Goal: Task Accomplishment & Management: Use online tool/utility

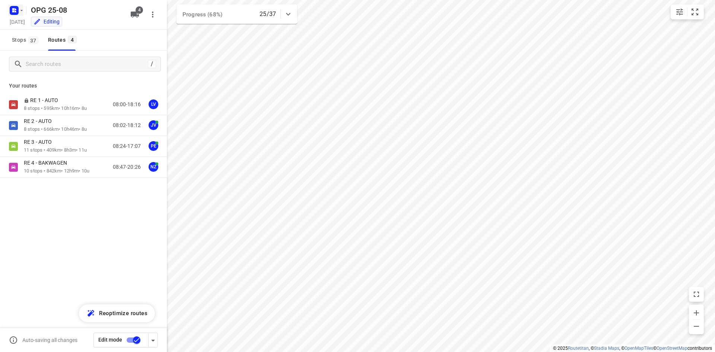
click at [16, 10] on icon "button" at bounding box center [16, 9] width 2 height 2
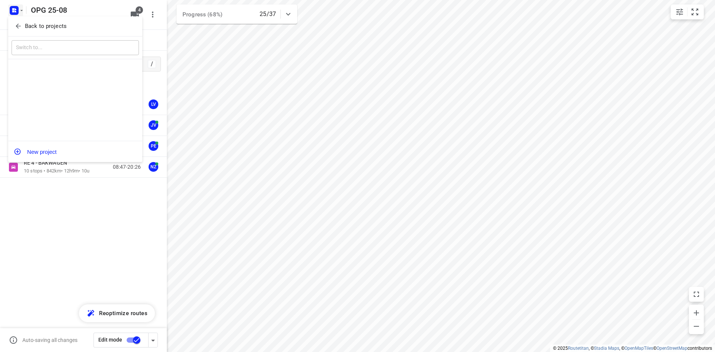
click at [21, 23] on icon "button" at bounding box center [18, 25] width 7 height 7
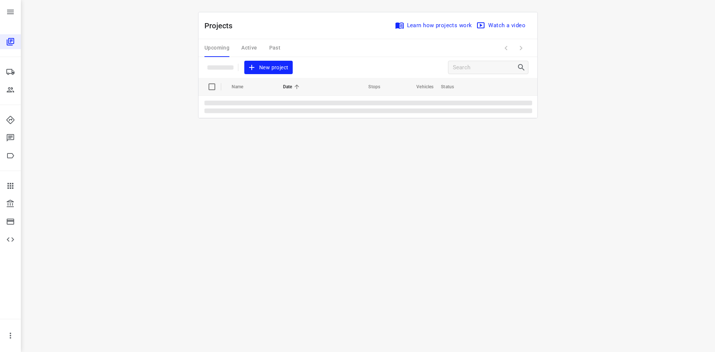
click at [254, 47] on div "Upcoming Active Past" at bounding box center [248, 48] width 88 height 18
click at [265, 99] on td "OPG 25-08" at bounding box center [261, 105] width 64 height 18
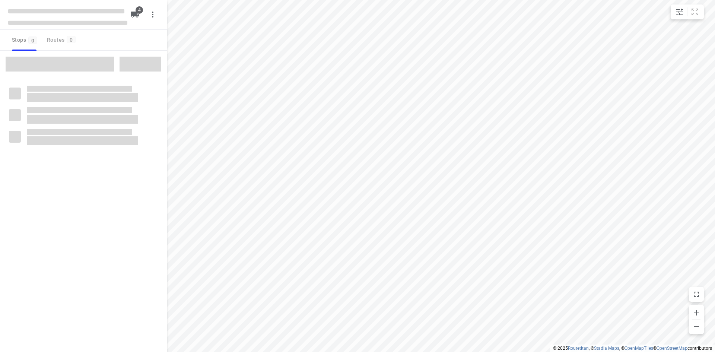
type input "distance"
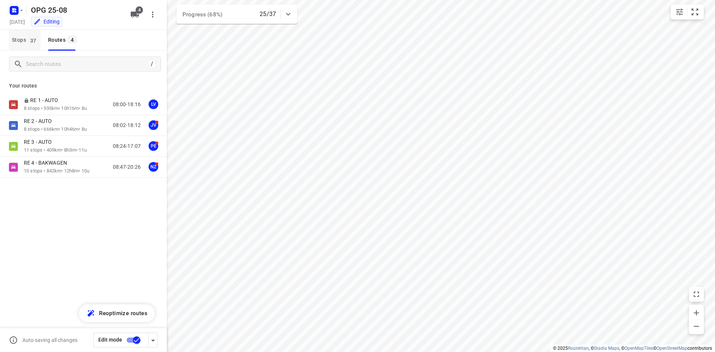
click at [16, 37] on span "Stops 37" at bounding box center [26, 39] width 29 height 9
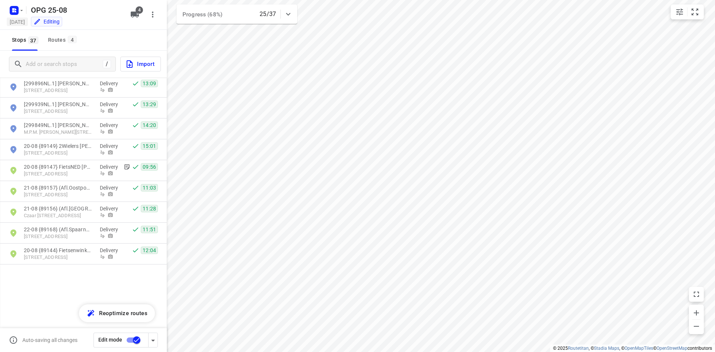
scroll to position [162, 0]
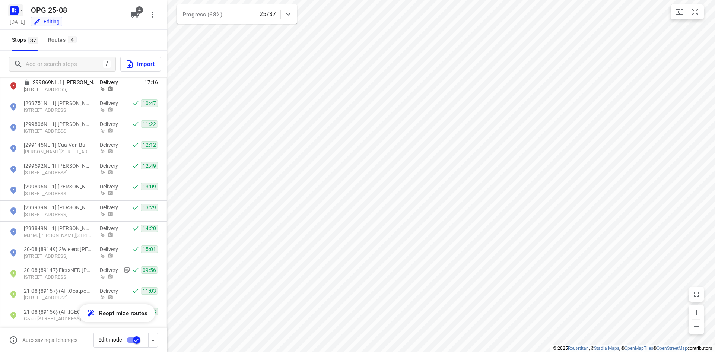
click at [17, 13] on rect "button" at bounding box center [14, 10] width 9 height 9
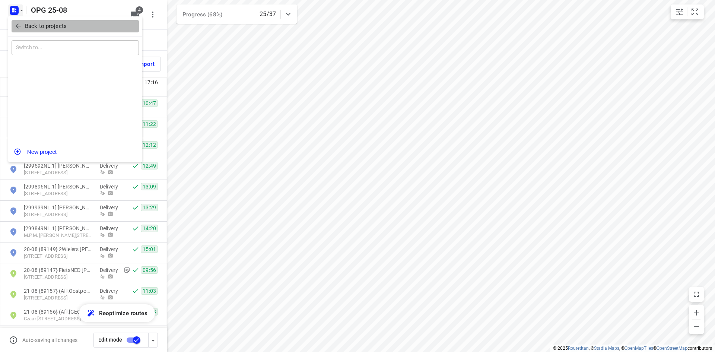
click at [23, 25] on span "Back to projects" at bounding box center [75, 26] width 121 height 9
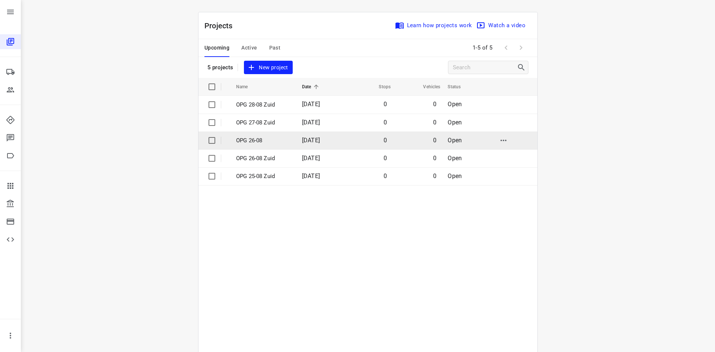
click at [273, 139] on p "OPG 26-08" at bounding box center [263, 140] width 55 height 9
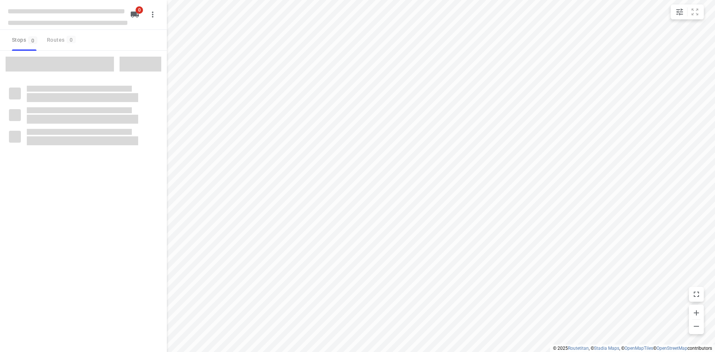
type input "distance"
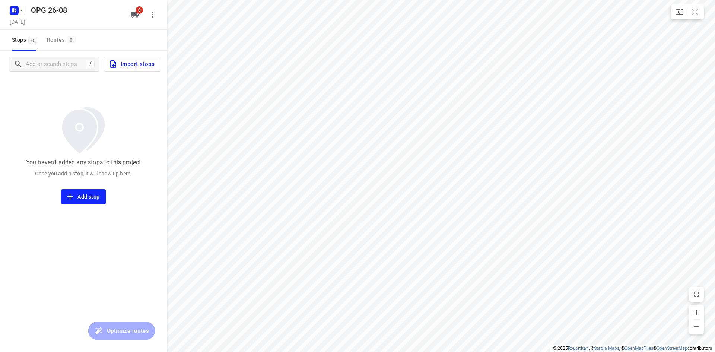
click at [146, 64] on span "Import stops" at bounding box center [132, 64] width 46 height 10
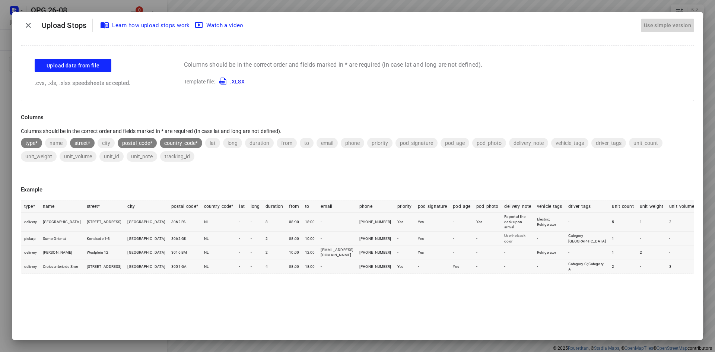
drag, startPoint x: 682, startPoint y: 30, endPoint x: 556, endPoint y: 28, distance: 126.2
click at [681, 30] on div "Use simple version" at bounding box center [667, 25] width 50 height 12
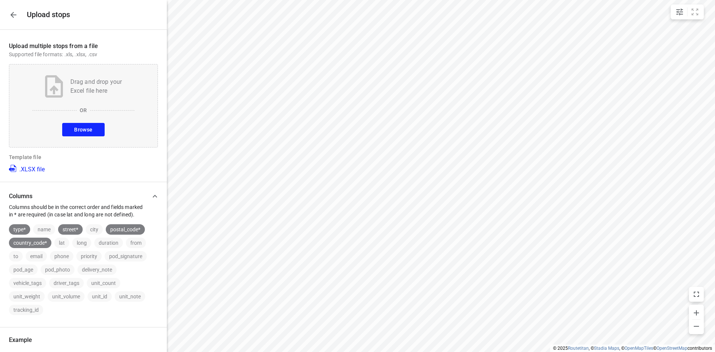
click at [86, 127] on span "Browse" at bounding box center [83, 129] width 18 height 9
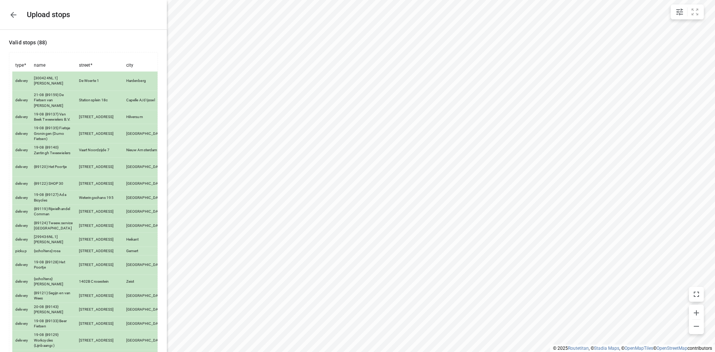
scroll to position [1304, 0]
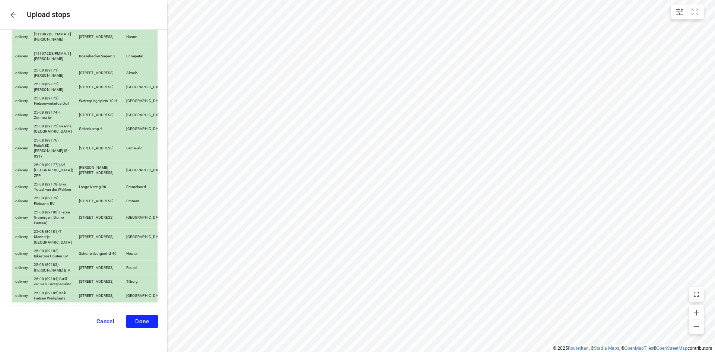
click at [136, 317] on button "Done" at bounding box center [142, 321] width 32 height 13
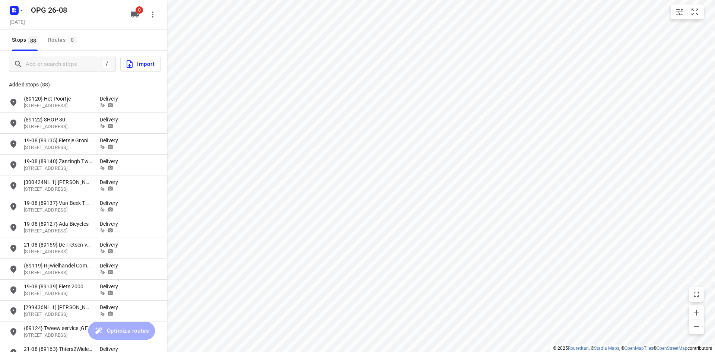
click at [138, 11] on span "0" at bounding box center [139, 9] width 7 height 7
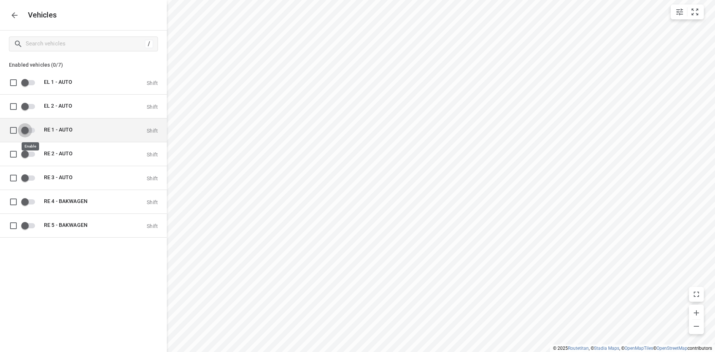
click at [32, 131] on input "grid" at bounding box center [25, 130] width 42 height 14
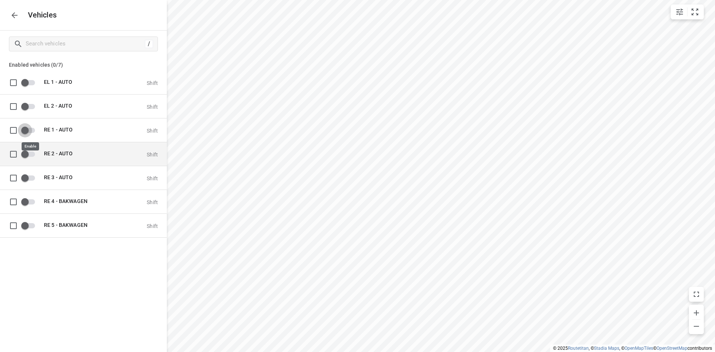
checkbox input "true"
click at [29, 157] on input "grid" at bounding box center [25, 154] width 42 height 14
checkbox input "true"
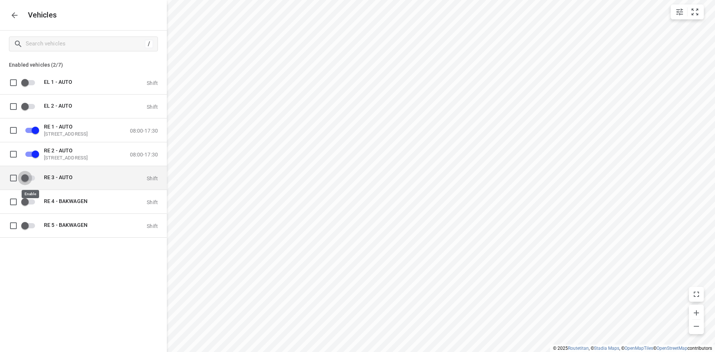
click at [28, 177] on input "grid" at bounding box center [25, 178] width 42 height 14
checkbox input "true"
click at [20, 16] on button "button" at bounding box center [14, 15] width 15 height 15
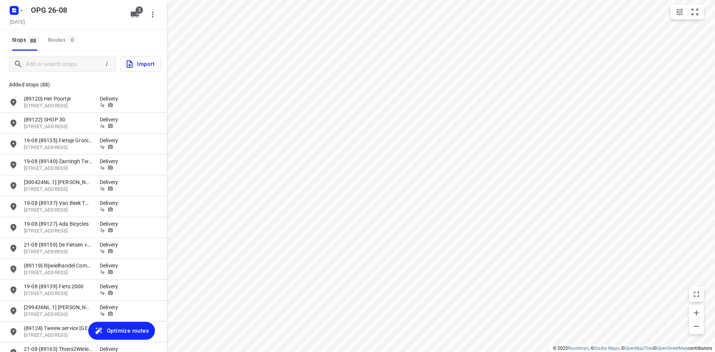
click at [131, 336] on button "Optimize routes" at bounding box center [121, 331] width 67 height 18
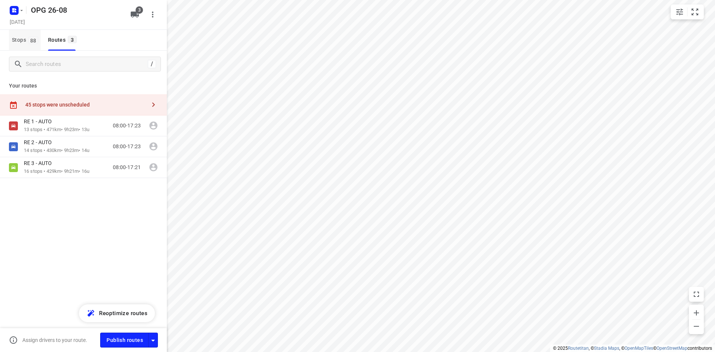
click at [27, 41] on span "Stops 88" at bounding box center [26, 39] width 29 height 9
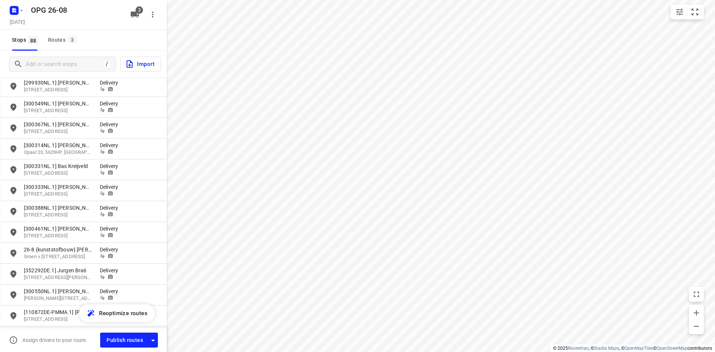
scroll to position [410, 0]
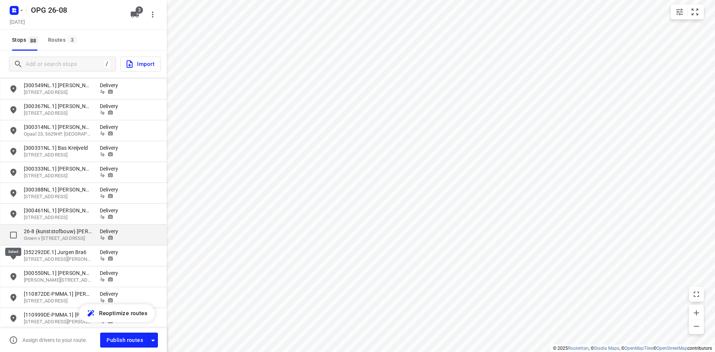
click at [14, 235] on input "grid" at bounding box center [13, 235] width 15 height 15
checkbox input "true"
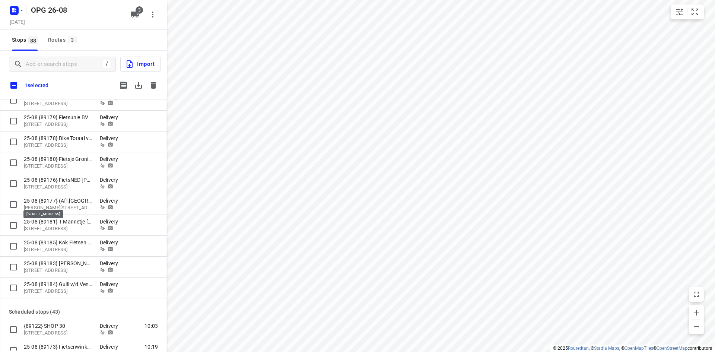
scroll to position [707, 0]
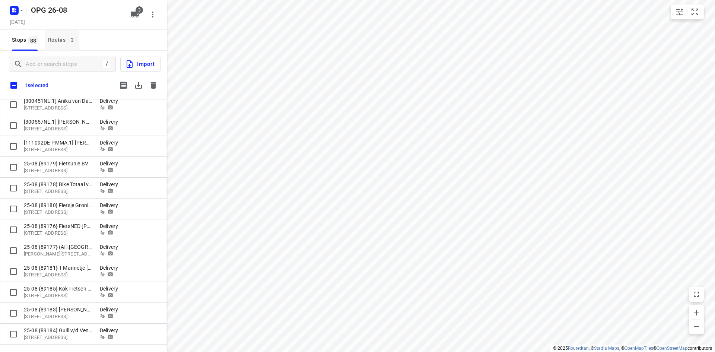
click at [58, 41] on div "Routes 3" at bounding box center [63, 39] width 31 height 9
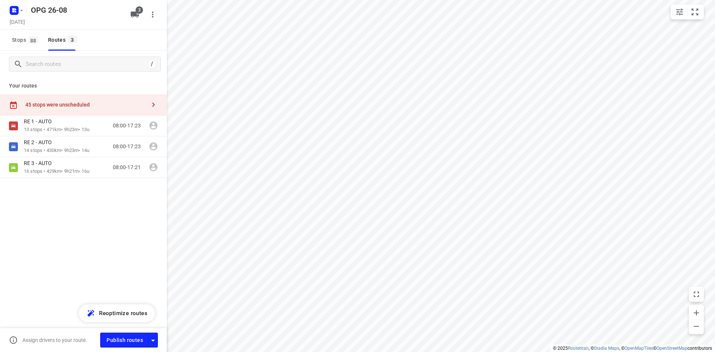
click at [83, 88] on p "Your routes" at bounding box center [83, 86] width 149 height 8
click at [85, 98] on div "45 stops were unscheduled" at bounding box center [83, 104] width 167 height 21
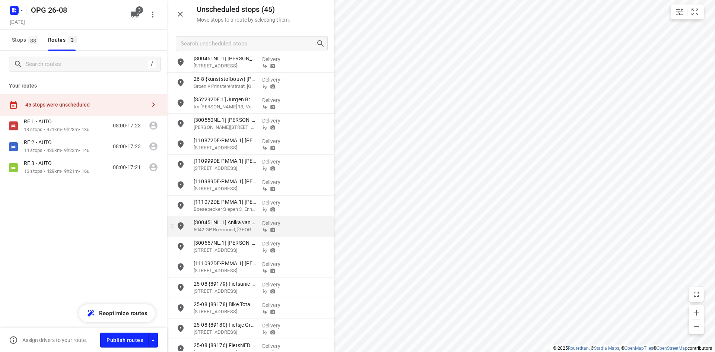
scroll to position [480, 0]
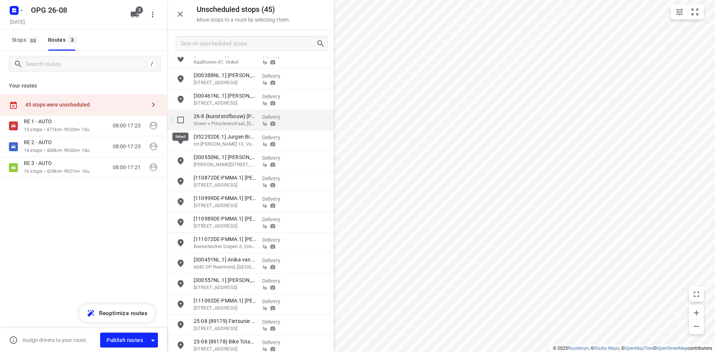
click at [181, 122] on input "grid" at bounding box center [180, 119] width 15 height 15
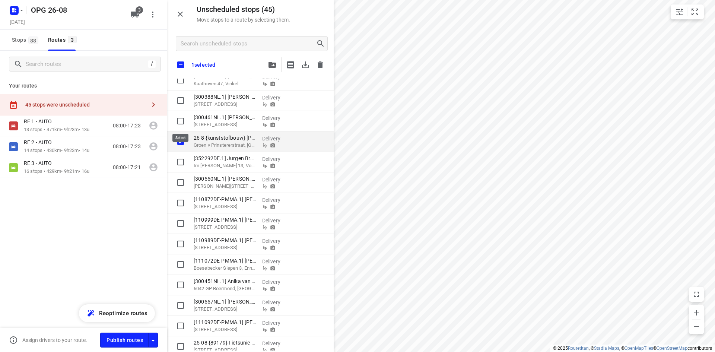
checkbox input "true"
click at [273, 64] on icon "button" at bounding box center [271, 65] width 7 height 6
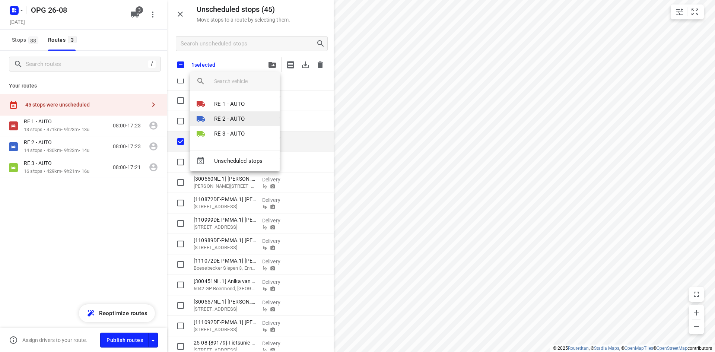
click at [245, 114] on li "RE 2 - AUTO" at bounding box center [234, 118] width 89 height 15
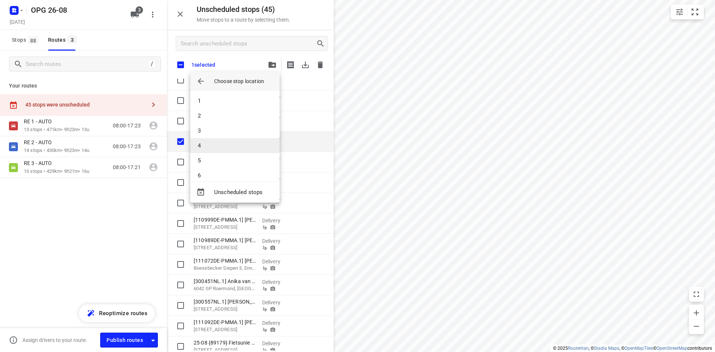
click at [230, 145] on li "4" at bounding box center [234, 145] width 89 height 15
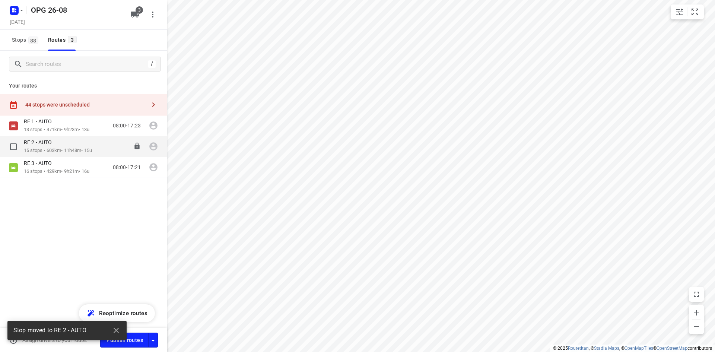
click at [58, 150] on p "15 stops • 603km • 11h48m • 15u" at bounding box center [58, 150] width 68 height 7
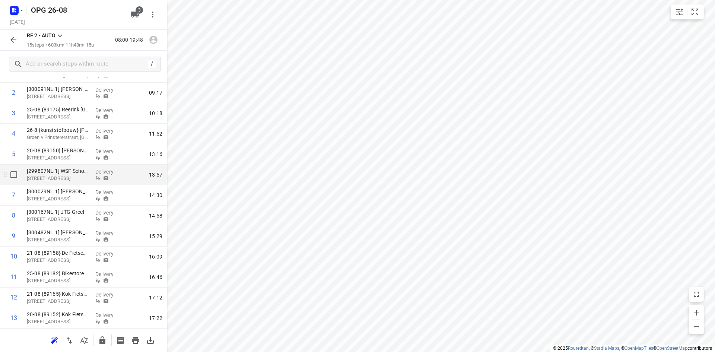
scroll to position [61, 0]
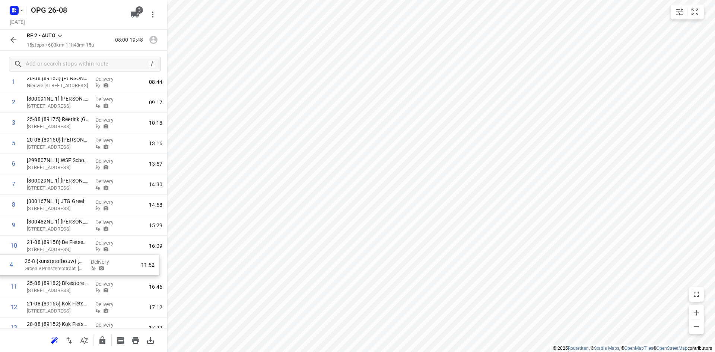
drag, startPoint x: 73, startPoint y: 150, endPoint x: 68, endPoint y: 272, distance: 121.5
click at [69, 273] on div "1 20-08 {89153} Bart de Fietsenmaker B.V. Nieuwe Deventerweg 58, Zwolle Deliver…" at bounding box center [83, 225] width 167 height 307
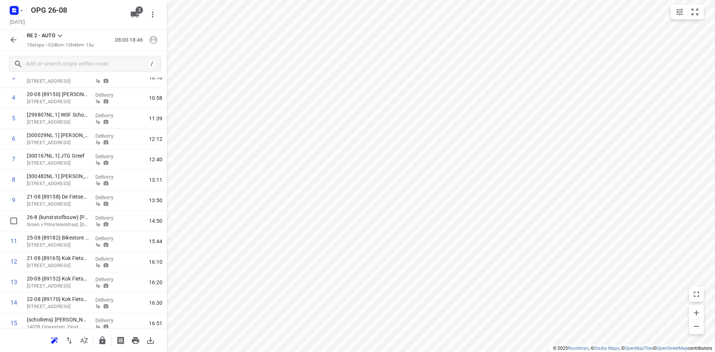
scroll to position [136, 0]
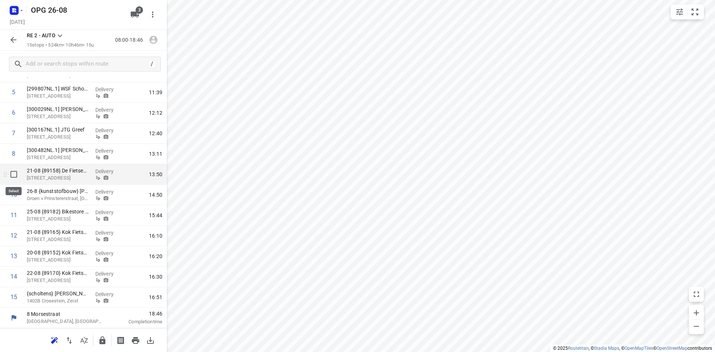
click at [13, 174] on input "checkbox" at bounding box center [13, 174] width 15 height 15
checkbox input "true"
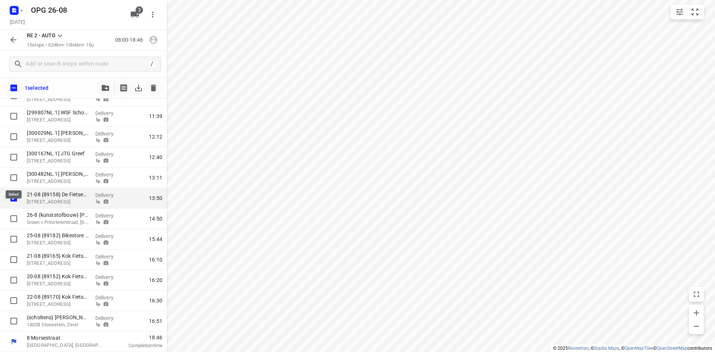
scroll to position [133, 0]
click at [15, 198] on input "checkbox" at bounding box center [13, 198] width 15 height 15
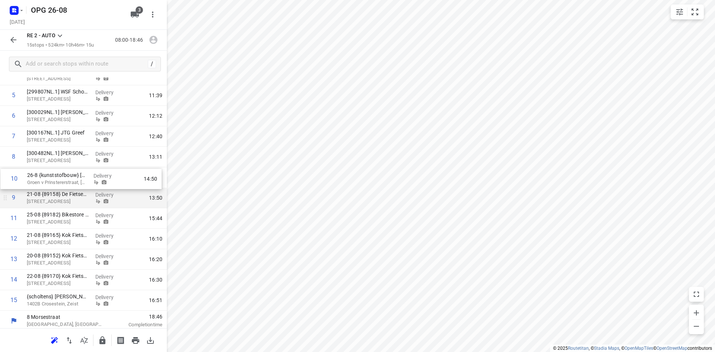
drag, startPoint x: 22, startPoint y: 196, endPoint x: 23, endPoint y: 174, distance: 21.6
click at [23, 174] on div "1 20-08 {89153} Bart de Fietsenmaker B.V. Nieuwe Deventerweg 58, Zwolle Deliver…" at bounding box center [83, 156] width 167 height 307
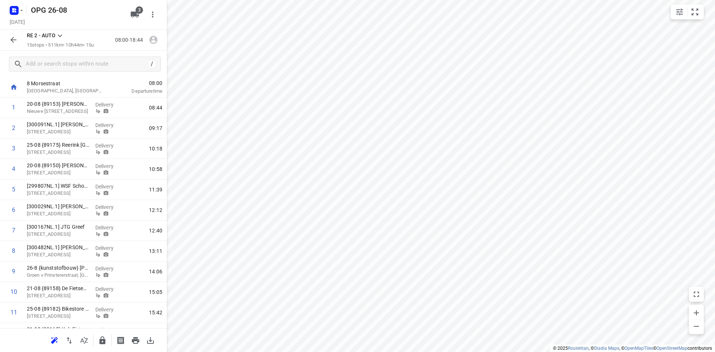
scroll to position [24, 0]
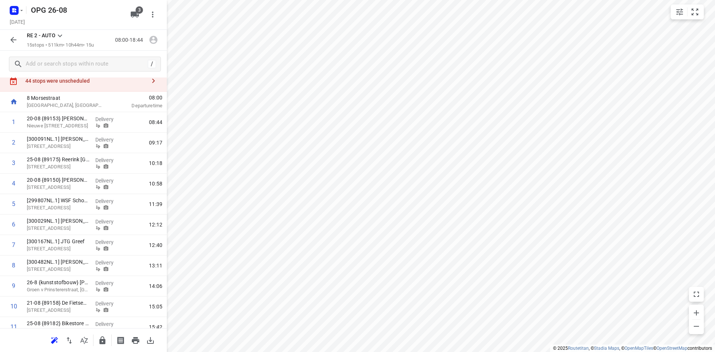
click at [14, 46] on button "button" at bounding box center [13, 39] width 15 height 15
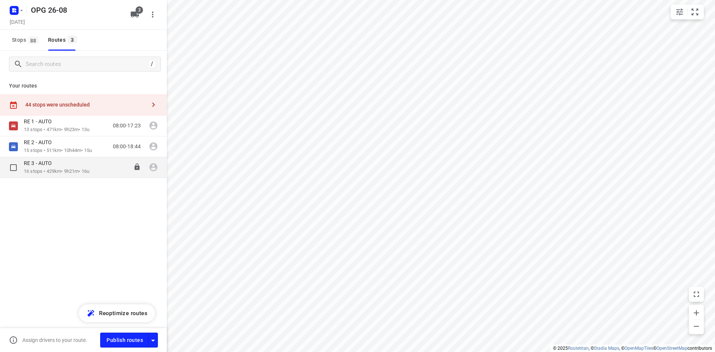
click at [68, 169] on p "16 stops • 429km • 9h21m • 16u" at bounding box center [57, 171] width 66 height 7
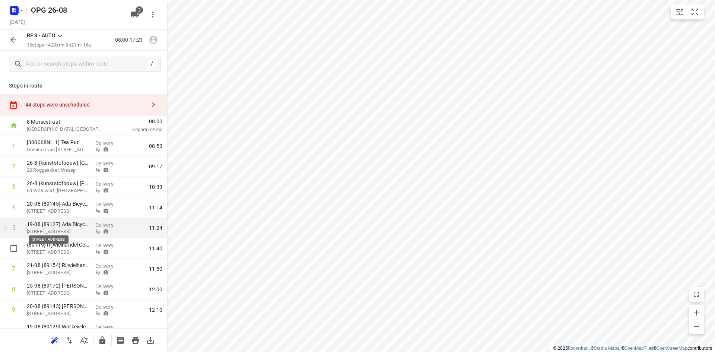
scroll to position [37, 0]
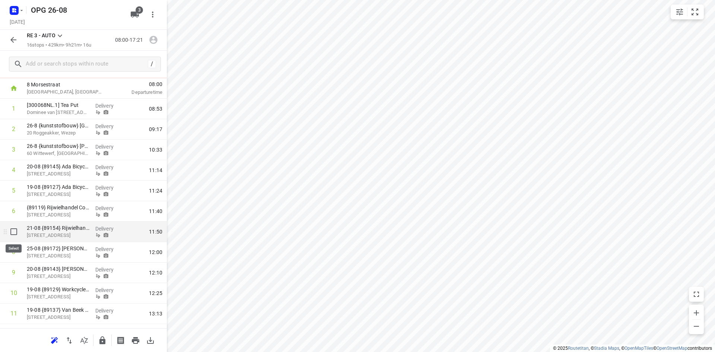
click at [15, 233] on input "checkbox" at bounding box center [13, 231] width 15 height 15
checkbox input "true"
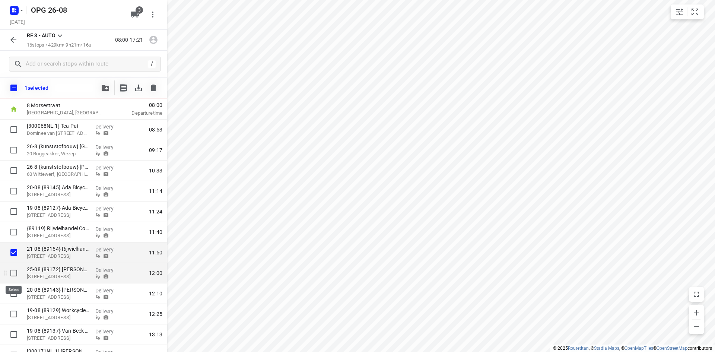
click at [17, 274] on input "checkbox" at bounding box center [13, 272] width 15 height 15
checkbox input "true"
click at [17, 292] on input "checkbox" at bounding box center [13, 293] width 15 height 15
checkbox input "true"
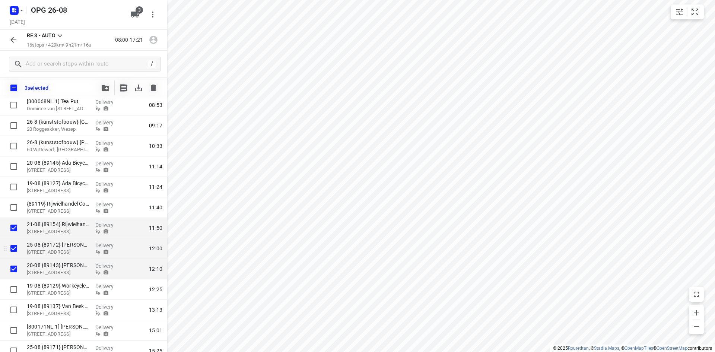
scroll to position [74, 0]
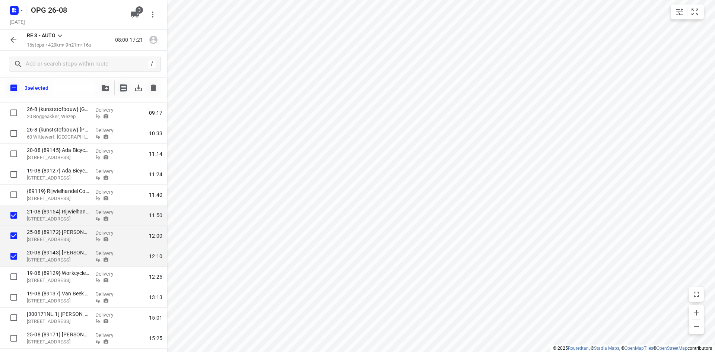
click at [104, 87] on icon "button" at bounding box center [105, 88] width 7 height 6
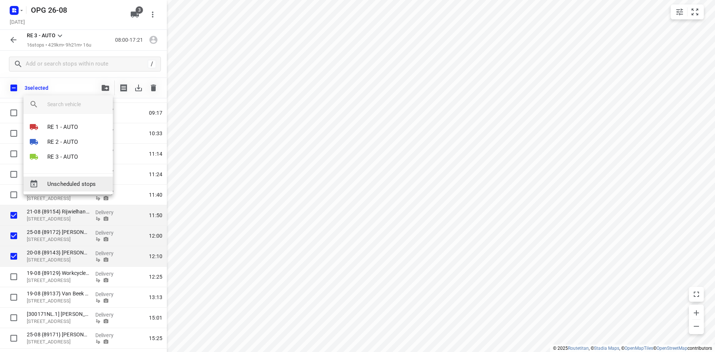
click at [64, 186] on span "Unscheduled stops" at bounding box center [77, 184] width 60 height 9
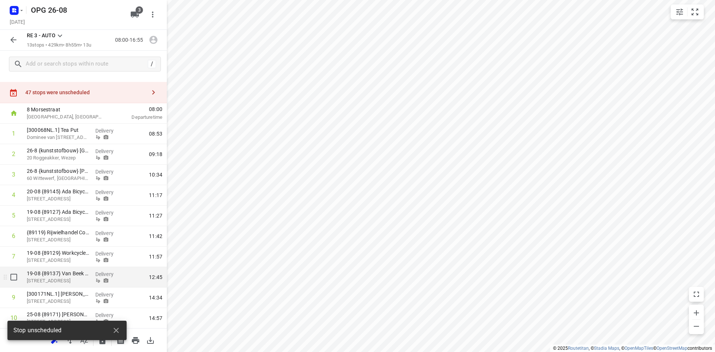
scroll to position [0, 0]
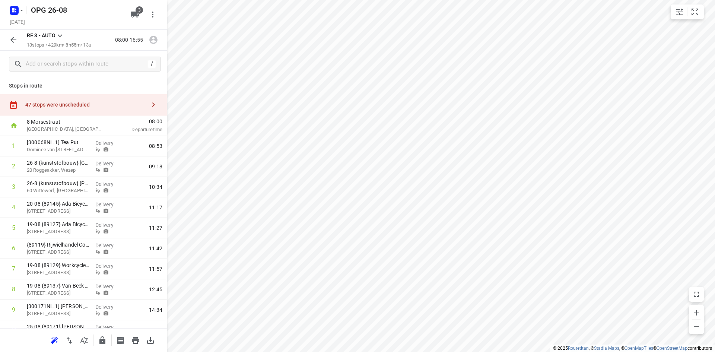
click at [14, 42] on icon "button" at bounding box center [13, 40] width 6 height 6
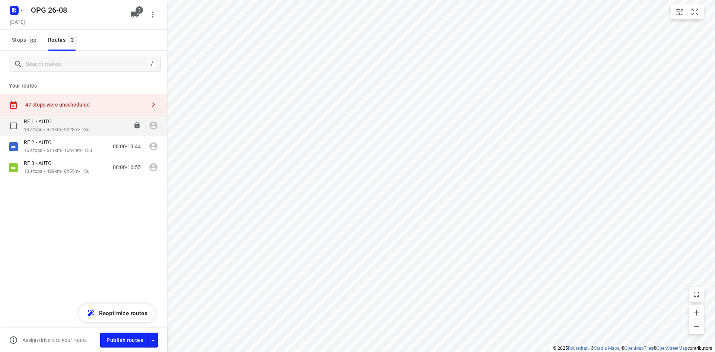
click at [44, 120] on p "RE 1 - AUTO" at bounding box center [40, 121] width 32 height 7
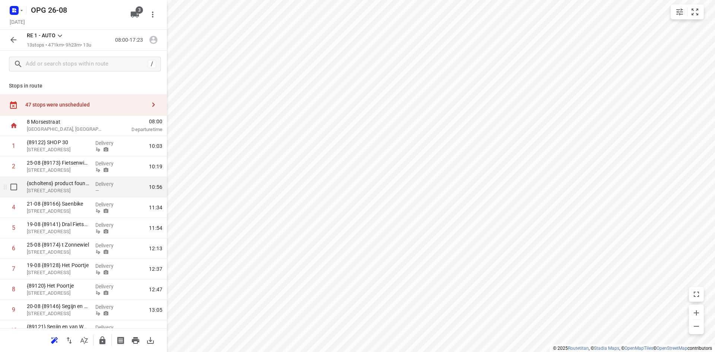
click at [102, 193] on div "—" at bounding box center [109, 191] width 28 height 6
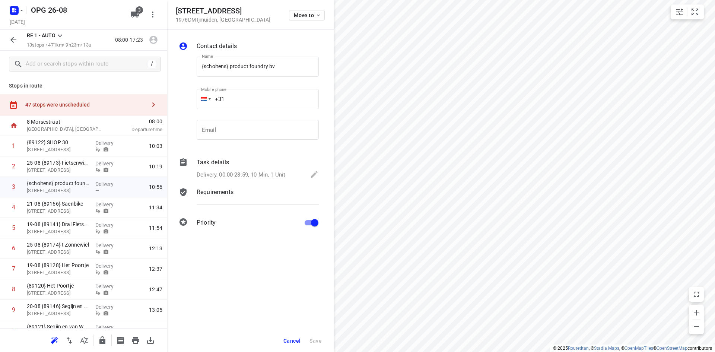
click at [229, 186] on div "Requirements" at bounding box center [257, 198] width 125 height 25
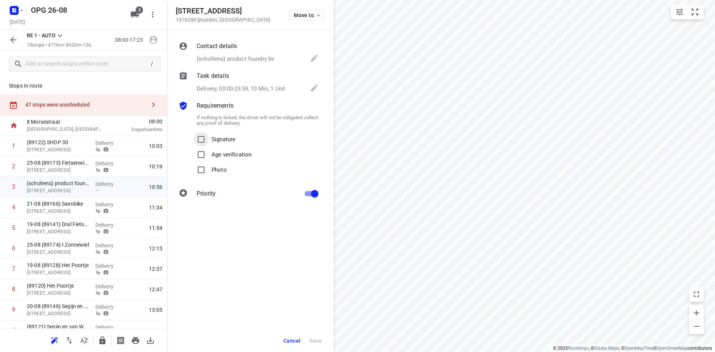
click at [204, 134] on input "Signature" at bounding box center [201, 139] width 15 height 15
checkbox input "true"
click at [201, 173] on input "Photo" at bounding box center [201, 169] width 15 height 15
checkbox input "true"
click at [230, 53] on div "Contact details {scholtens} product foundry bv" at bounding box center [257, 52] width 125 height 25
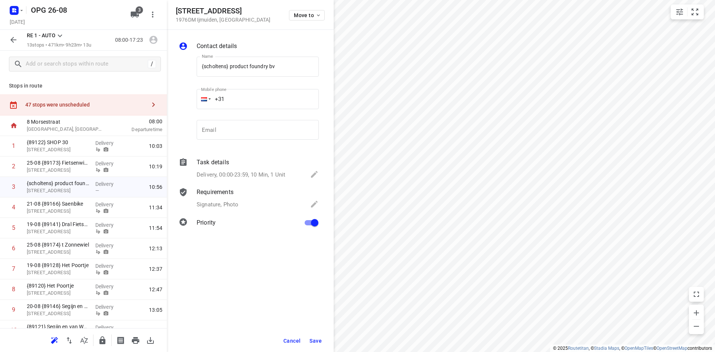
click at [316, 339] on span "Save" at bounding box center [315, 341] width 12 height 6
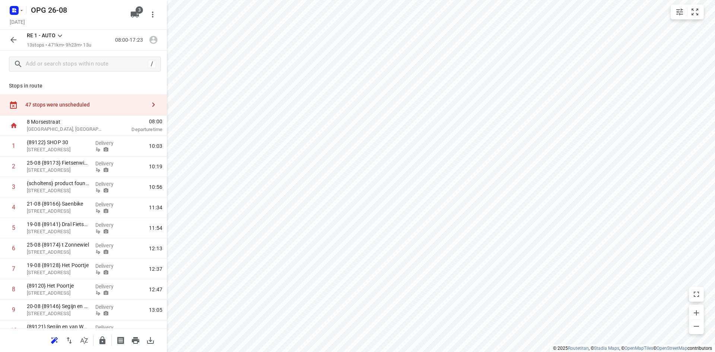
click at [19, 41] on button "button" at bounding box center [13, 39] width 15 height 15
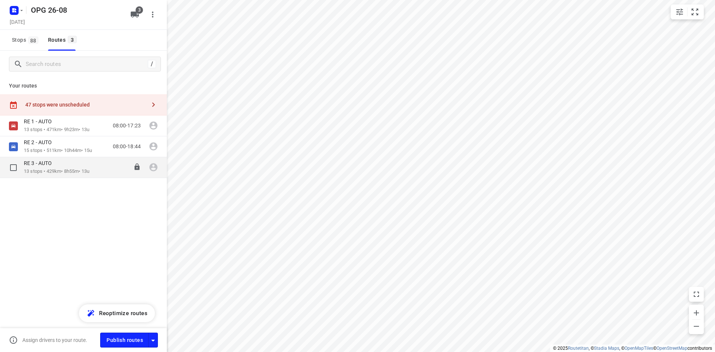
click at [64, 163] on div "RE 3 - AUTO" at bounding box center [57, 164] width 66 height 8
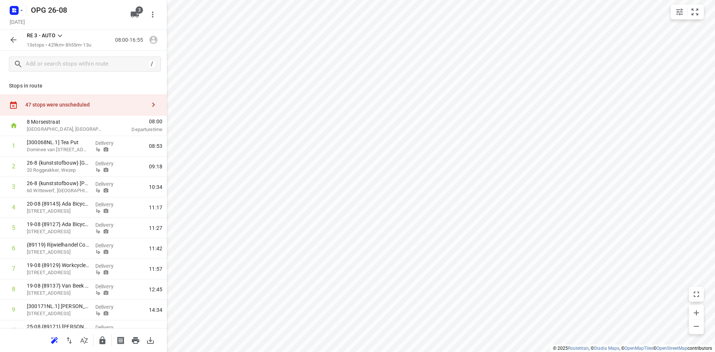
click at [20, 44] on button "button" at bounding box center [13, 39] width 15 height 15
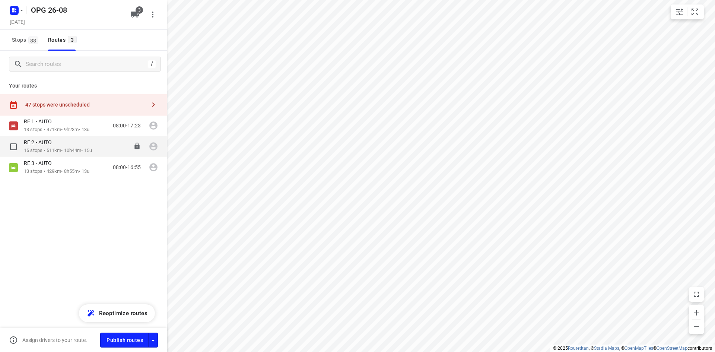
click at [66, 148] on p "15 stops • 511km • 10h44m • 15u" at bounding box center [58, 150] width 68 height 7
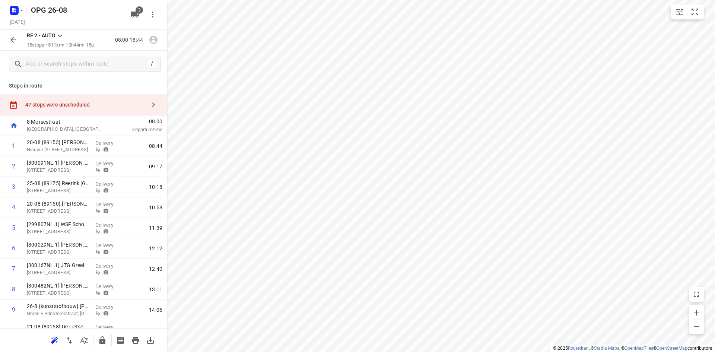
click at [9, 42] on button "button" at bounding box center [13, 39] width 15 height 15
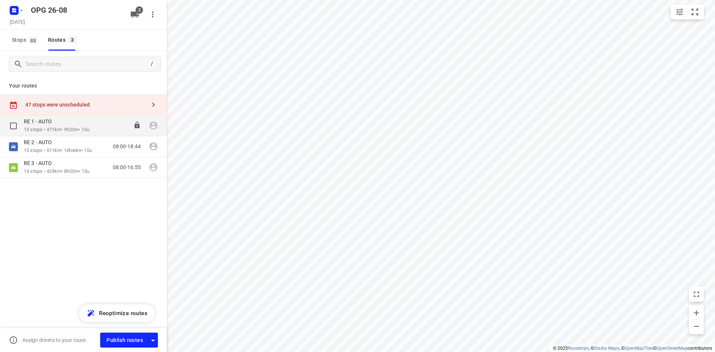
click at [72, 120] on div "RE 1 - AUTO" at bounding box center [57, 122] width 66 height 8
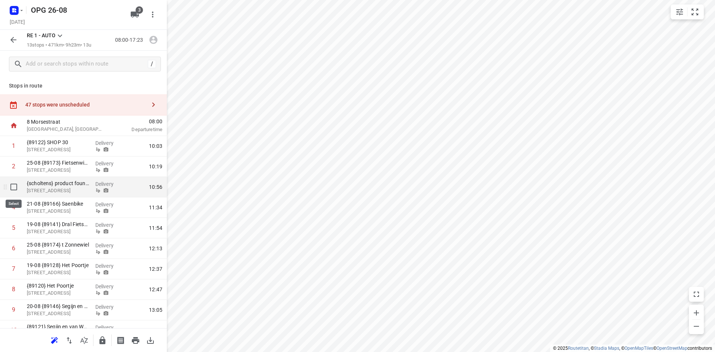
click at [10, 188] on input "checkbox" at bounding box center [13, 186] width 15 height 15
checkbox input "true"
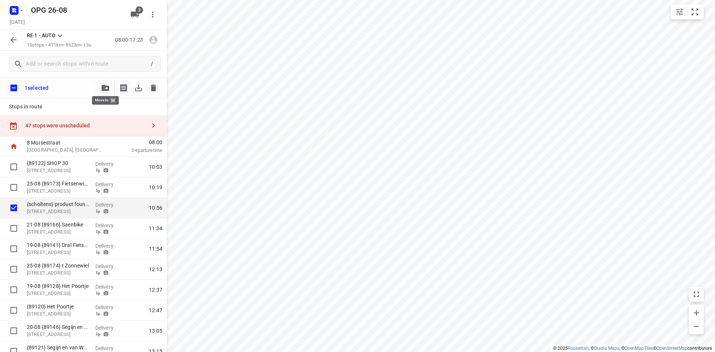
click at [108, 89] on icon "button" at bounding box center [105, 88] width 7 height 6
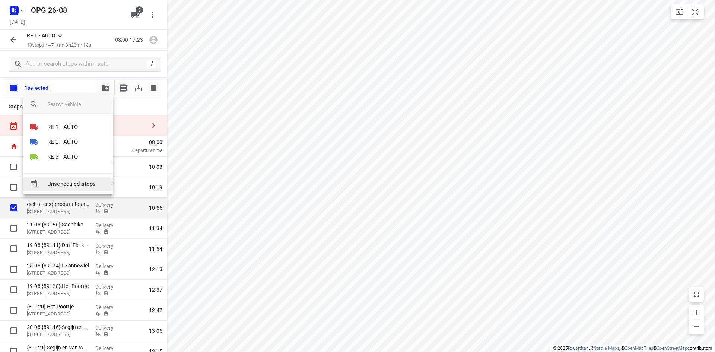
click at [70, 181] on span "Unscheduled stops" at bounding box center [77, 184] width 60 height 9
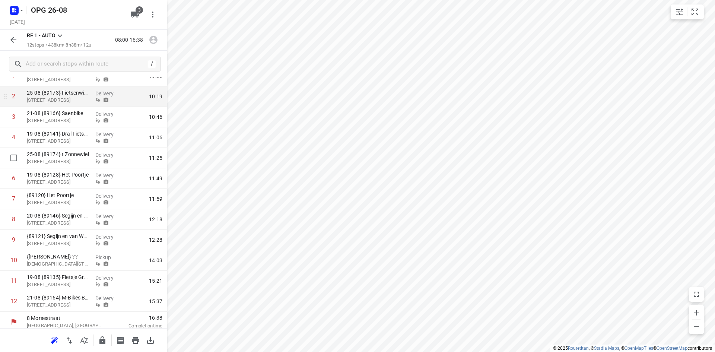
scroll to position [74, 0]
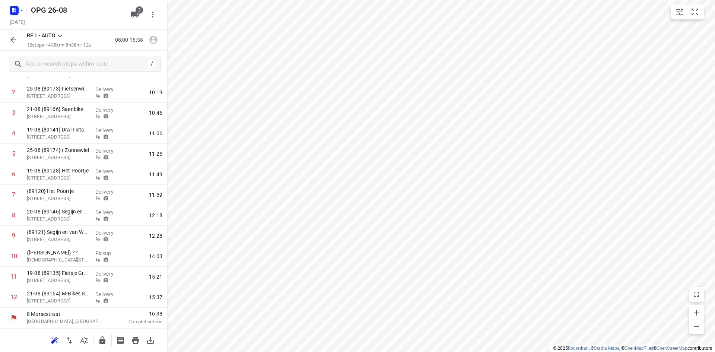
click at [16, 41] on icon "button" at bounding box center [13, 39] width 9 height 9
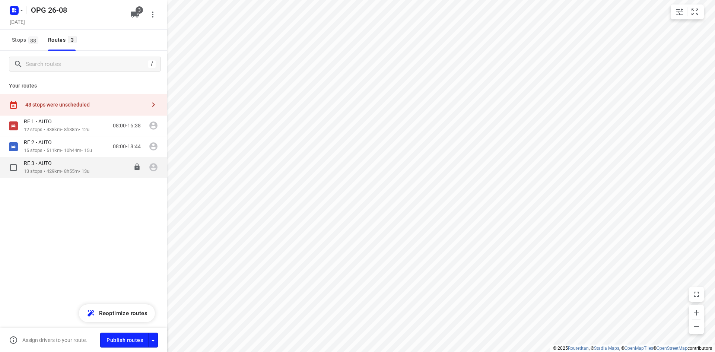
click at [65, 167] on div "RE 3 - AUTO" at bounding box center [57, 164] width 66 height 8
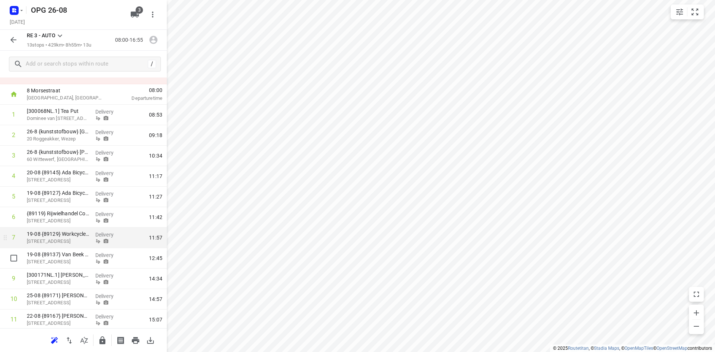
scroll to position [37, 0]
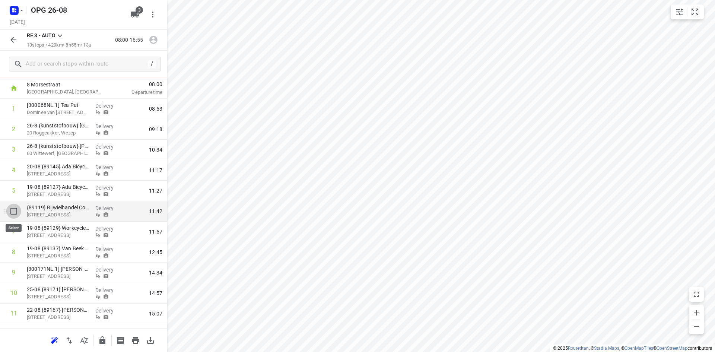
click at [13, 211] on input "checkbox" at bounding box center [13, 211] width 15 height 15
checkbox input "true"
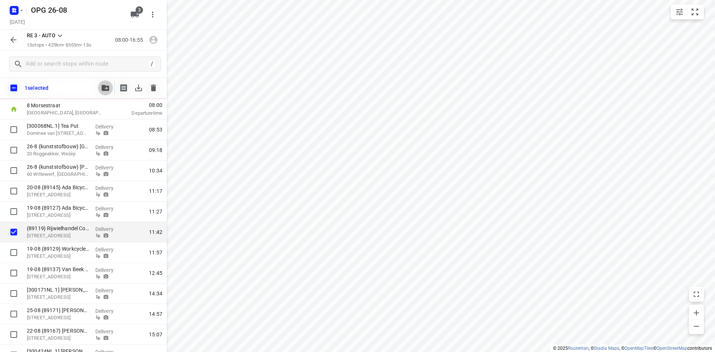
click at [105, 89] on icon "button" at bounding box center [105, 88] width 7 height 6
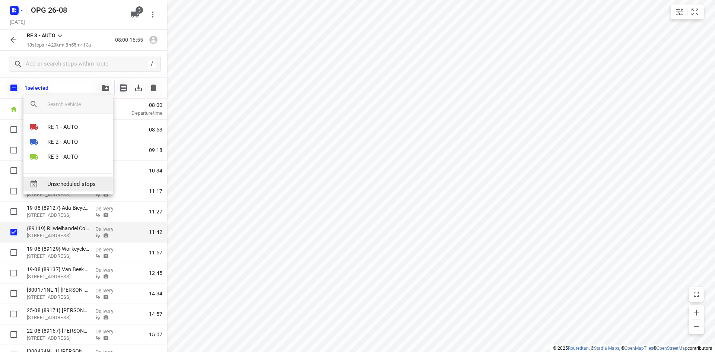
click at [78, 186] on span "Unscheduled stops" at bounding box center [77, 184] width 60 height 9
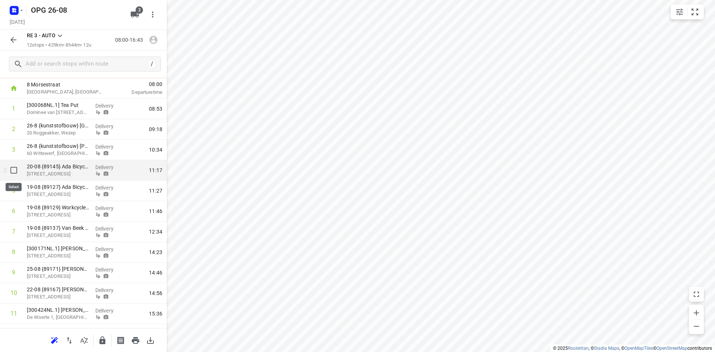
click at [14, 173] on input "checkbox" at bounding box center [13, 170] width 15 height 15
checkbox input "true"
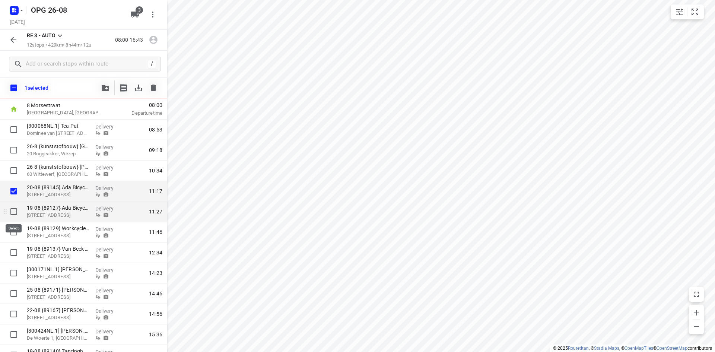
click at [15, 210] on input "checkbox" at bounding box center [13, 211] width 15 height 15
checkbox input "true"
click at [9, 229] on input "checkbox" at bounding box center [13, 232] width 15 height 15
checkbox input "true"
click at [102, 86] on icon "button" at bounding box center [105, 88] width 7 height 6
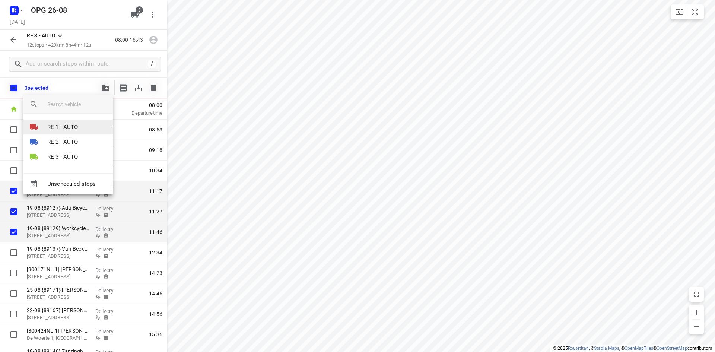
click at [78, 125] on li "RE 1 - AUTO" at bounding box center [67, 127] width 89 height 15
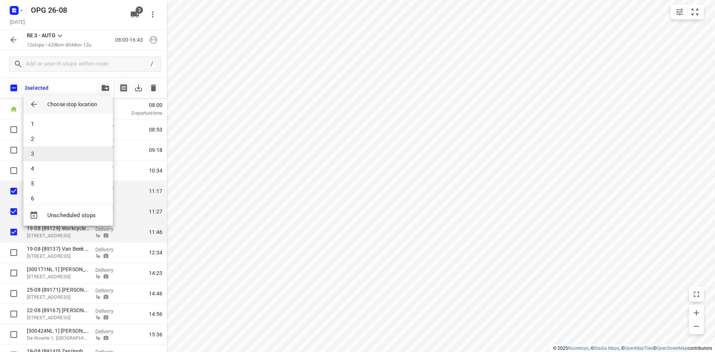
click at [66, 150] on li "3" at bounding box center [67, 153] width 89 height 15
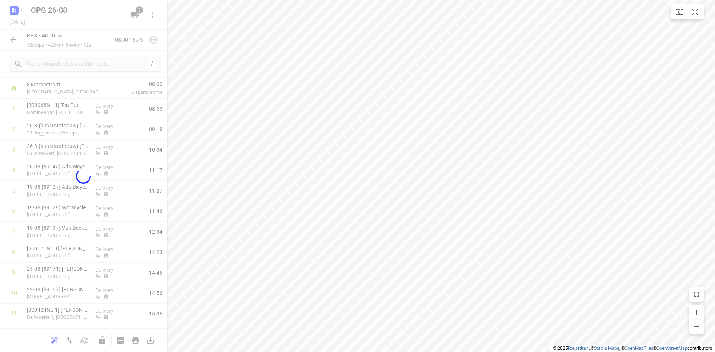
scroll to position [13, 0]
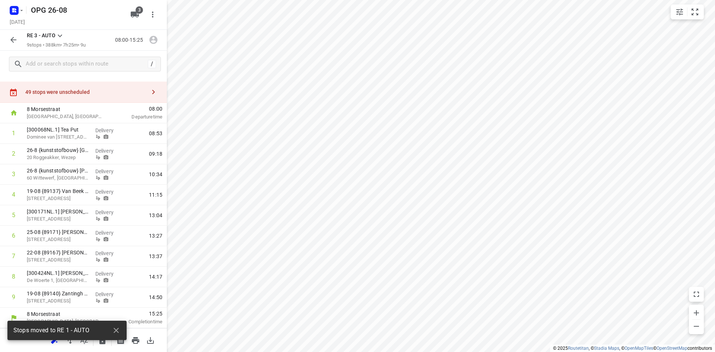
click at [12, 42] on icon "button" at bounding box center [13, 39] width 9 height 9
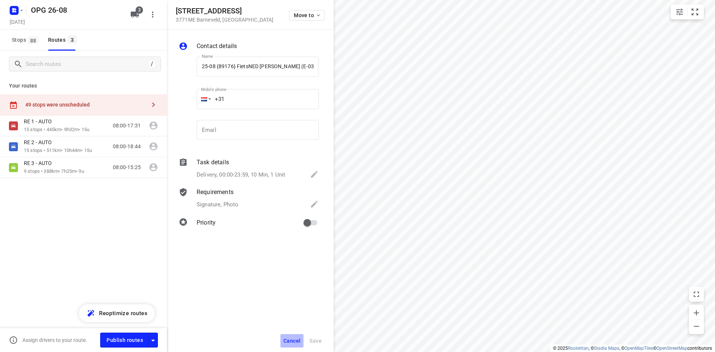
drag, startPoint x: 290, startPoint y: 340, endPoint x: 288, endPoint y: 320, distance: 20.6
click at [290, 341] on span "Cancel" at bounding box center [291, 341] width 17 height 6
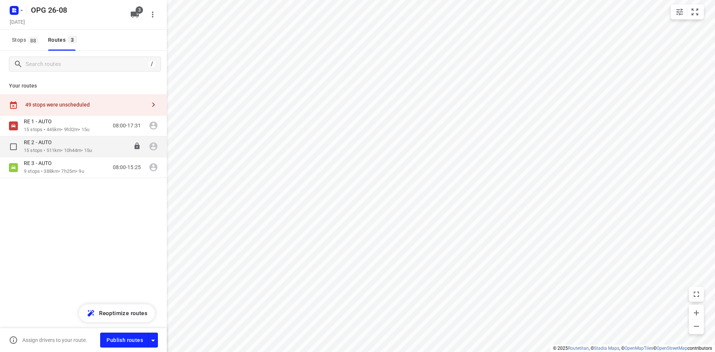
click at [65, 152] on p "15 stops • 511km • 10h44m • 15u" at bounding box center [58, 150] width 68 height 7
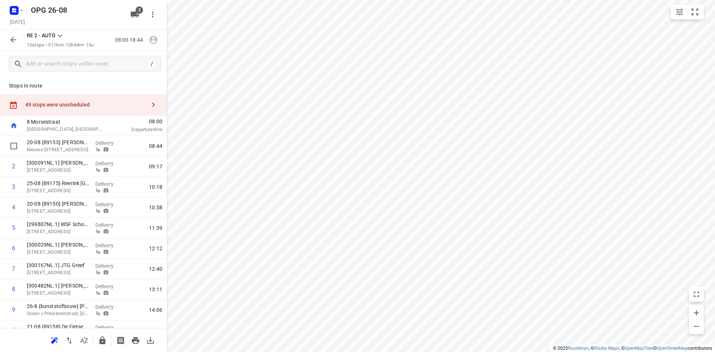
click at [15, 152] on input "checkbox" at bounding box center [13, 146] width 15 height 15
checkbox input "true"
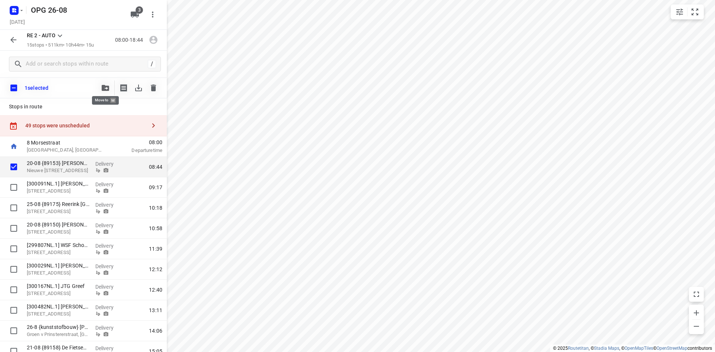
click at [106, 89] on icon "button" at bounding box center [105, 88] width 7 height 6
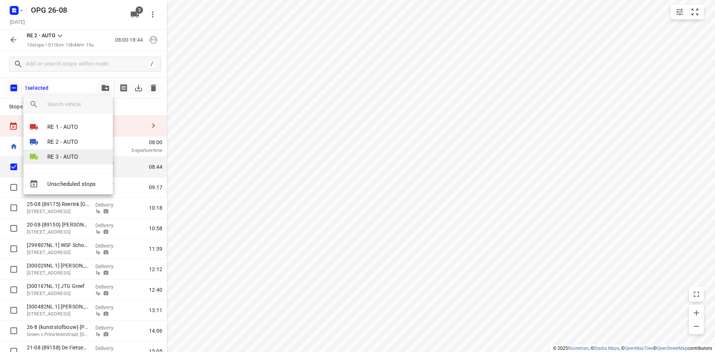
click at [70, 153] on p "RE 3 - AUTO" at bounding box center [62, 157] width 31 height 9
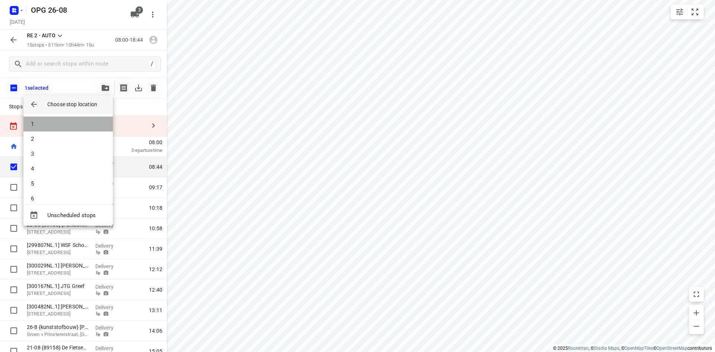
click at [74, 124] on li "1" at bounding box center [67, 124] width 89 height 15
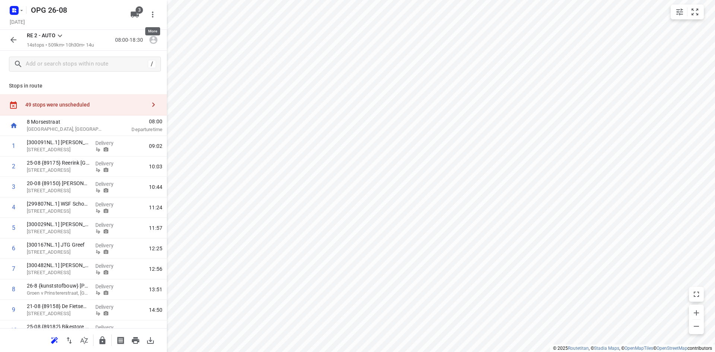
click at [158, 12] on button "button" at bounding box center [152, 14] width 15 height 15
click at [156, 11] on div at bounding box center [357, 176] width 715 height 352
click at [12, 37] on icon "button" at bounding box center [13, 39] width 9 height 9
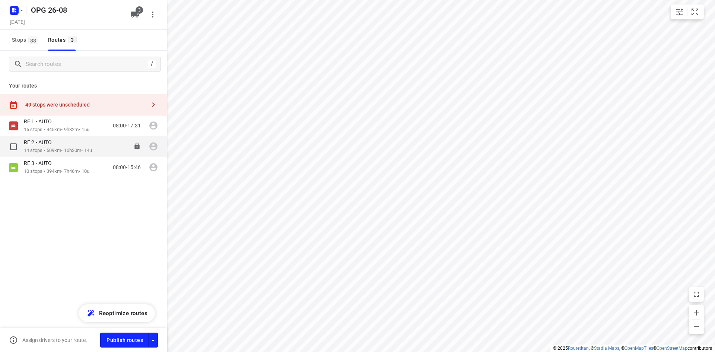
click at [69, 150] on p "14 stops • 509km • 10h30m • 14u" at bounding box center [58, 150] width 68 height 7
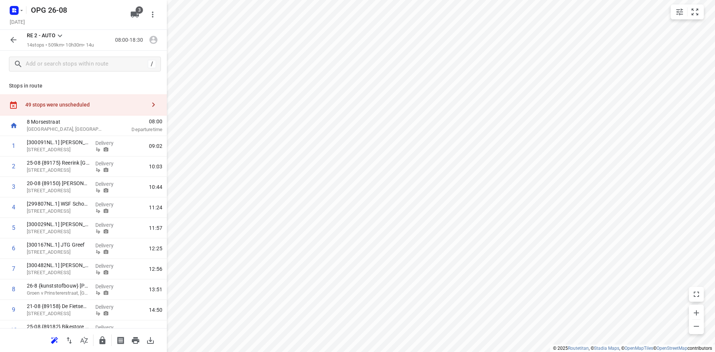
click at [11, 44] on icon "button" at bounding box center [13, 39] width 9 height 9
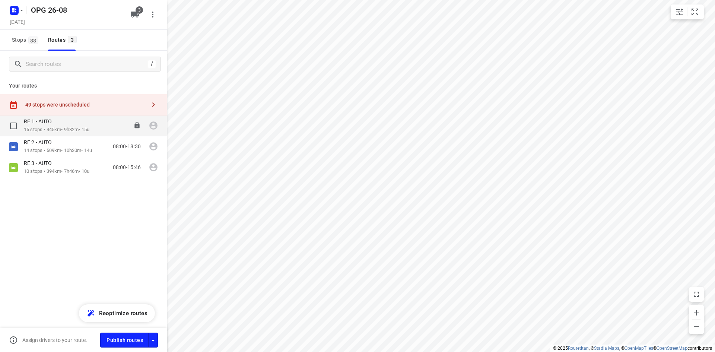
click at [76, 124] on div "RE 1 - AUTO" at bounding box center [57, 122] width 66 height 8
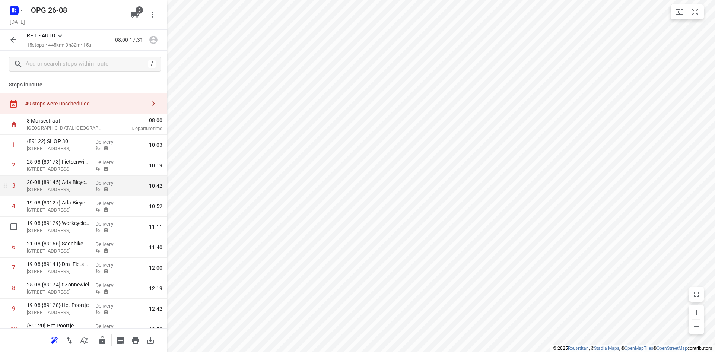
scroll to position [0, 0]
click at [7, 35] on button "button" at bounding box center [13, 39] width 15 height 15
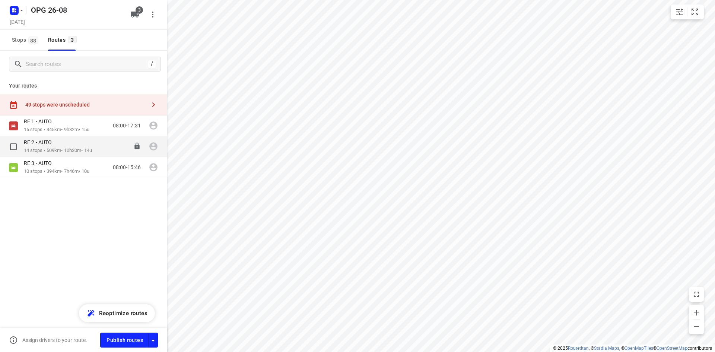
click at [77, 149] on p "14 stops • 509km • 10h30m • 14u" at bounding box center [58, 150] width 68 height 7
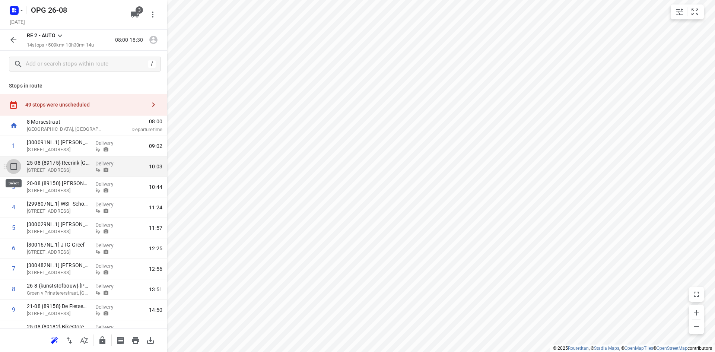
click at [10, 167] on input "checkbox" at bounding box center [13, 166] width 15 height 15
checkbox input "true"
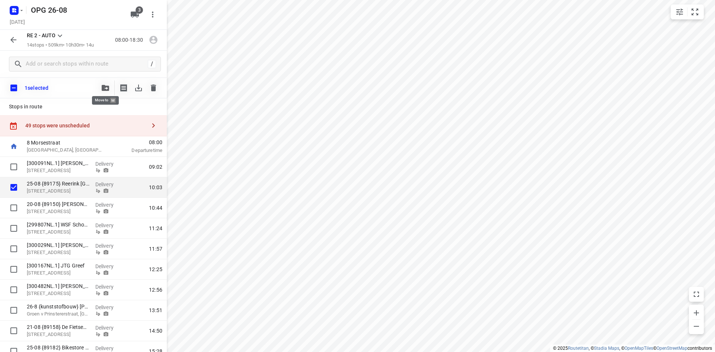
click at [102, 85] on icon "button" at bounding box center [105, 88] width 7 height 6
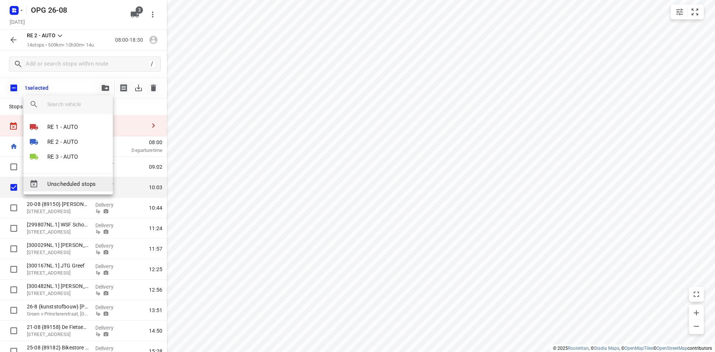
click at [72, 182] on span "Unscheduled stops" at bounding box center [77, 184] width 60 height 9
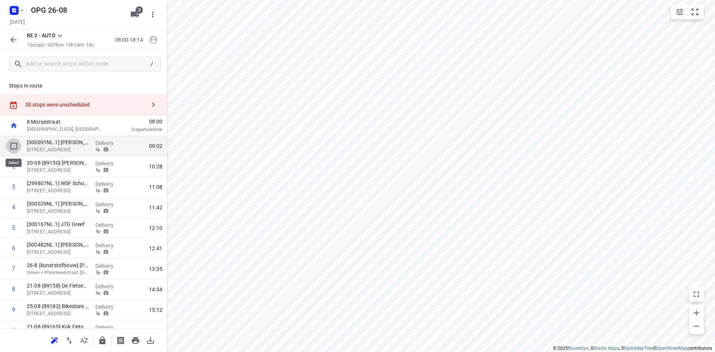
click at [12, 149] on input "checkbox" at bounding box center [13, 146] width 15 height 15
checkbox input "true"
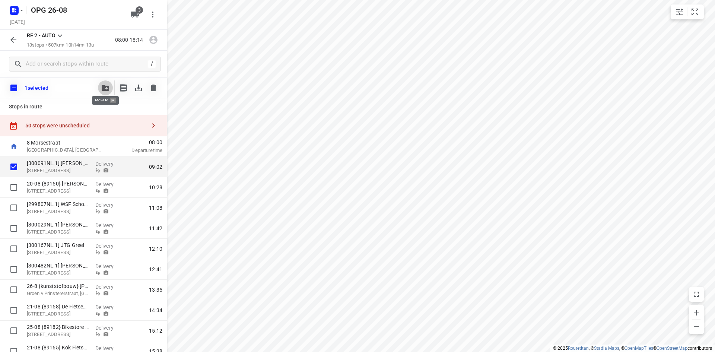
click at [103, 88] on icon "button" at bounding box center [105, 88] width 7 height 6
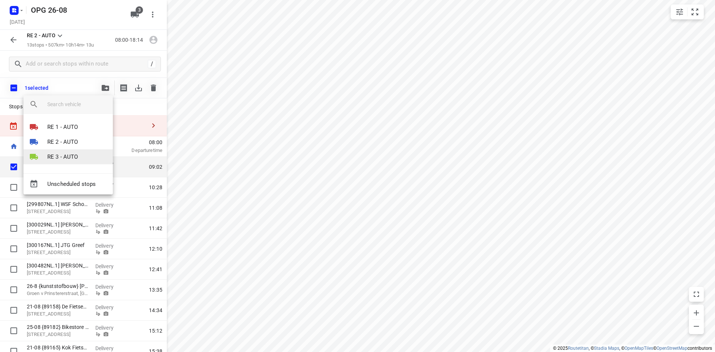
click at [63, 157] on p "RE 3 - AUTO" at bounding box center [62, 157] width 31 height 9
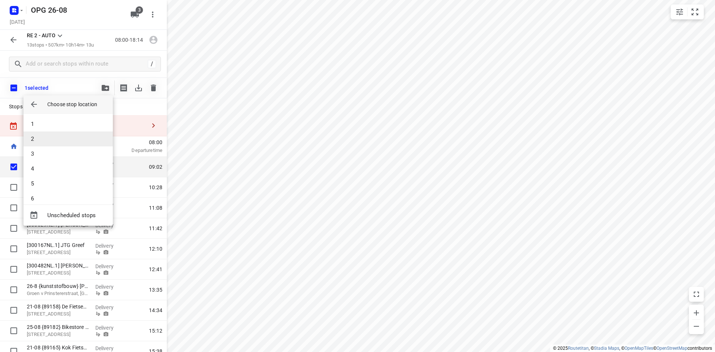
click at [63, 139] on li "2" at bounding box center [67, 138] width 89 height 15
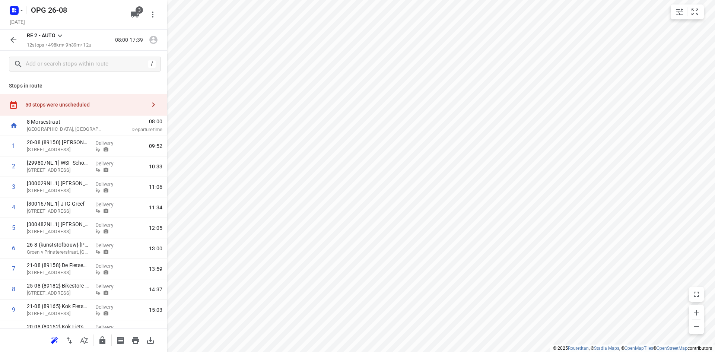
click at [1, 36] on div "RE 2 - AUTO 12 stops • 498km • 9h39m • 12u 08:00-17:39" at bounding box center [83, 40] width 167 height 21
click at [8, 44] on button "button" at bounding box center [13, 39] width 15 height 15
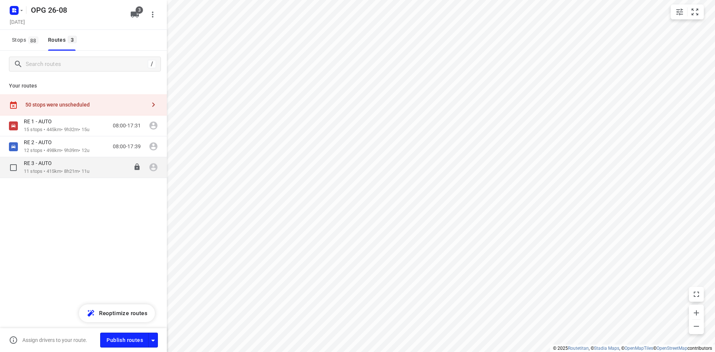
click at [50, 161] on p "RE 3 - AUTO" at bounding box center [40, 163] width 32 height 7
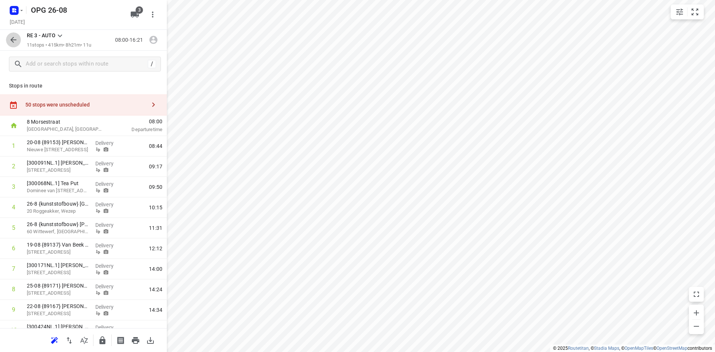
click at [16, 44] on icon "button" at bounding box center [13, 39] width 9 height 9
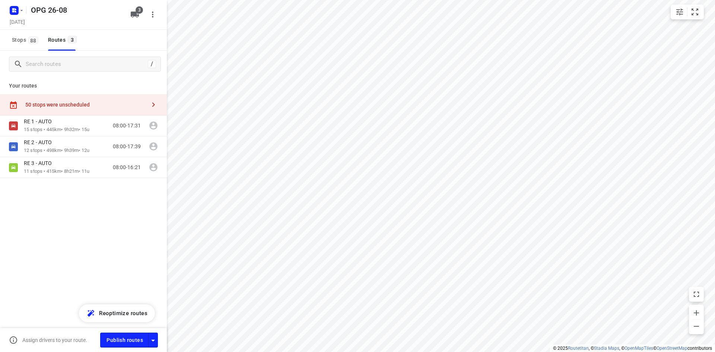
click at [74, 110] on div "50 stops were unscheduled" at bounding box center [83, 104] width 167 height 21
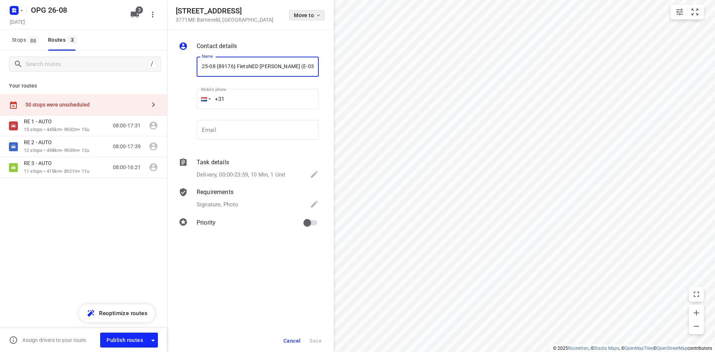
click at [302, 14] on span "Move to" at bounding box center [308, 15] width 28 height 6
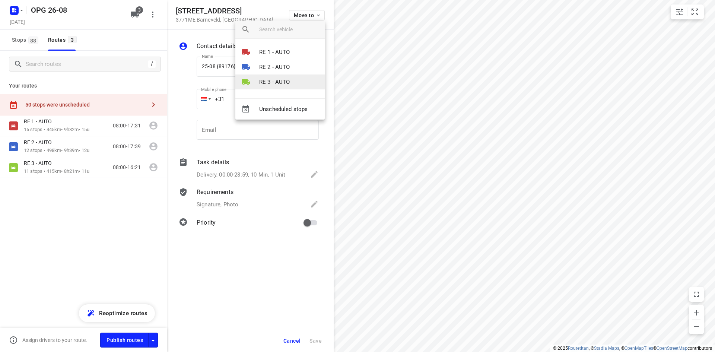
click at [282, 82] on p "RE 3 - AUTO" at bounding box center [274, 82] width 31 height 9
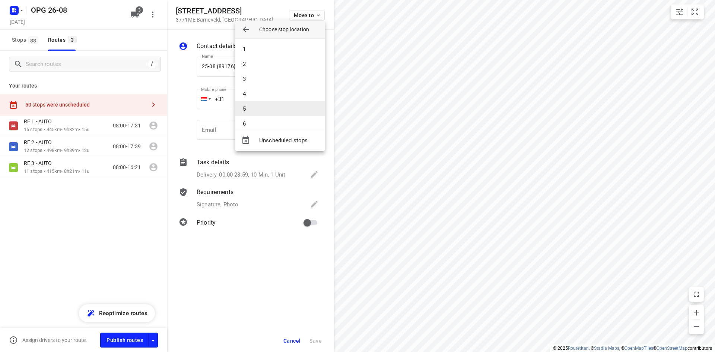
click at [273, 102] on li "5" at bounding box center [279, 108] width 89 height 15
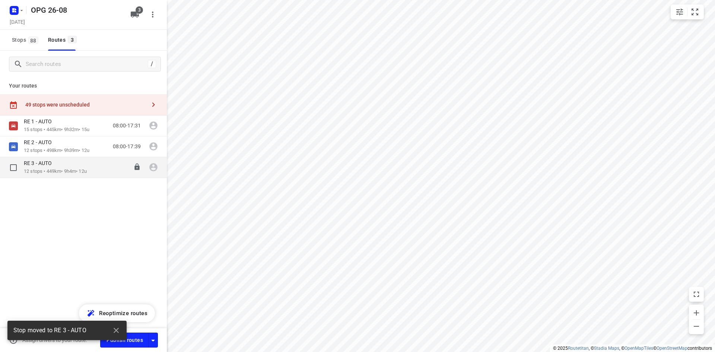
click at [81, 172] on p "12 stops • 449km • 9h4m • 12u" at bounding box center [55, 171] width 63 height 7
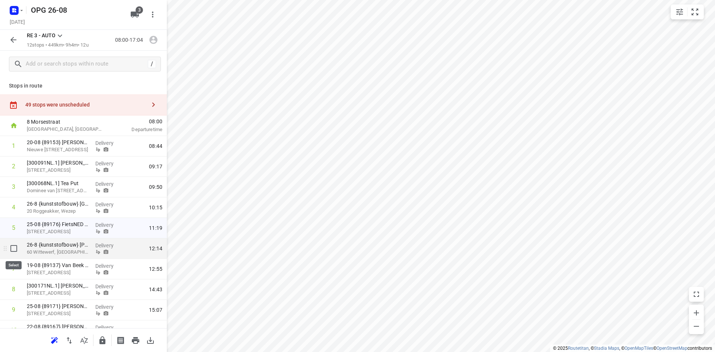
click at [12, 250] on input "checkbox" at bounding box center [13, 248] width 15 height 15
checkbox input "true"
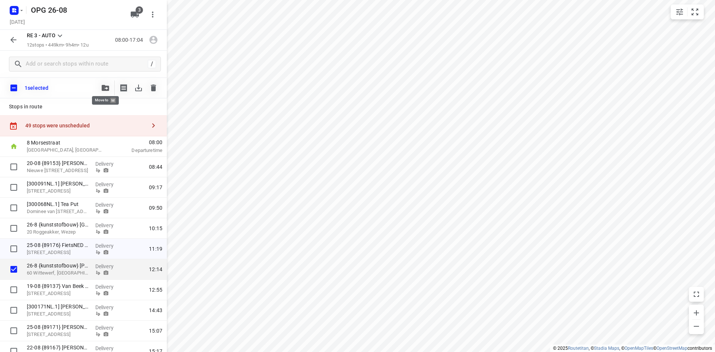
click at [107, 90] on icon "button" at bounding box center [105, 88] width 7 height 6
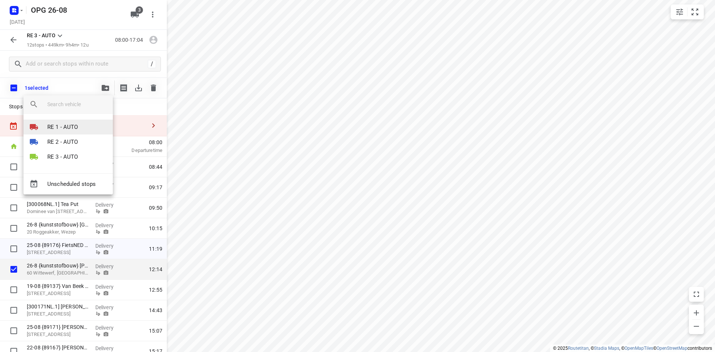
click at [77, 125] on p "RE 1 - AUTO" at bounding box center [62, 127] width 31 height 9
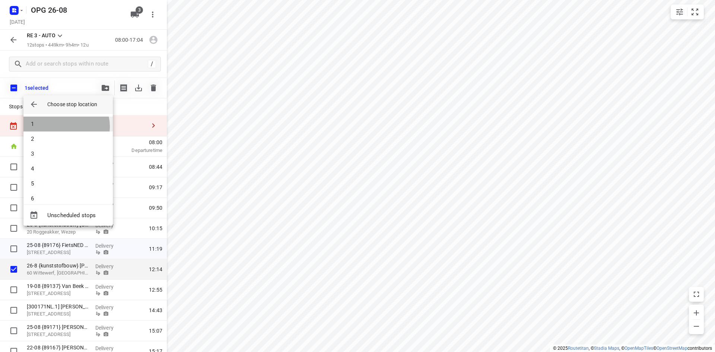
click at [66, 126] on li "1" at bounding box center [67, 124] width 89 height 15
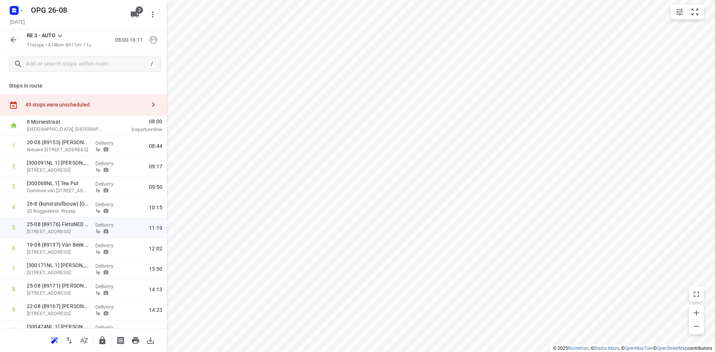
click at [16, 38] on icon "button" at bounding box center [13, 39] width 9 height 9
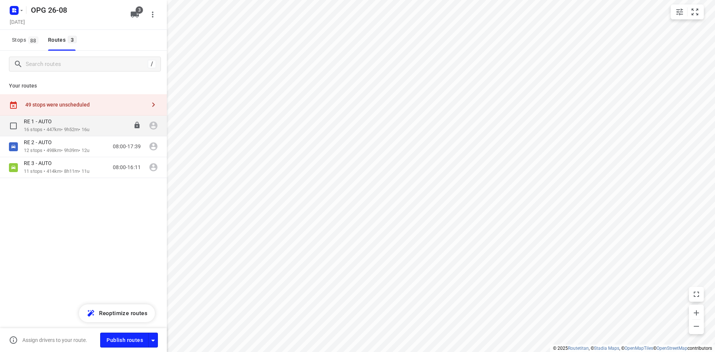
click at [69, 125] on div "RE 1 - AUTO" at bounding box center [57, 122] width 66 height 8
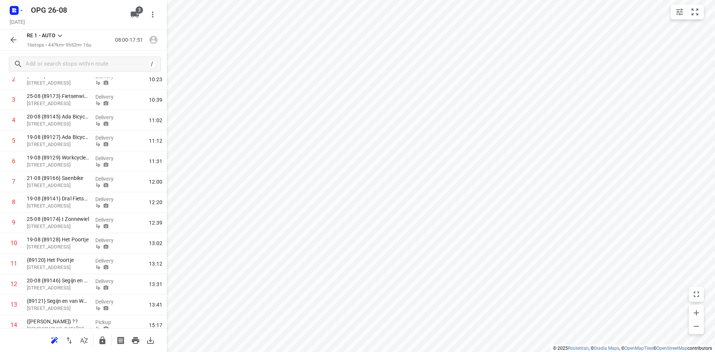
scroll to position [82, 0]
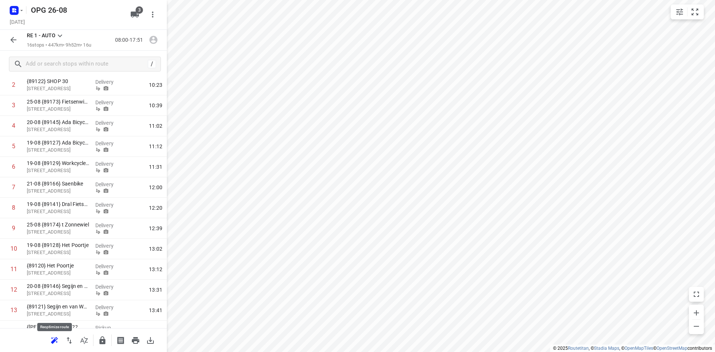
click at [52, 342] on icon "button" at bounding box center [53, 341] width 5 height 5
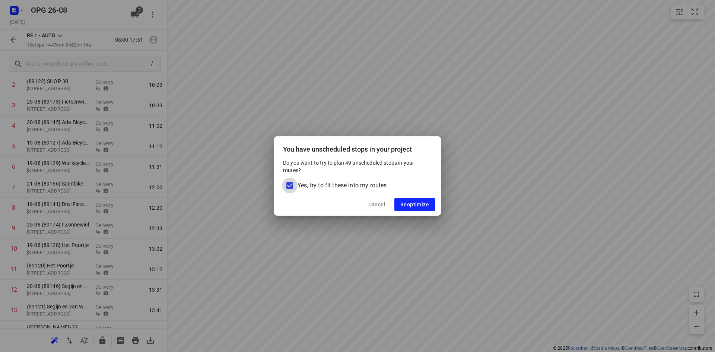
click at [289, 183] on input "Yes, try to fit these into my routes" at bounding box center [290, 186] width 16 height 16
checkbox input "false"
click at [409, 203] on span "Reoptimize" at bounding box center [414, 204] width 29 height 6
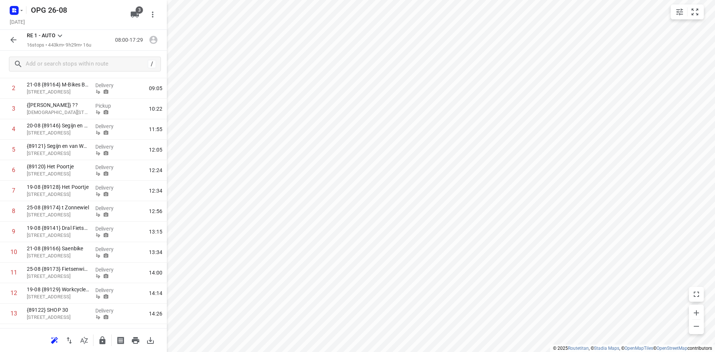
scroll to position [0, 0]
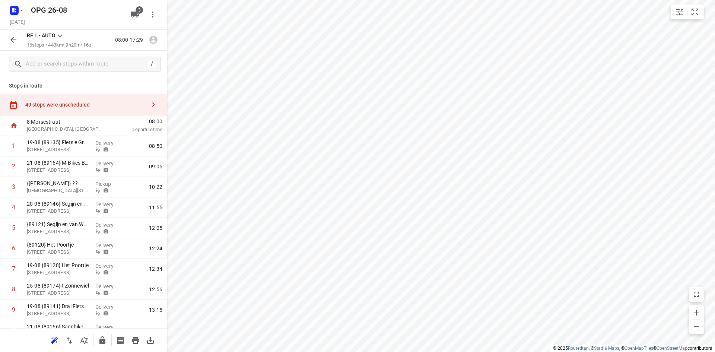
click at [155, 40] on icon "button" at bounding box center [153, 40] width 8 height 8
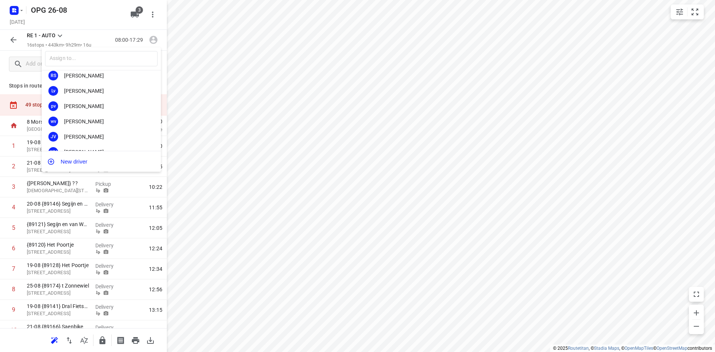
scroll to position [139, 0]
click at [112, 107] on div "[PERSON_NAME]" at bounding box center [103, 110] width 78 height 6
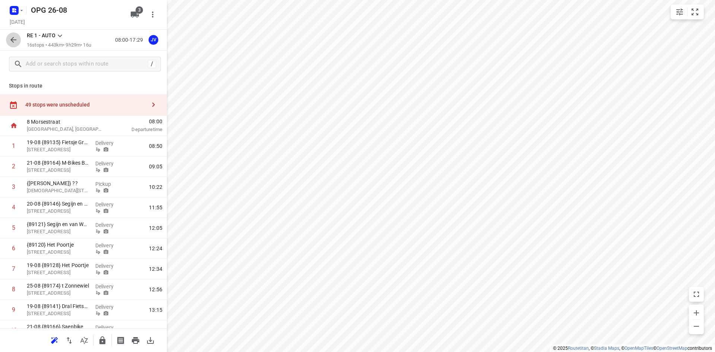
click at [14, 41] on icon "button" at bounding box center [13, 39] width 9 height 9
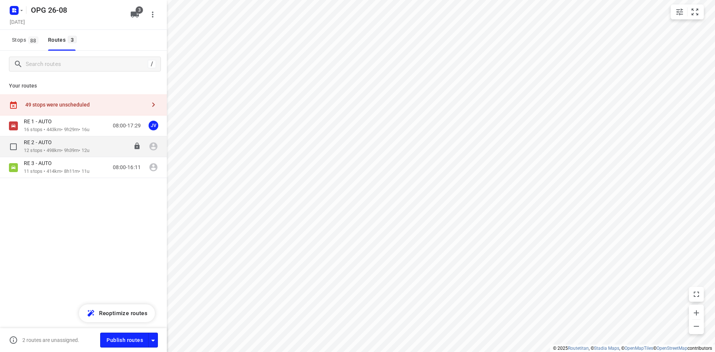
click at [89, 147] on div "RE 2 - AUTO" at bounding box center [57, 143] width 66 height 8
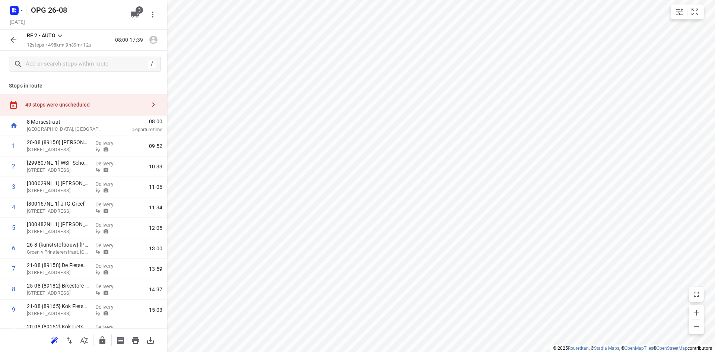
click at [14, 38] on icon "button" at bounding box center [13, 39] width 9 height 9
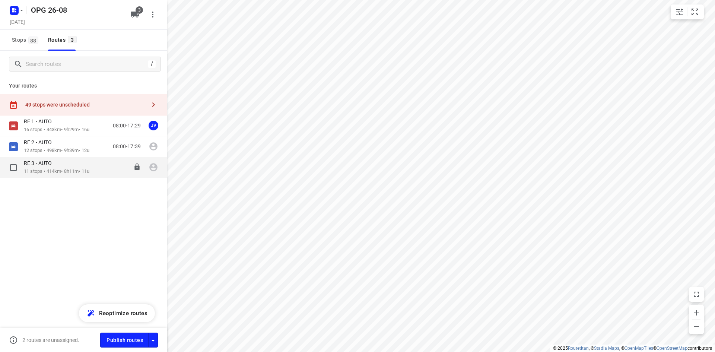
click at [89, 163] on div "RE 3 - AUTO" at bounding box center [57, 164] width 66 height 8
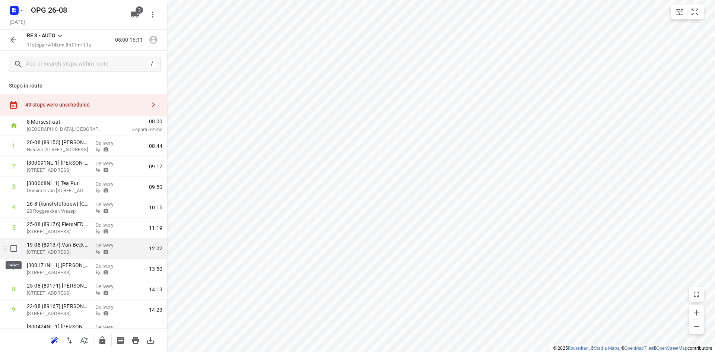
click at [12, 246] on input "checkbox" at bounding box center [13, 248] width 15 height 15
checkbox input "true"
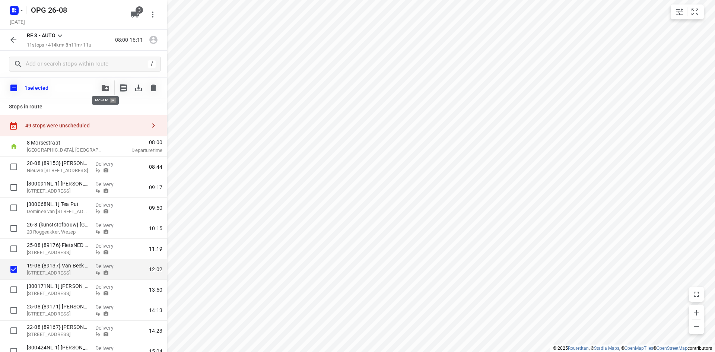
click at [106, 86] on icon "button" at bounding box center [105, 88] width 7 height 6
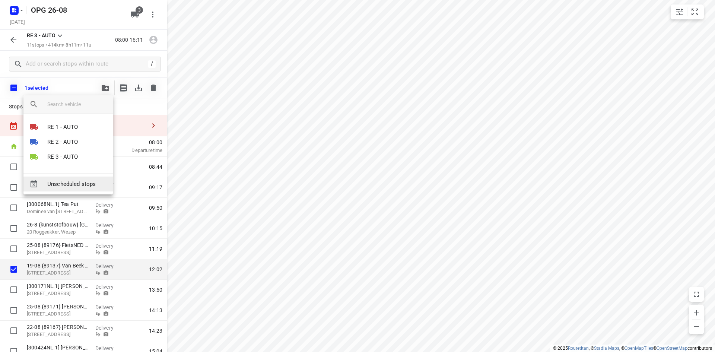
click at [64, 182] on span "Unscheduled stops" at bounding box center [77, 184] width 60 height 9
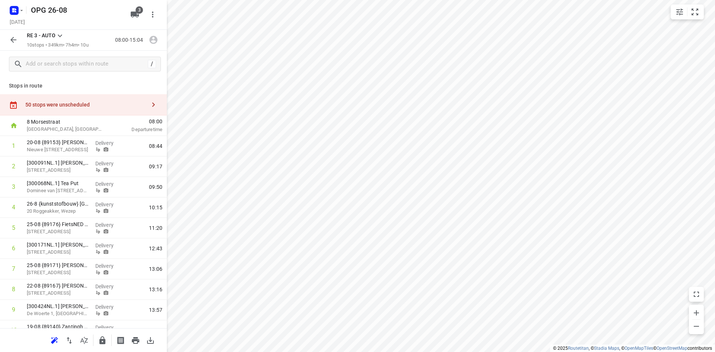
click at [63, 106] on div "50 stops were unscheduled" at bounding box center [85, 105] width 121 height 6
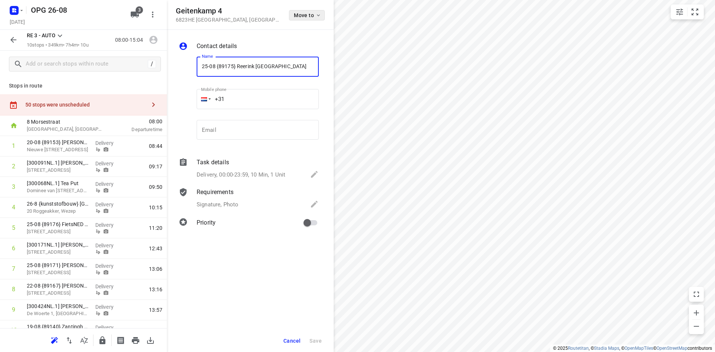
click at [310, 20] on button "Move to" at bounding box center [307, 15] width 36 height 10
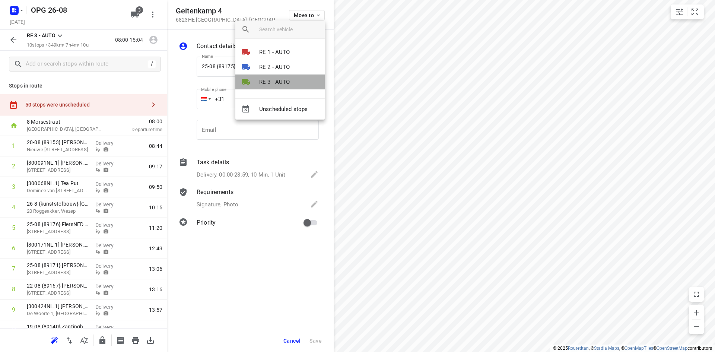
click at [287, 82] on p "RE 3 - AUTO" at bounding box center [274, 82] width 31 height 9
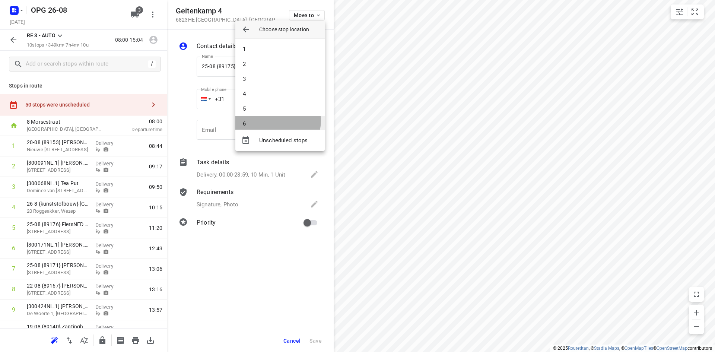
click at [277, 120] on li "6" at bounding box center [279, 123] width 89 height 15
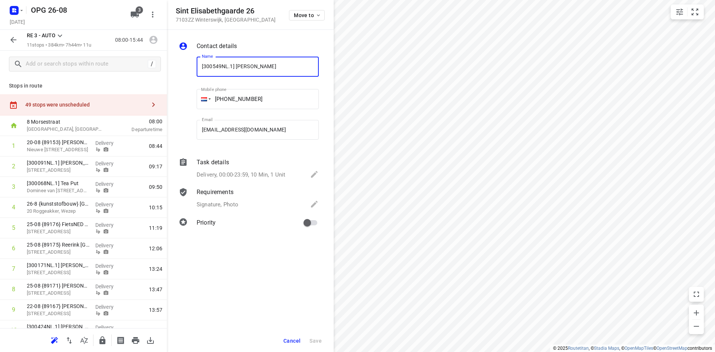
click at [310, 21] on div "Move to" at bounding box center [307, 15] width 36 height 16
click at [309, 16] on span "Move to" at bounding box center [308, 15] width 28 height 6
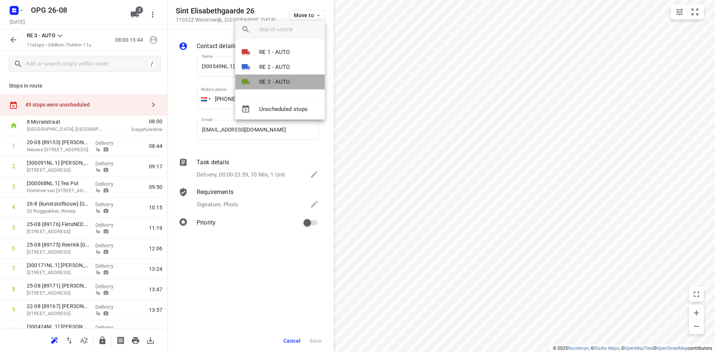
click at [296, 76] on li "RE 3 - AUTO" at bounding box center [279, 81] width 89 height 15
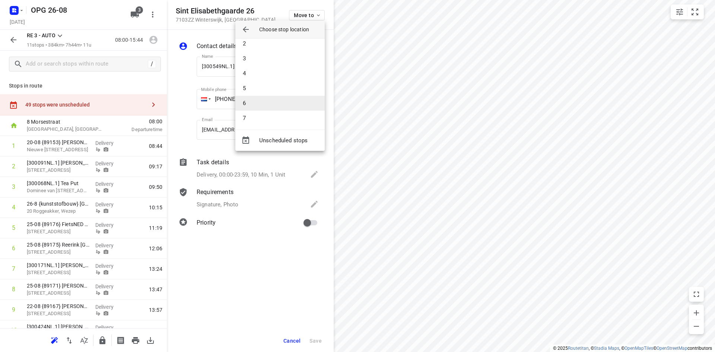
scroll to position [37, 0]
click at [259, 104] on li "7" at bounding box center [279, 101] width 89 height 15
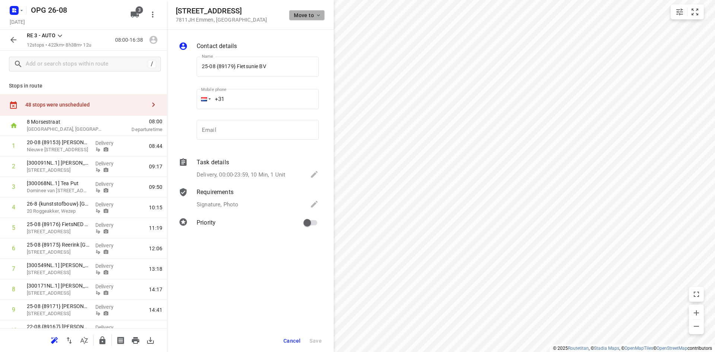
click at [306, 13] on span "Move to" at bounding box center [308, 15] width 28 height 6
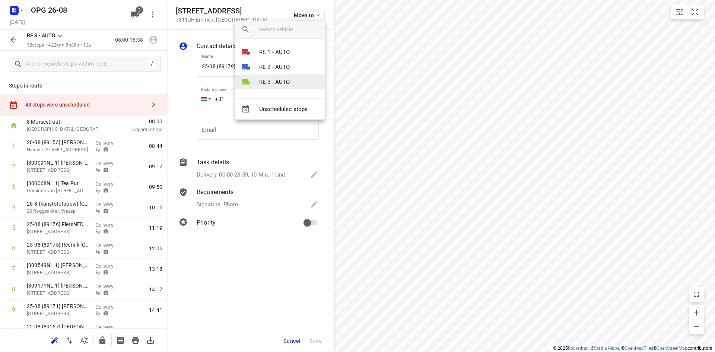
click at [283, 84] on p "RE 3 - AUTO" at bounding box center [274, 82] width 31 height 9
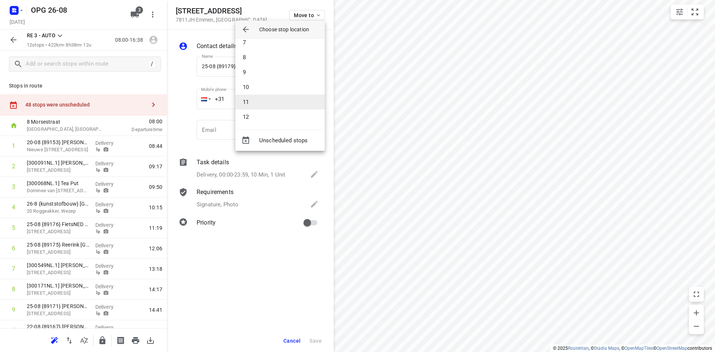
scroll to position [97, 0]
click at [284, 114] on li "12" at bounding box center [279, 116] width 89 height 15
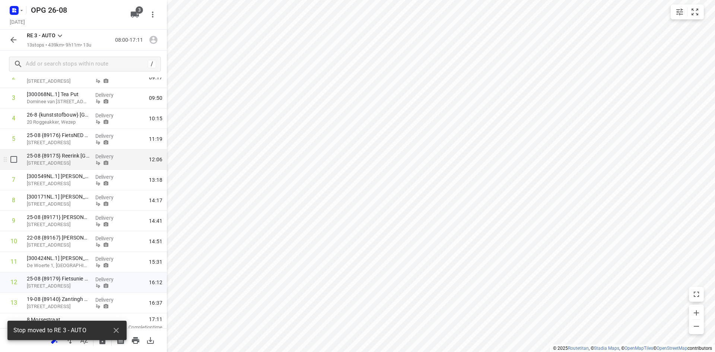
scroll to position [95, 0]
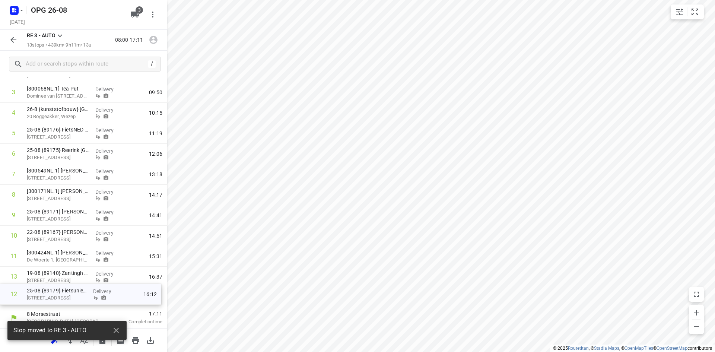
drag, startPoint x: 86, startPoint y: 283, endPoint x: 86, endPoint y: 303, distance: 19.4
click at [86, 303] on div "1 20-08 {89153} Bart de Fietsenmaker B.V. Nieuwe Deventerweg 58, Zwolle Deliver…" at bounding box center [83, 174] width 167 height 266
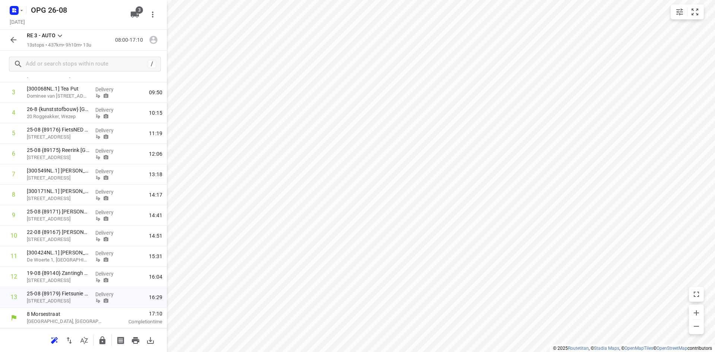
click at [154, 41] on icon "button" at bounding box center [154, 40] width 10 height 10
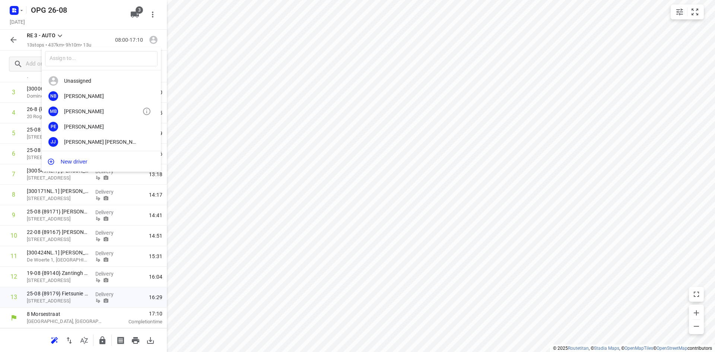
scroll to position [37, 0]
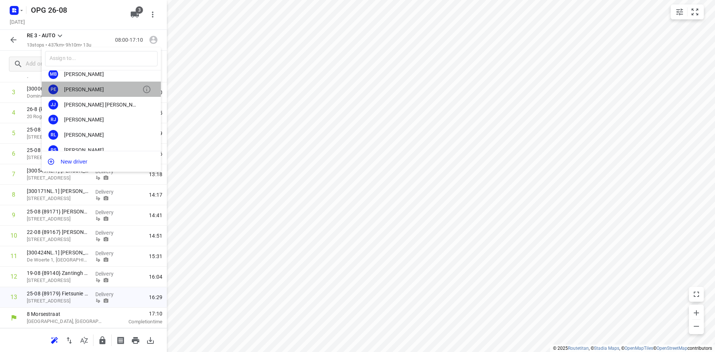
click at [105, 88] on div "Pascal El" at bounding box center [103, 89] width 78 height 6
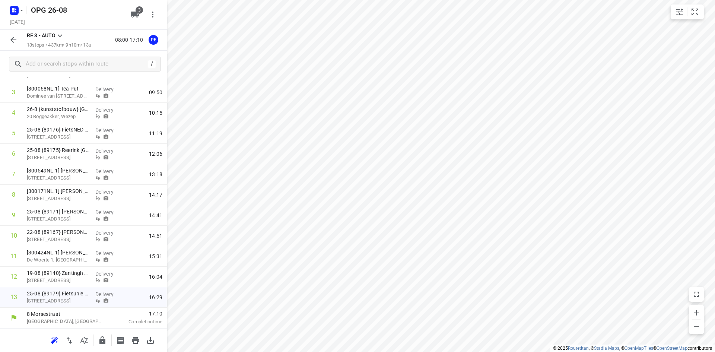
click at [19, 44] on button "button" at bounding box center [13, 39] width 15 height 15
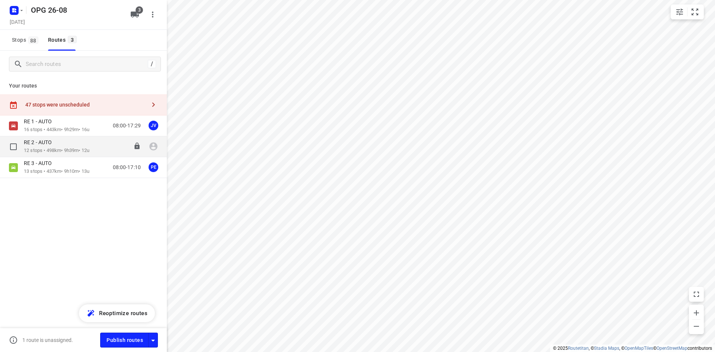
click at [86, 140] on div "RE 2 - AUTO" at bounding box center [57, 143] width 66 height 8
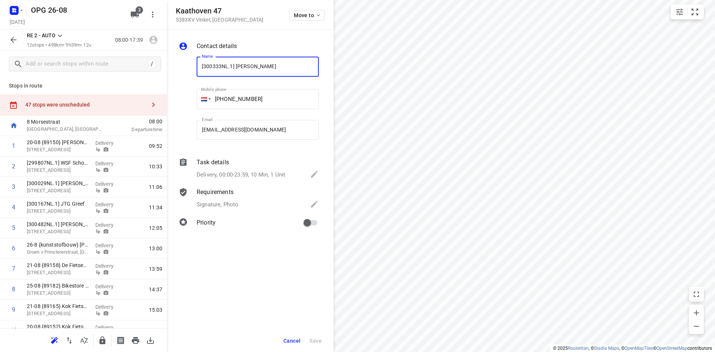
click at [305, 21] on div "Move to" at bounding box center [307, 15] width 36 height 16
click at [302, 18] on span "Move to" at bounding box center [308, 15] width 28 height 6
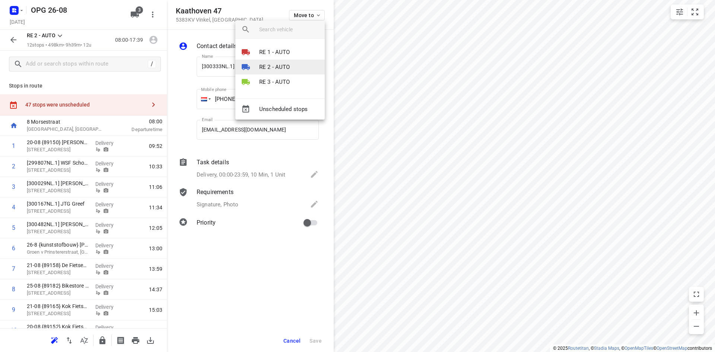
click at [283, 70] on p "RE 2 - AUTO" at bounding box center [274, 67] width 31 height 9
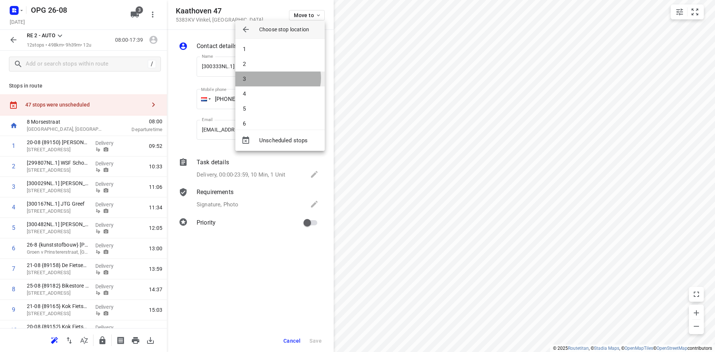
click at [277, 78] on li "3" at bounding box center [279, 78] width 89 height 15
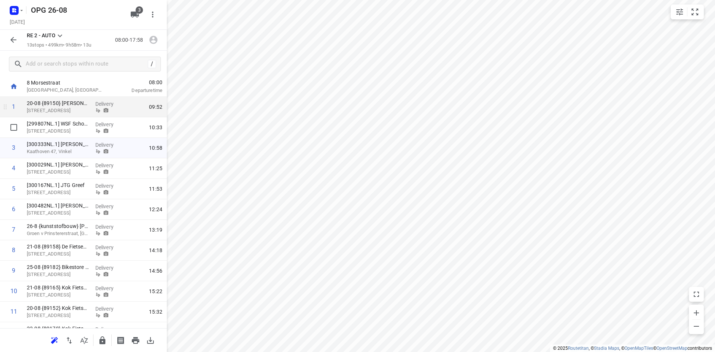
scroll to position [0, 0]
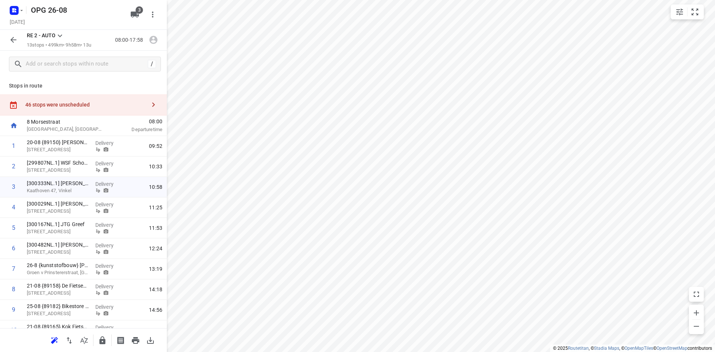
click at [7, 43] on button "button" at bounding box center [13, 39] width 15 height 15
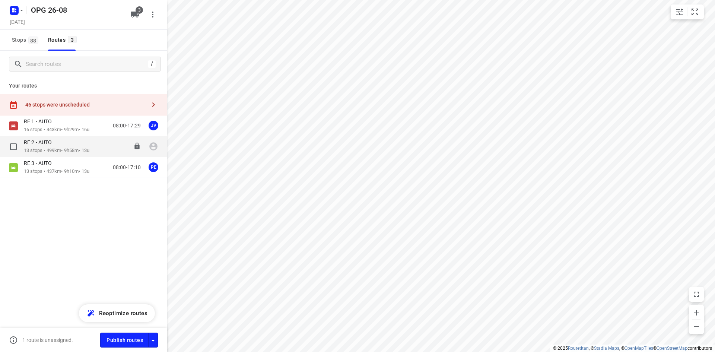
click at [145, 148] on div "RE 2 - AUTO 13 stops • 499km • 9h58m • 13u 08:00-17:58" at bounding box center [95, 146] width 143 height 15
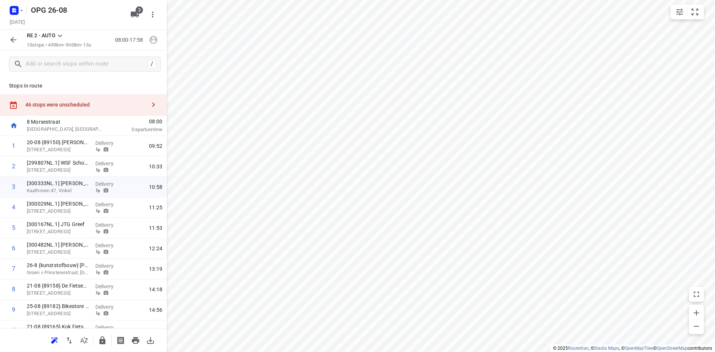
click at [9, 34] on button "button" at bounding box center [13, 39] width 15 height 15
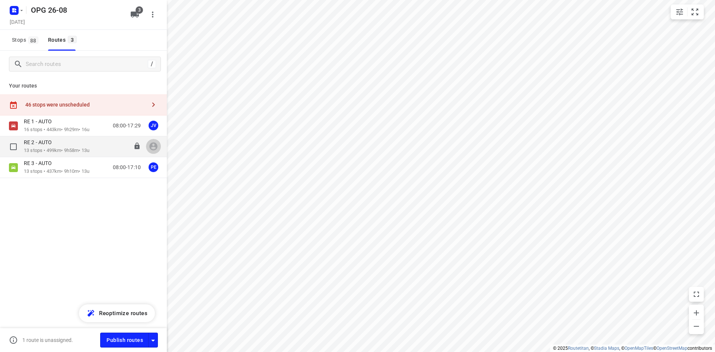
click at [156, 146] on icon "button" at bounding box center [153, 147] width 8 height 8
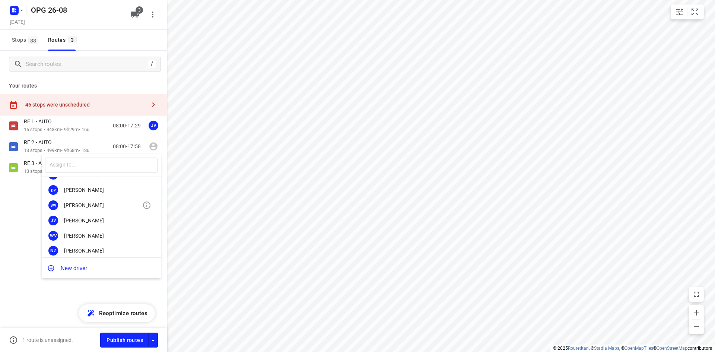
scroll to position [139, 0]
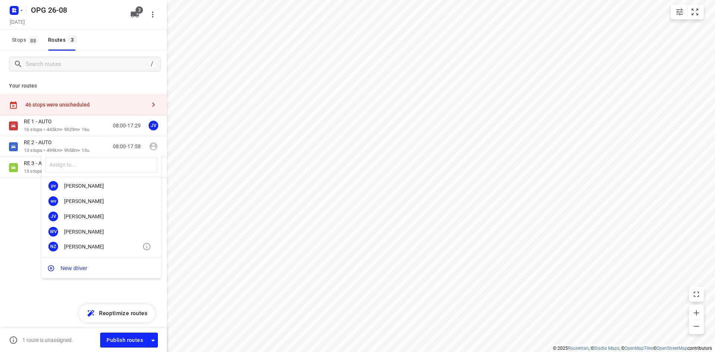
click at [99, 248] on div "[PERSON_NAME]" at bounding box center [103, 247] width 78 height 6
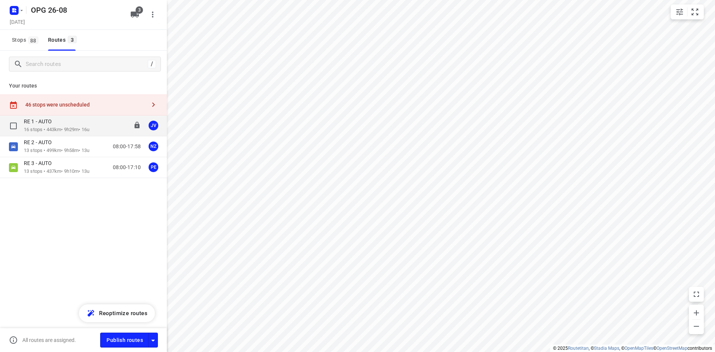
click at [57, 131] on p "16 stops • 443km • 9h29m • 16u" at bounding box center [57, 129] width 66 height 7
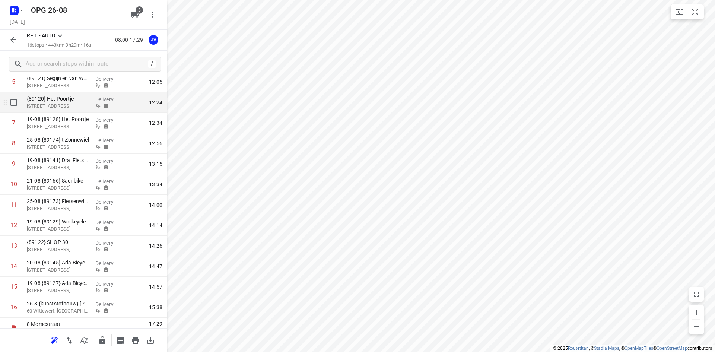
scroll to position [156, 0]
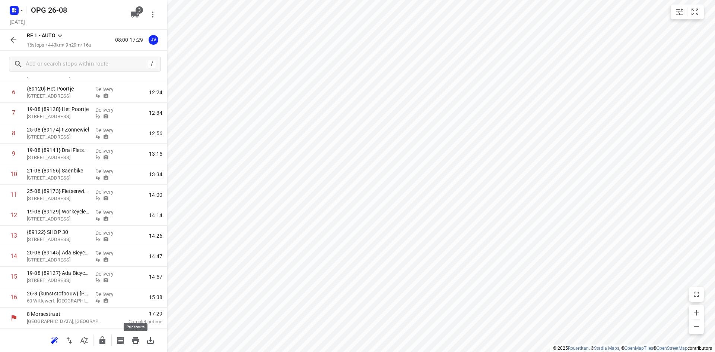
click at [133, 342] on icon "button" at bounding box center [135, 340] width 7 height 7
click at [15, 28] on div "OPG 26-08 Tuesday, Aug 26 3" at bounding box center [83, 15] width 167 height 30
click at [13, 39] on icon "button" at bounding box center [13, 39] width 9 height 9
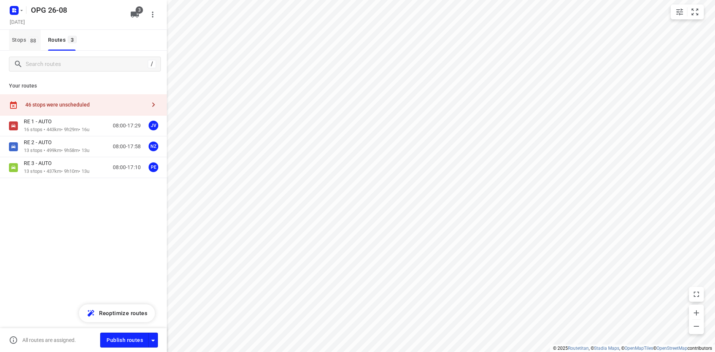
click at [21, 42] on span "Stops 88" at bounding box center [26, 39] width 29 height 9
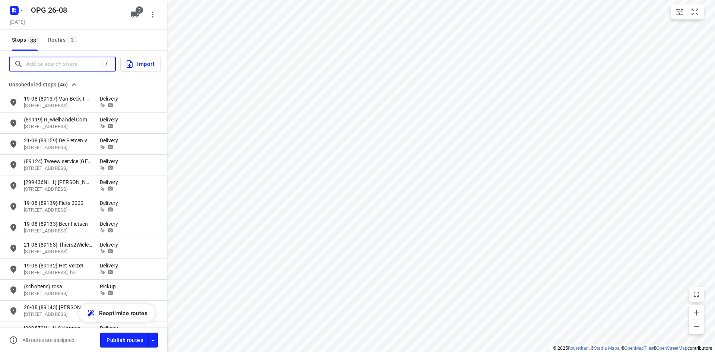
click at [57, 66] on input "Add or search stops" at bounding box center [64, 64] width 76 height 12
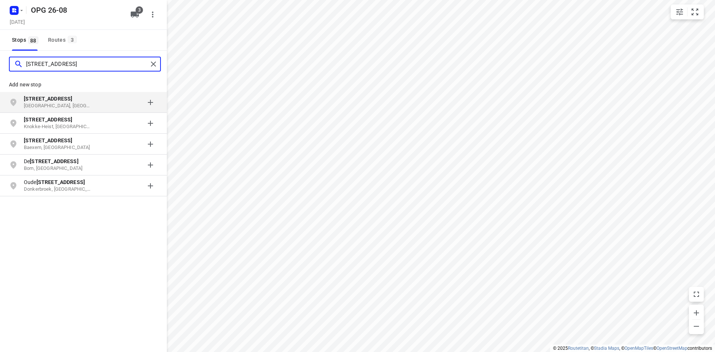
type input "tramweg 5a"
click at [68, 102] on p "Oude-Tonge, Nederland" at bounding box center [58, 105] width 69 height 7
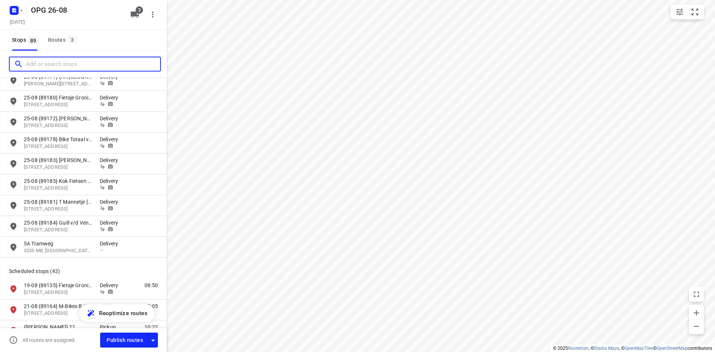
scroll to position [819, 0]
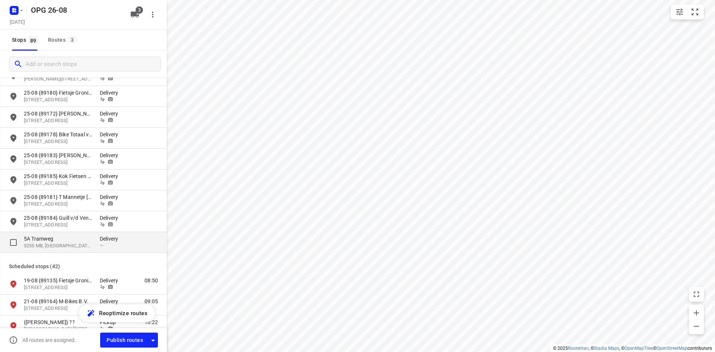
click at [92, 234] on div "5A Tramweg 3255 MB, Oude-Tonge, NL Delivery —" at bounding box center [83, 242] width 167 height 21
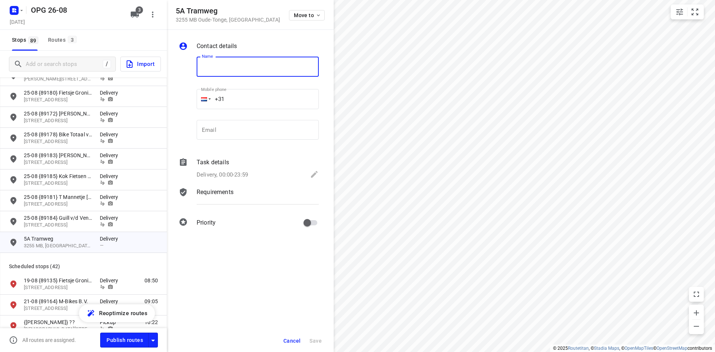
type input "["
type input "{smit}"
drag, startPoint x: 261, startPoint y: 173, endPoint x: 255, endPoint y: 168, distance: 8.2
click at [261, 173] on div "Delivery, 00:00-23:59" at bounding box center [258, 175] width 122 height 10
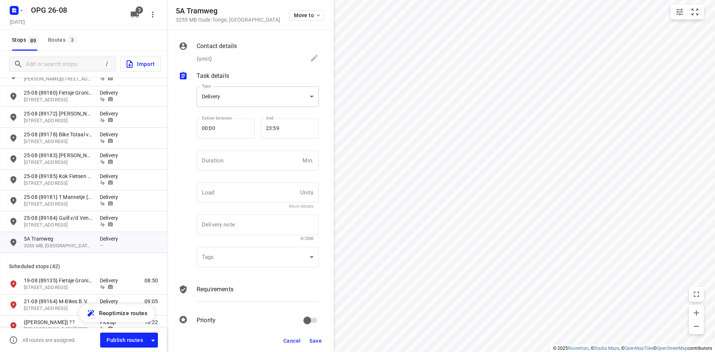
click at [251, 89] on body "i © 2025 Routetitan , © Stadia Maps , © OpenMapTiles © OpenStreetMap contributo…" at bounding box center [357, 176] width 715 height 352
click at [251, 113] on div "Pickup" at bounding box center [255, 109] width 105 height 9
type input "pickup"
click at [244, 157] on input "number" at bounding box center [248, 160] width 103 height 20
type input "10"
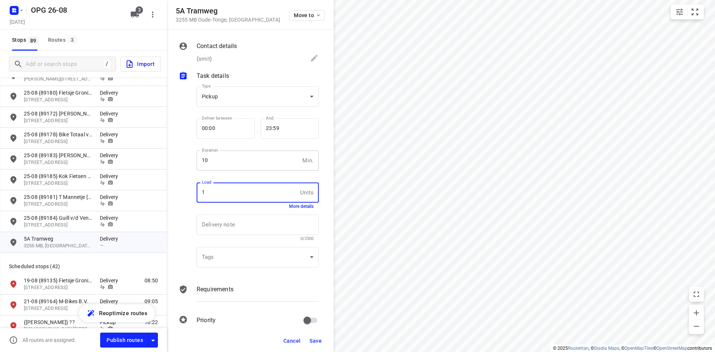
type input "1"
click at [207, 285] on p "Requirements" at bounding box center [215, 289] width 37 height 9
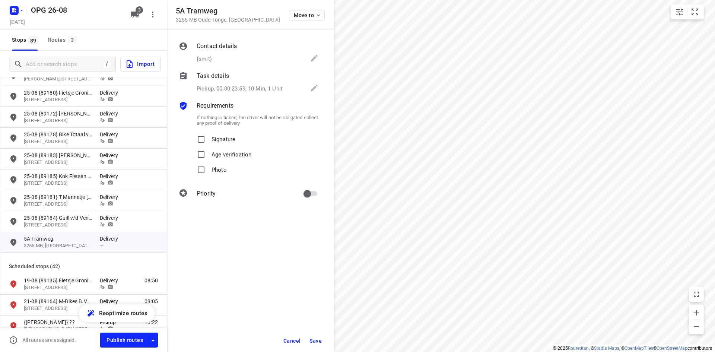
drag, startPoint x: 214, startPoint y: 137, endPoint x: 214, endPoint y: 142, distance: 4.5
click at [214, 138] on p "Signature" at bounding box center [224, 137] width 24 height 11
click at [209, 138] on input "Signature" at bounding box center [201, 139] width 15 height 15
checkbox input "true"
click at [212, 166] on p "Photo" at bounding box center [219, 167] width 15 height 11
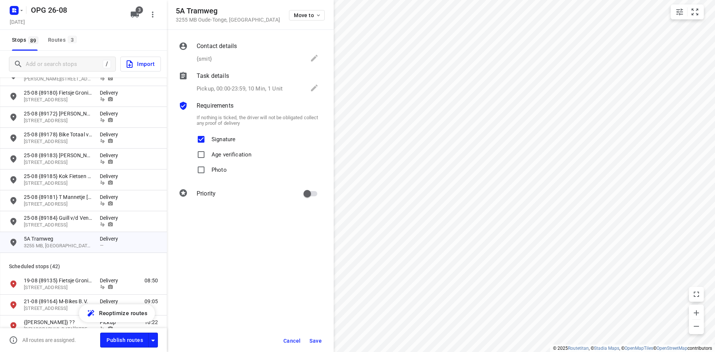
click at [209, 166] on input "Photo" at bounding box center [201, 169] width 15 height 15
checkbox input "true"
click at [231, 52] on div "Contact details {smit}" at bounding box center [257, 52] width 125 height 25
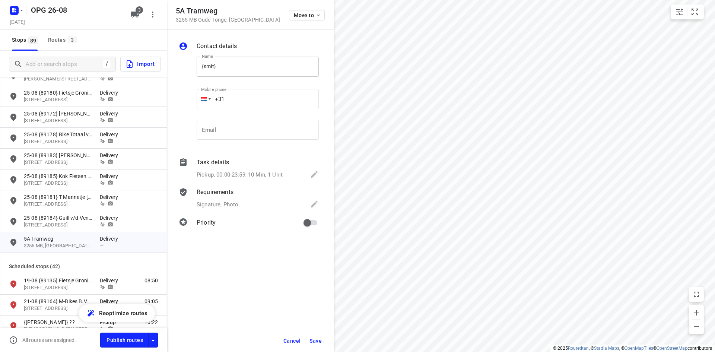
click at [202, 65] on input "{smit}" at bounding box center [258, 67] width 122 height 20
type input "26-8 {smit}"
click at [317, 343] on span "Save" at bounding box center [315, 341] width 12 height 6
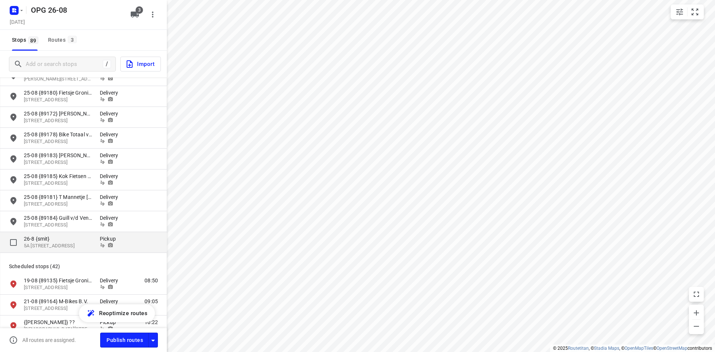
click at [75, 239] on p "26-8 {smit}" at bounding box center [58, 238] width 69 height 7
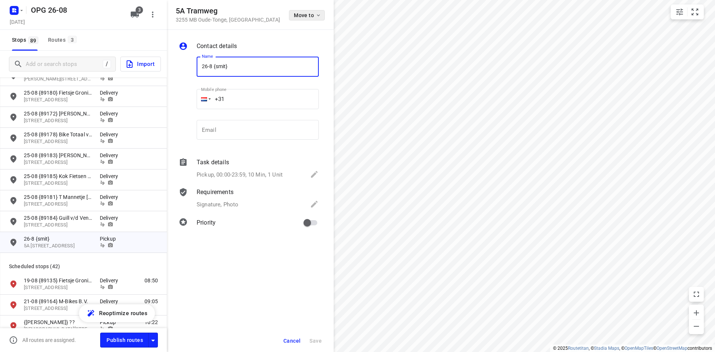
click at [301, 16] on span "Move to" at bounding box center [308, 15] width 28 height 6
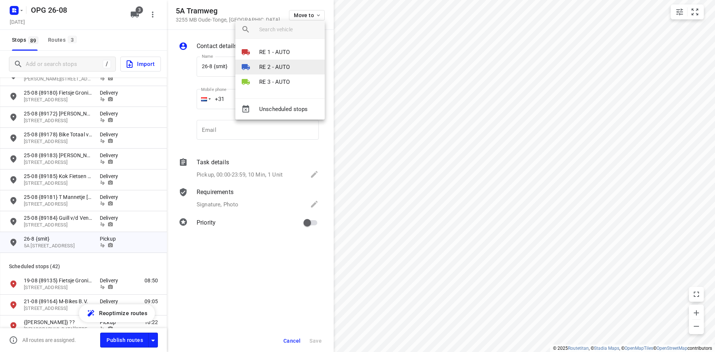
click at [278, 72] on li "RE 2 - AUTO" at bounding box center [279, 67] width 89 height 15
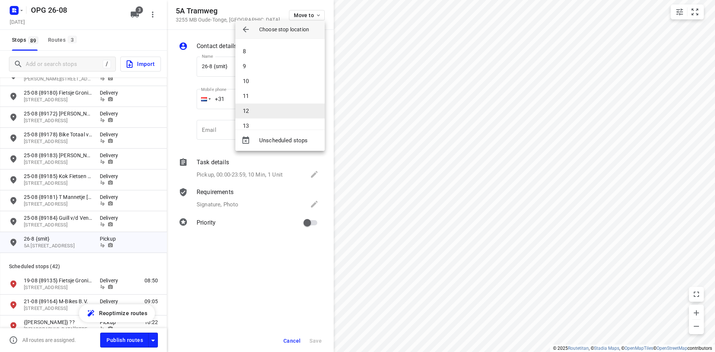
scroll to position [112, 0]
click at [263, 112] on li "13" at bounding box center [279, 116] width 89 height 15
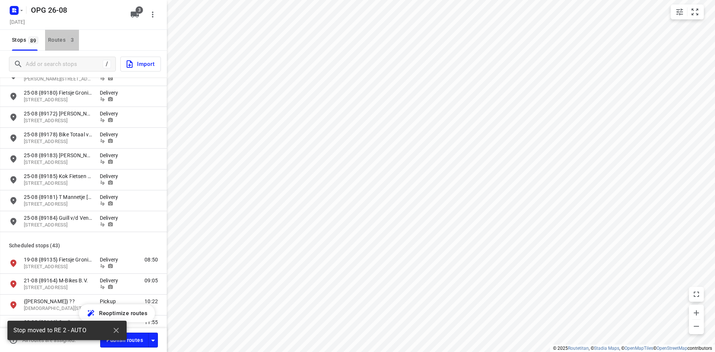
click at [51, 35] on div "Routes 3" at bounding box center [63, 39] width 31 height 9
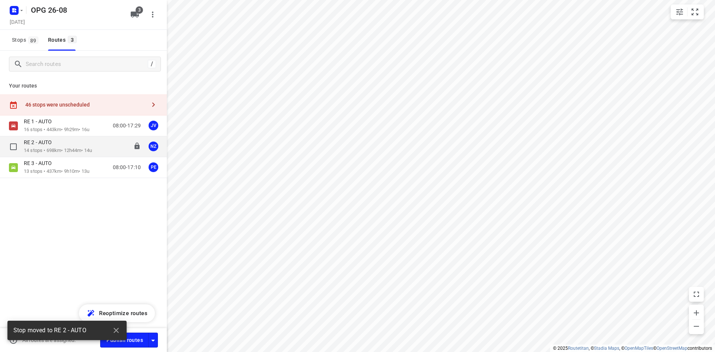
click at [61, 142] on div "RE 2 - AUTO" at bounding box center [58, 143] width 68 height 8
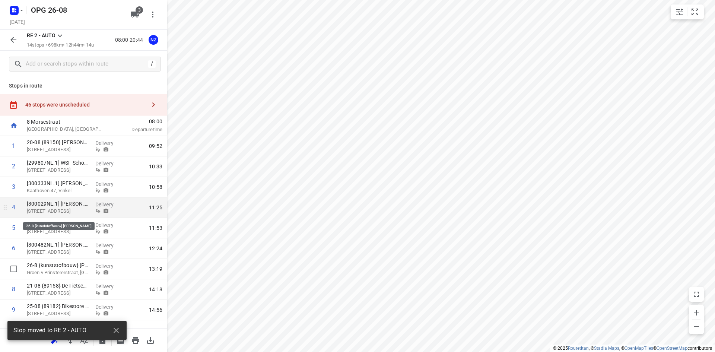
scroll to position [115, 0]
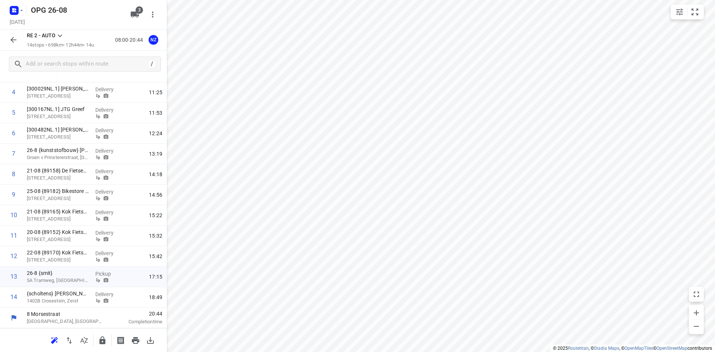
click at [19, 42] on button "button" at bounding box center [13, 39] width 15 height 15
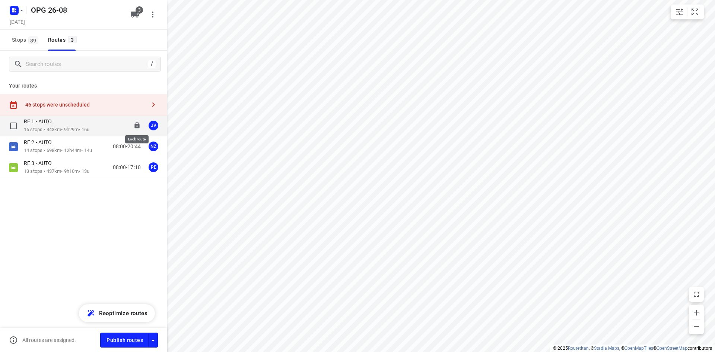
click at [134, 125] on icon at bounding box center [136, 124] width 7 height 7
click at [137, 168] on icon at bounding box center [136, 166] width 5 height 7
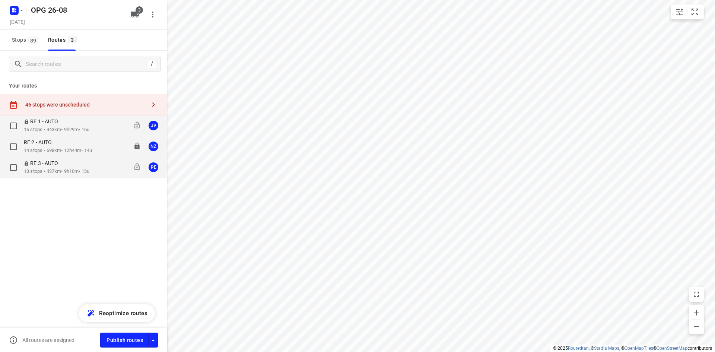
click at [113, 147] on div "08:00-20:44" at bounding box center [122, 146] width 37 height 15
click at [92, 148] on p "14 stops • 698km • 12h44m • 14u" at bounding box center [58, 150] width 68 height 7
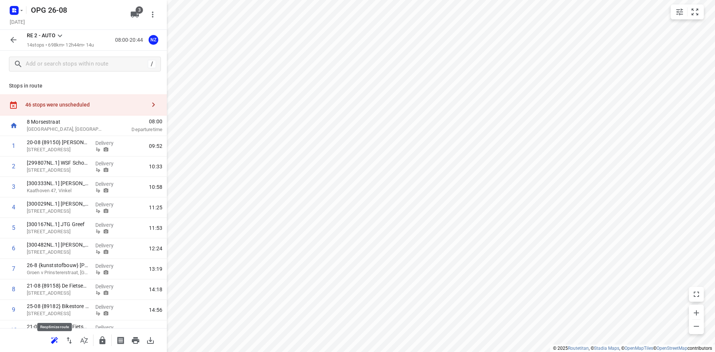
click at [51, 338] on icon "button" at bounding box center [54, 340] width 9 height 9
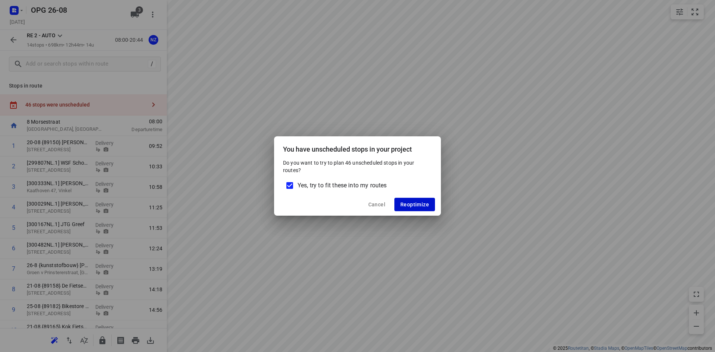
click at [405, 203] on span "Reoptimize" at bounding box center [414, 204] width 29 height 6
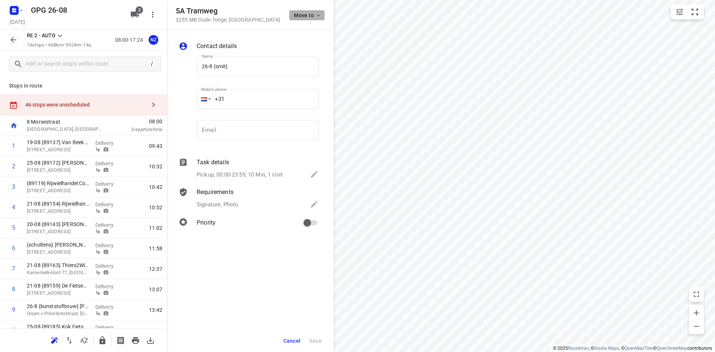
click at [291, 15] on button "Move to" at bounding box center [307, 15] width 36 height 10
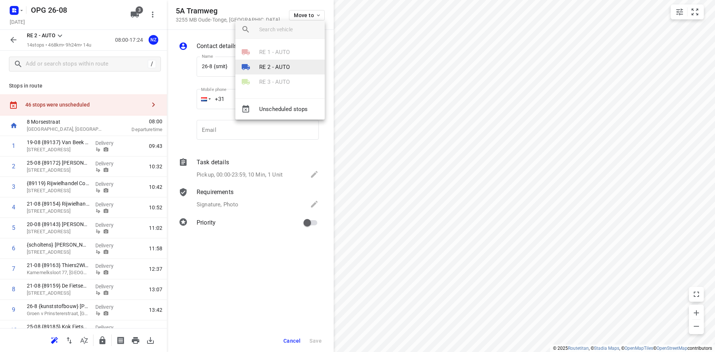
click at [276, 63] on p "RE 2 - AUTO" at bounding box center [274, 67] width 31 height 9
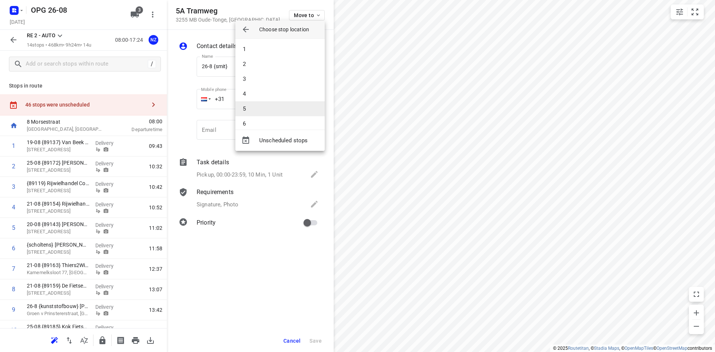
scroll to position [74, 0]
click at [255, 90] on li "9" at bounding box center [279, 93] width 89 height 15
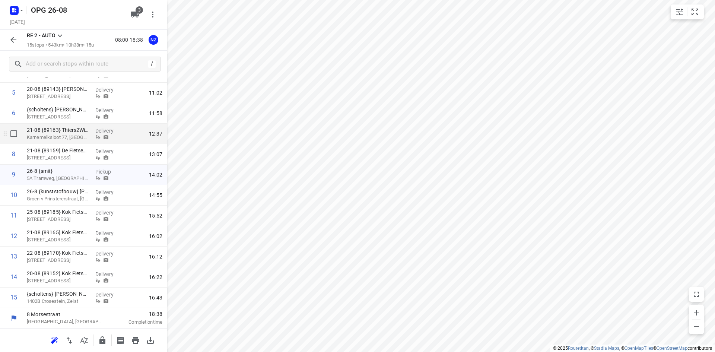
scroll to position [136, 0]
click at [21, 38] on div "RE 2 - AUTO 15 stops • 543km • 10h38m • 15u 08:00-18:38 NZ" at bounding box center [83, 40] width 167 height 21
click at [14, 45] on button "button" at bounding box center [13, 39] width 15 height 15
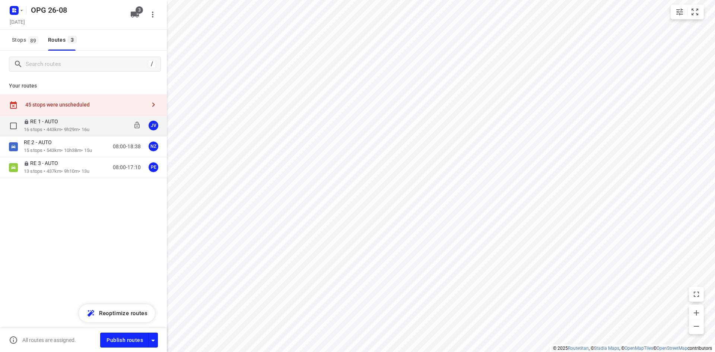
click at [71, 127] on p "16 stops • 443km • 9h29m • 16u" at bounding box center [57, 129] width 66 height 7
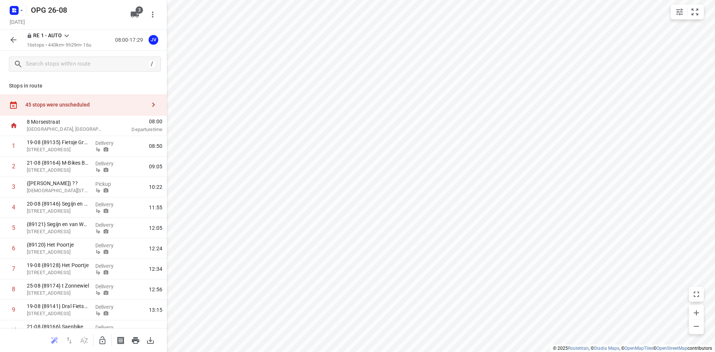
click at [4, 37] on div "RE 1 - AUTO 16 stops • 443km • 9h29m • 16u 08:00-17:29 JV" at bounding box center [83, 40] width 167 height 21
click at [11, 38] on icon "button" at bounding box center [13, 39] width 9 height 9
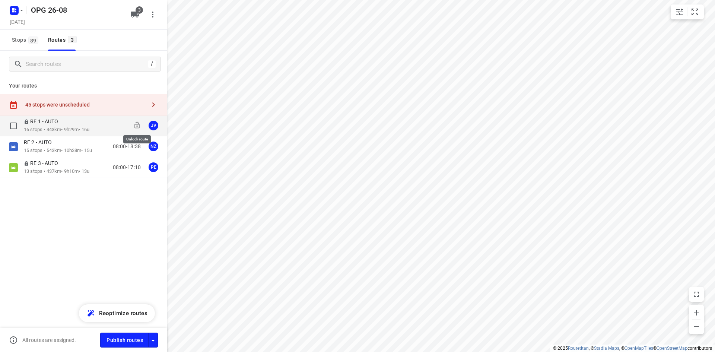
click at [137, 126] on icon at bounding box center [136, 125] width 5 height 7
click at [80, 128] on p "16 stops • 443km • 9h29m • 16u" at bounding box center [57, 129] width 66 height 7
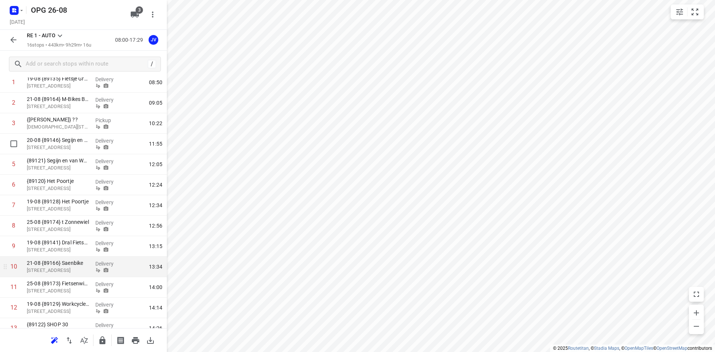
scroll to position [156, 0]
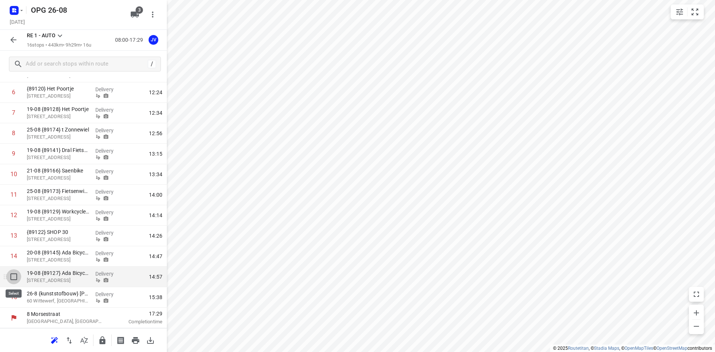
click at [12, 280] on input "checkbox" at bounding box center [13, 276] width 15 height 15
checkbox input "true"
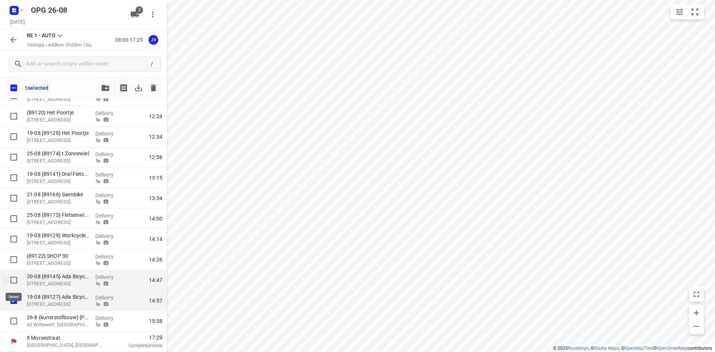
click at [12, 275] on input "checkbox" at bounding box center [13, 280] width 15 height 15
checkbox input "true"
click at [102, 95] on div at bounding box center [105, 87] width 15 height 15
click at [102, 91] on button "button" at bounding box center [105, 87] width 15 height 15
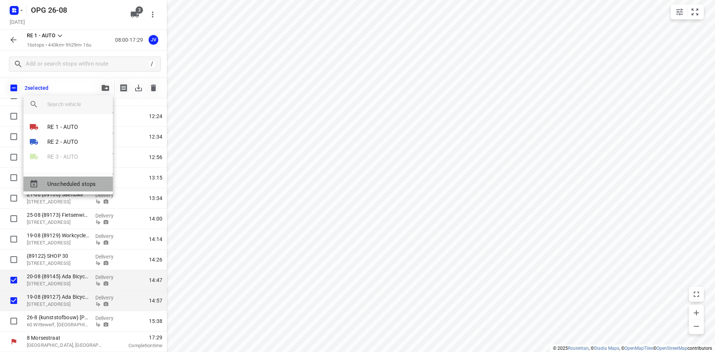
click at [72, 183] on span "Unscheduled stops" at bounding box center [77, 184] width 60 height 9
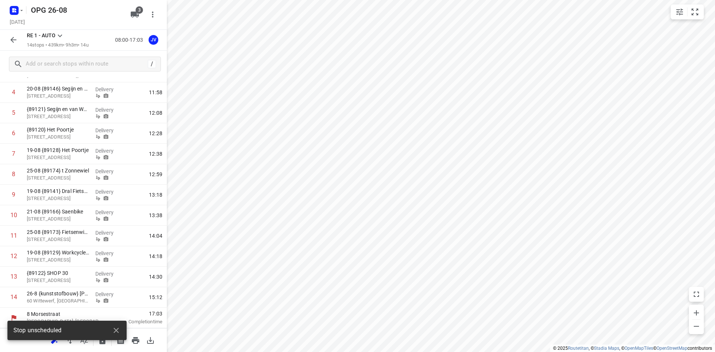
scroll to position [115, 0]
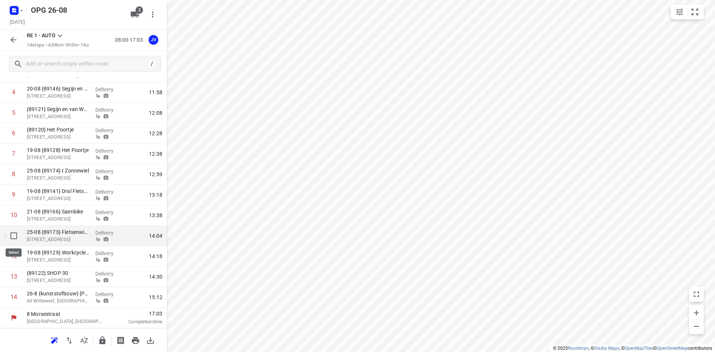
click at [11, 240] on input "checkbox" at bounding box center [13, 235] width 15 height 15
checkbox input "true"
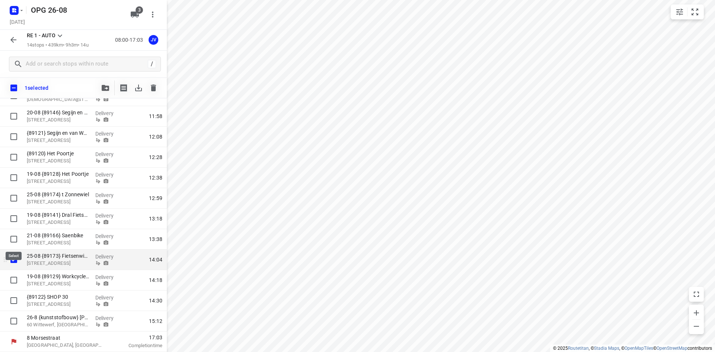
scroll to position [112, 0]
click at [13, 203] on input "checkbox" at bounding box center [13, 198] width 15 height 15
checkbox input "true"
click at [106, 92] on button "button" at bounding box center [105, 87] width 15 height 15
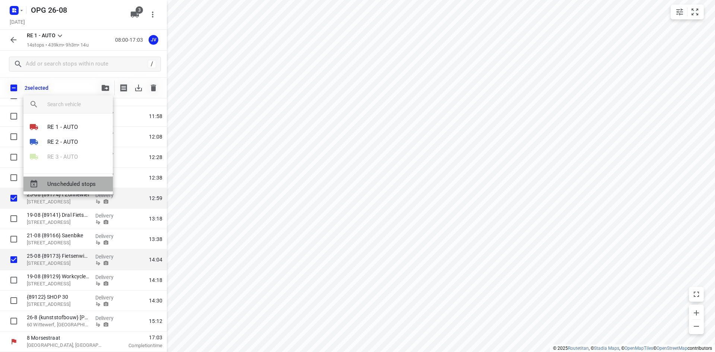
click at [86, 184] on span "Unscheduled stops" at bounding box center [77, 184] width 60 height 9
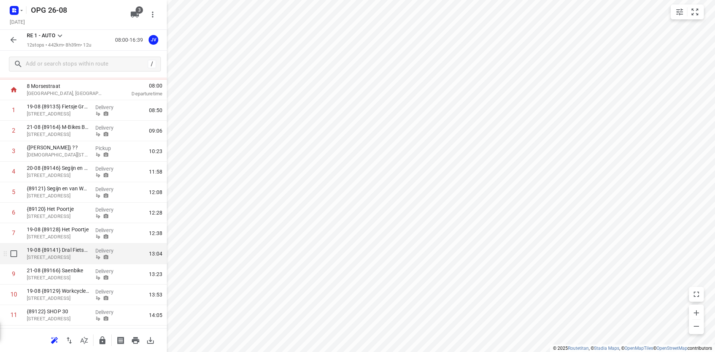
scroll to position [74, 0]
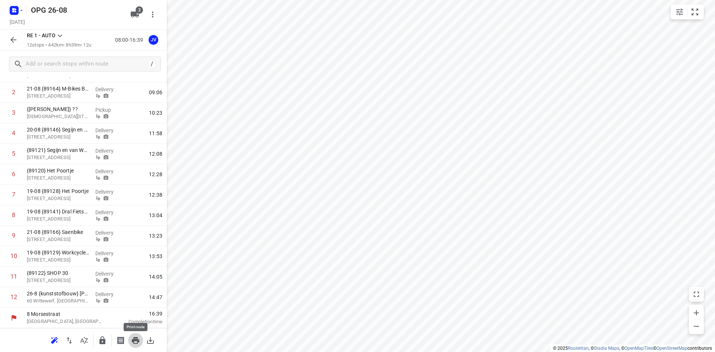
click at [138, 339] on icon "button" at bounding box center [135, 340] width 7 height 7
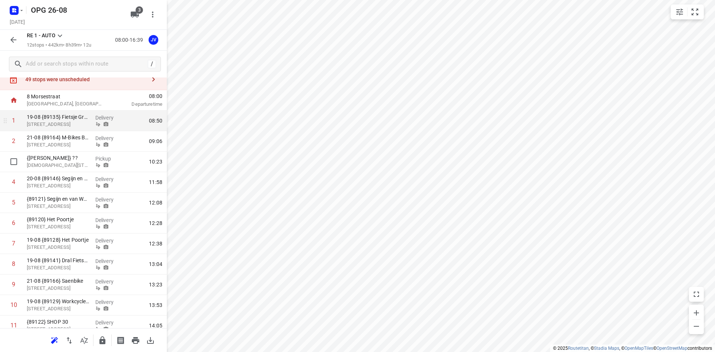
scroll to position [0, 0]
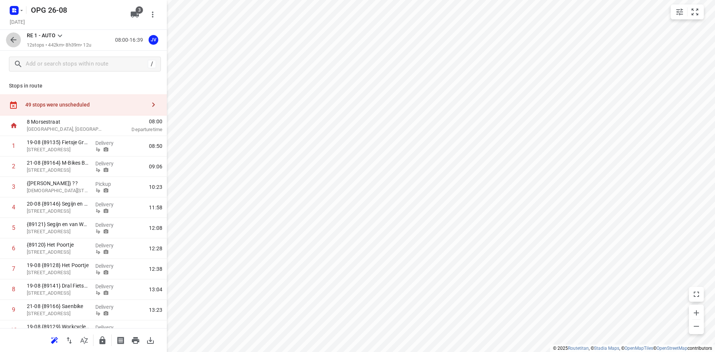
click at [12, 39] on icon "button" at bounding box center [13, 40] width 6 height 6
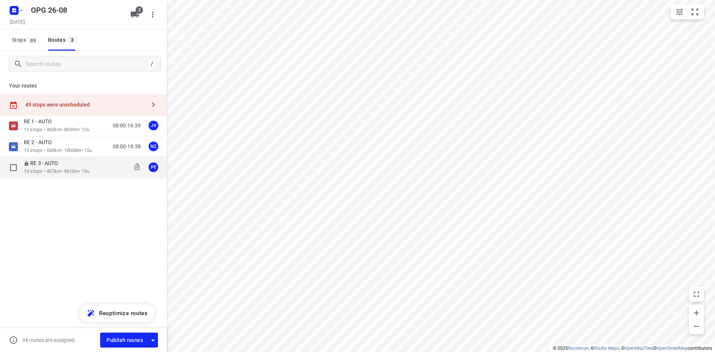
click at [45, 165] on p "RE 3 - AUTO" at bounding box center [43, 163] width 39 height 7
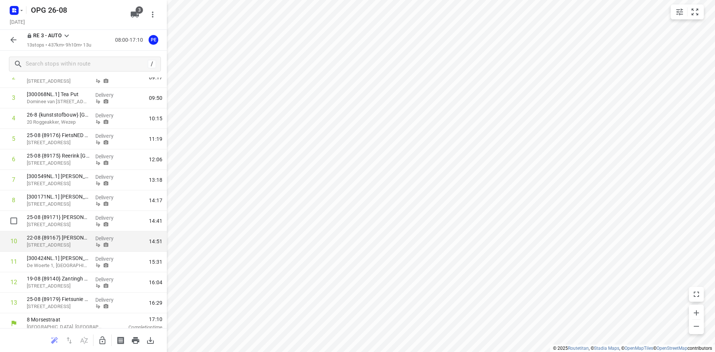
scroll to position [95, 0]
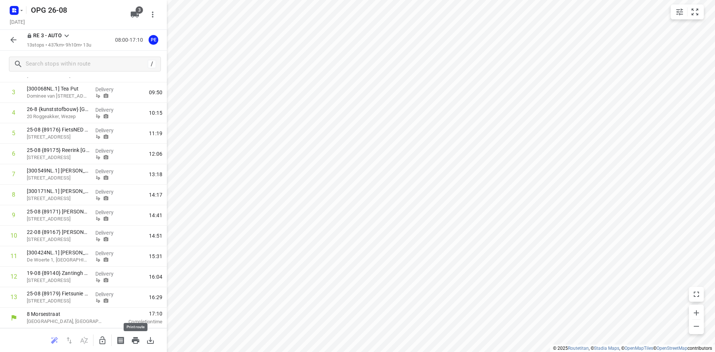
click at [138, 339] on icon "button" at bounding box center [135, 340] width 7 height 7
click at [18, 38] on icon "button" at bounding box center [13, 39] width 9 height 9
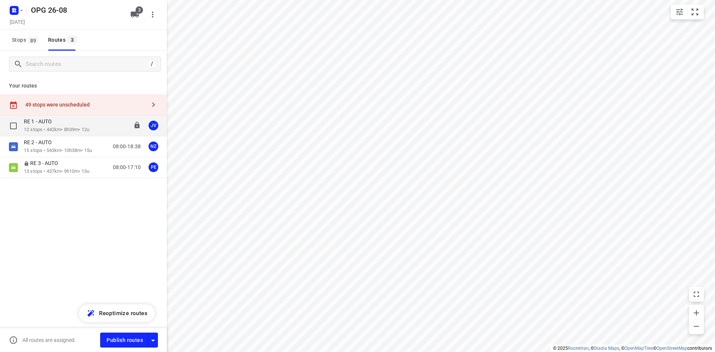
click at [67, 119] on div "RE 1 - AUTO" at bounding box center [57, 122] width 66 height 8
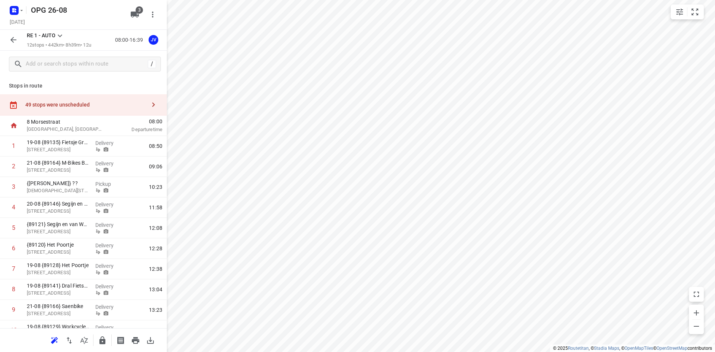
click at [58, 107] on div "49 stops were unscheduled" at bounding box center [85, 105] width 121 height 6
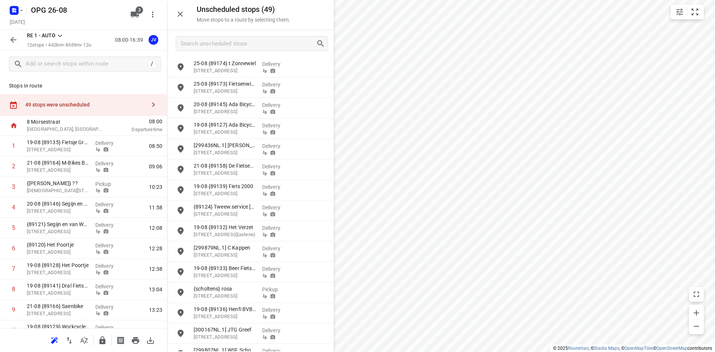
click at [201, 54] on div at bounding box center [250, 43] width 167 height 27
click at [202, 40] on input "Search unscheduled stops" at bounding box center [248, 44] width 135 height 12
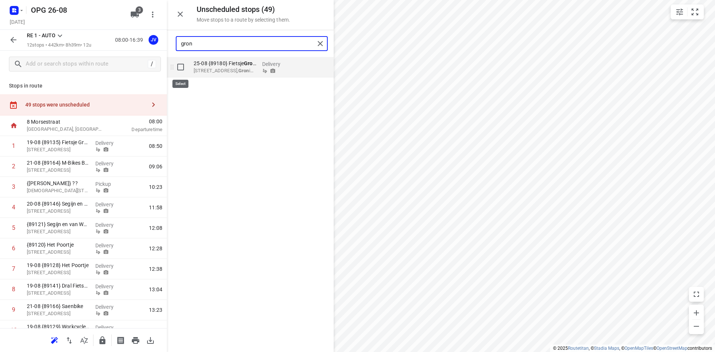
type input "gron"
click at [183, 67] on input "grid" at bounding box center [180, 67] width 15 height 15
checkbox input "true"
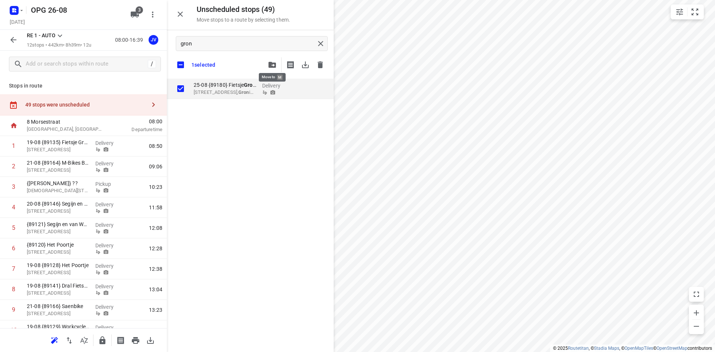
click at [268, 63] on icon "button" at bounding box center [271, 65] width 7 height 6
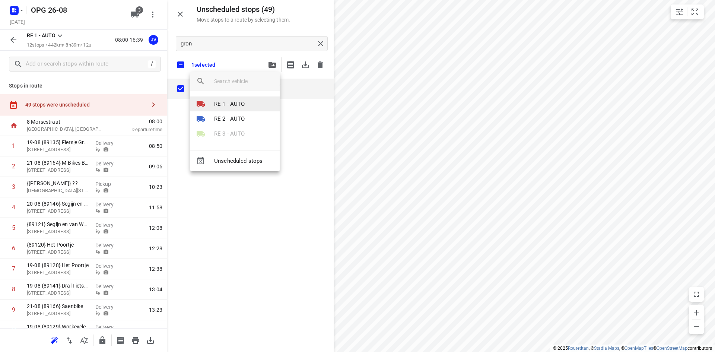
click at [241, 105] on p "RE 1 - AUTO" at bounding box center [229, 104] width 31 height 9
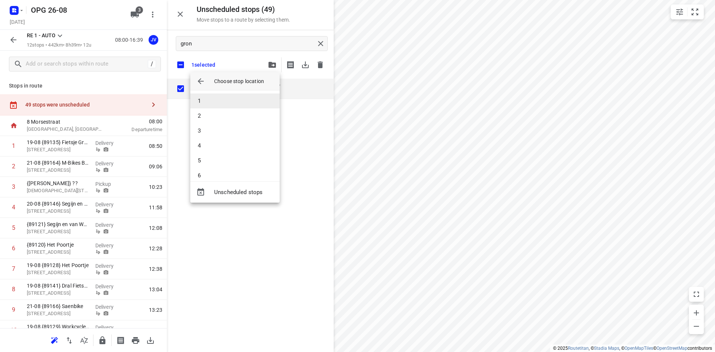
click at [239, 105] on li "1" at bounding box center [234, 100] width 89 height 15
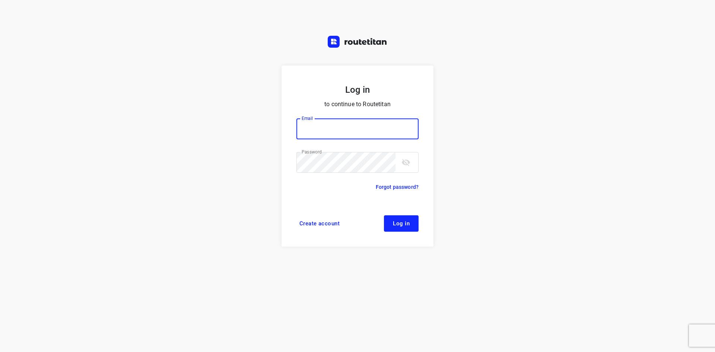
type input "[EMAIL_ADDRESS][DOMAIN_NAME]"
click at [404, 222] on span "Log in" at bounding box center [401, 223] width 17 height 6
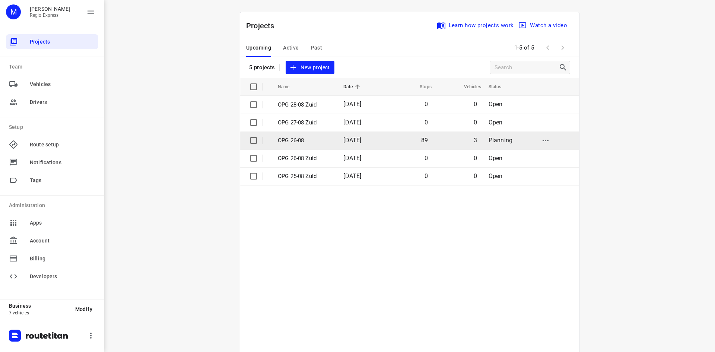
click at [349, 139] on span "[DATE]" at bounding box center [352, 140] width 18 height 7
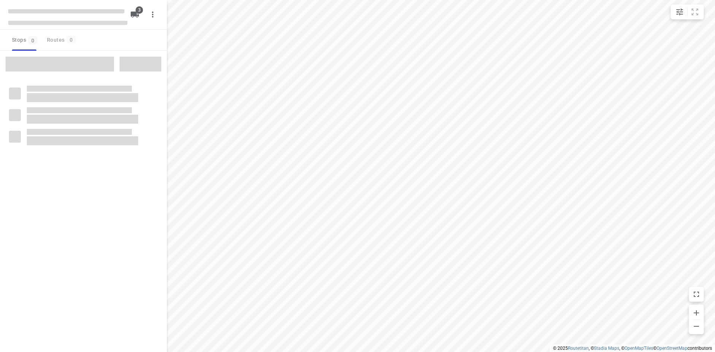
type input "distance"
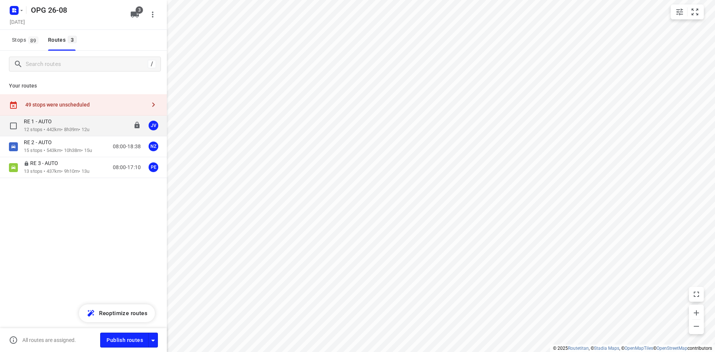
click at [89, 122] on div "RE 1 - AUTO" at bounding box center [57, 122] width 66 height 8
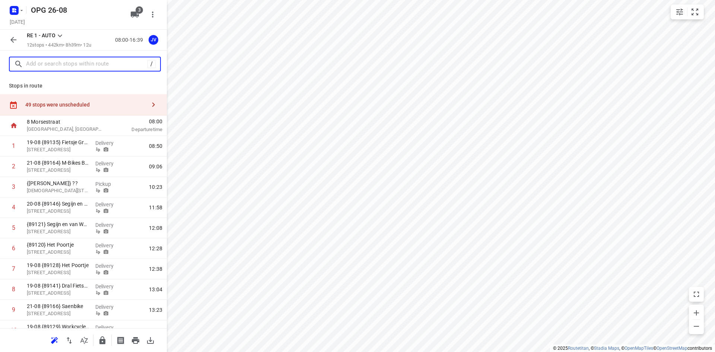
click at [93, 63] on input "text" at bounding box center [86, 64] width 121 height 12
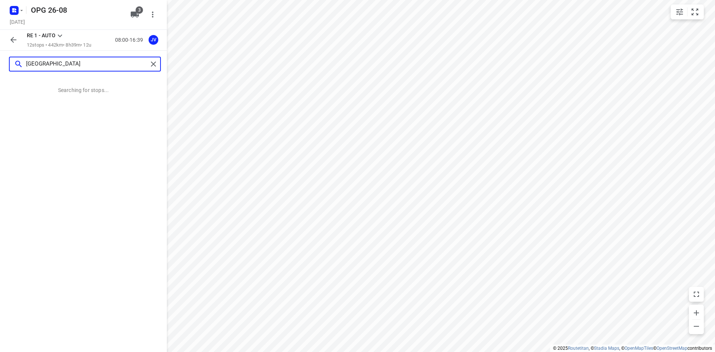
type input "[GEOGRAPHIC_DATA]"
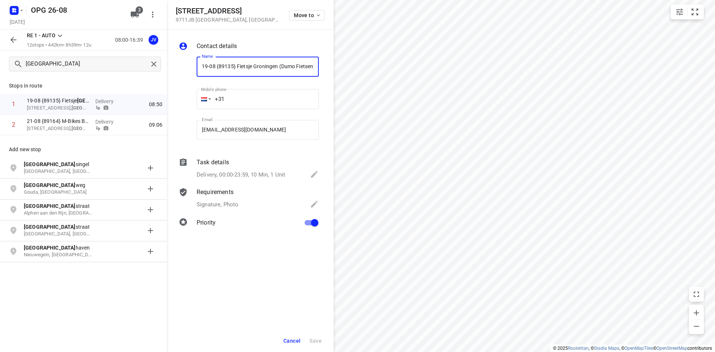
scroll to position [0, 2]
click at [7, 39] on button "button" at bounding box center [13, 39] width 15 height 15
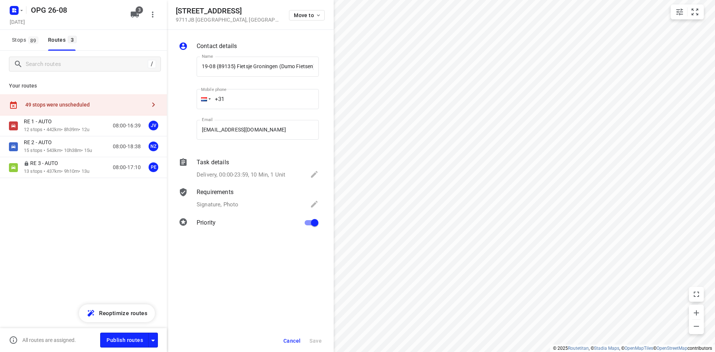
click at [10, 39] on button "Stops 89" at bounding box center [25, 40] width 32 height 21
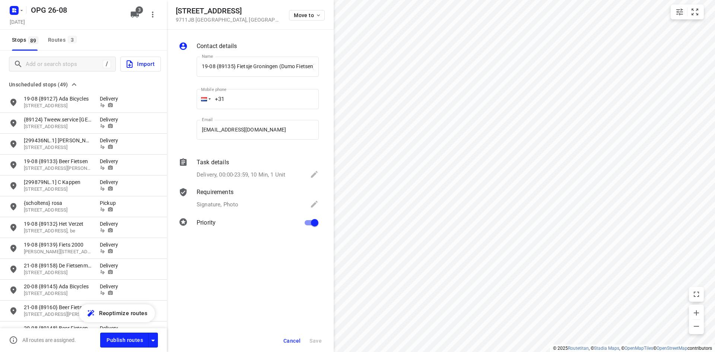
click at [44, 42] on div "Stops 89 Routes 3" at bounding box center [44, 40] width 70 height 21
drag, startPoint x: 52, startPoint y: 36, endPoint x: 55, endPoint y: 48, distance: 12.9
click at [53, 36] on div "Routes 3" at bounding box center [63, 39] width 31 height 9
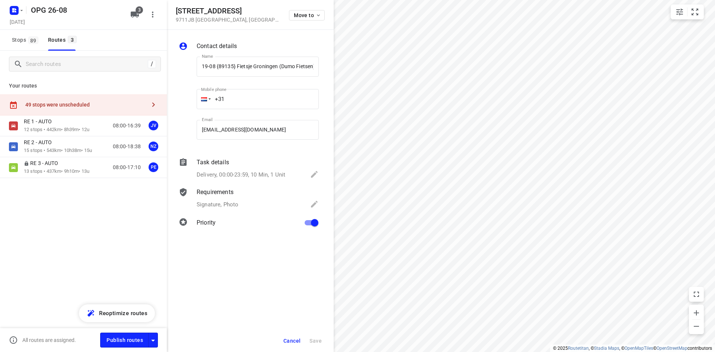
click at [54, 95] on div "49 stops were unscheduled" at bounding box center [83, 104] width 167 height 21
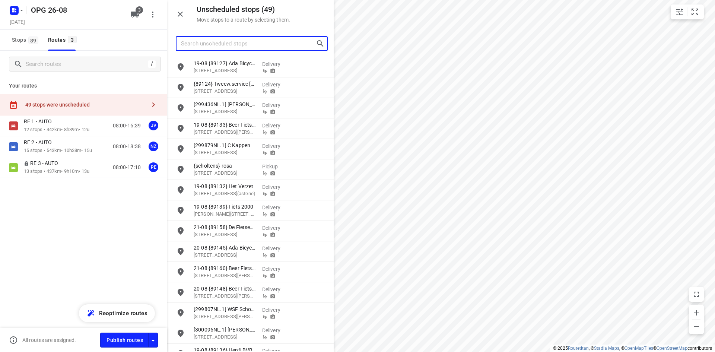
click at [241, 46] on input "Search unscheduled stops" at bounding box center [248, 44] width 135 height 12
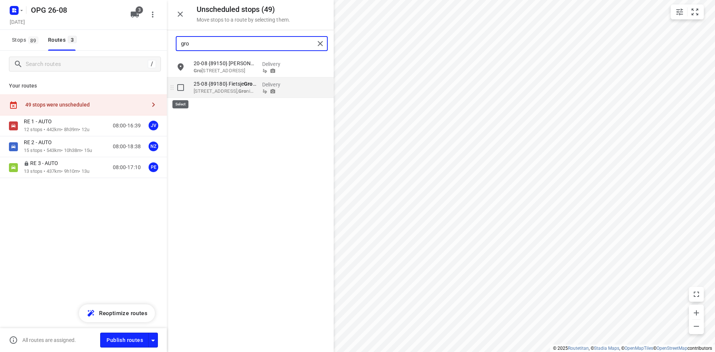
type input "gro"
click at [176, 90] on input "grid" at bounding box center [180, 87] width 15 height 15
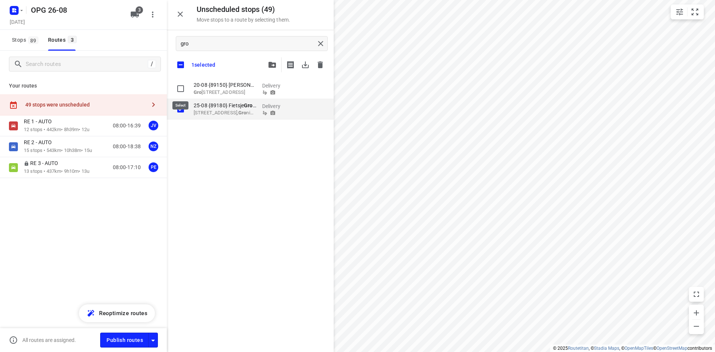
checkbox input "true"
click at [274, 67] on icon "button" at bounding box center [271, 65] width 7 height 6
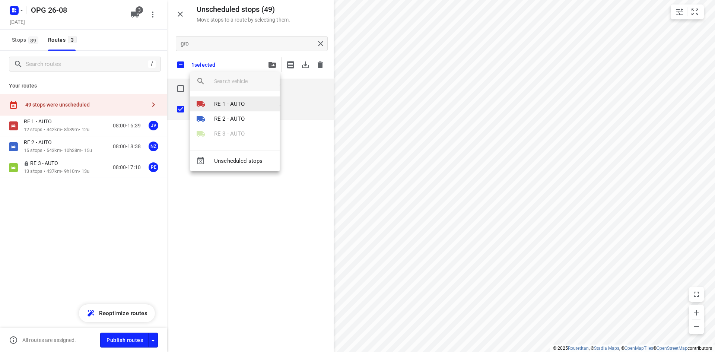
click at [241, 103] on p "RE 1 - AUTO" at bounding box center [229, 104] width 31 height 9
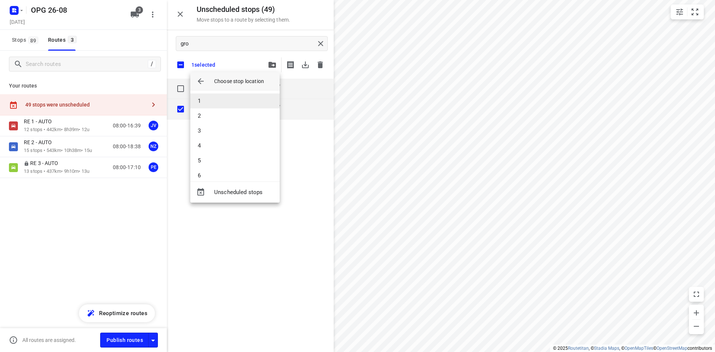
click at [232, 104] on li "1" at bounding box center [234, 100] width 89 height 15
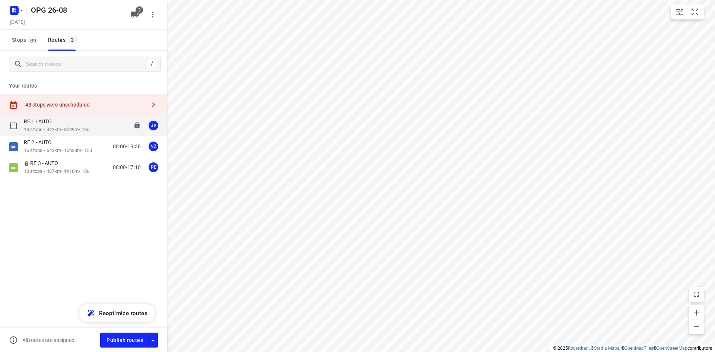
click at [87, 132] on p "13 stops • 442km • 8h49m • 13u" at bounding box center [57, 129] width 66 height 7
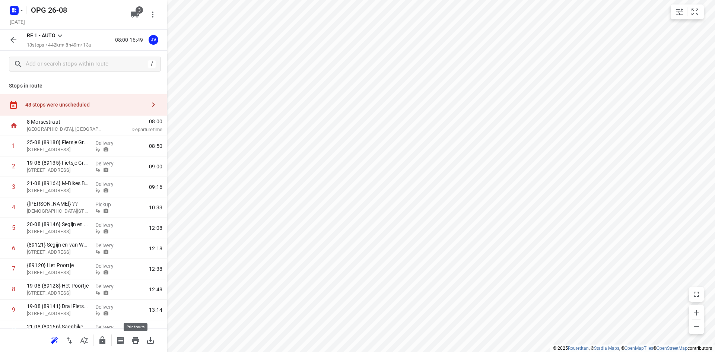
click at [131, 340] on icon "button" at bounding box center [135, 340] width 9 height 9
click at [10, 40] on icon "button" at bounding box center [13, 39] width 9 height 9
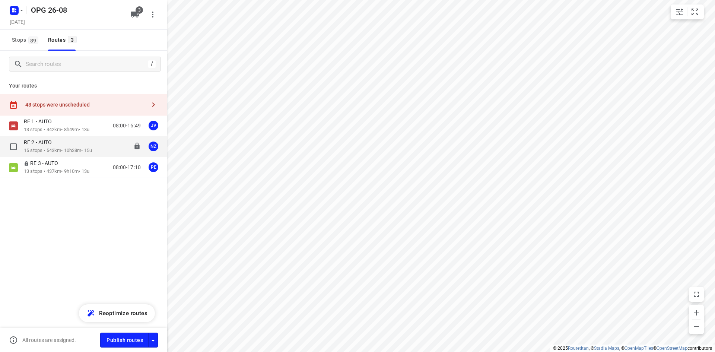
click at [76, 144] on div "RE 2 - AUTO" at bounding box center [58, 143] width 68 height 8
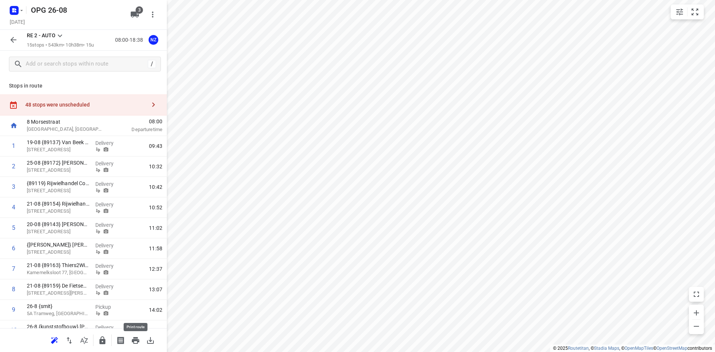
click at [130, 343] on button "button" at bounding box center [135, 340] width 15 height 15
click at [13, 210] on input "checkbox" at bounding box center [13, 207] width 15 height 15
checkbox input "true"
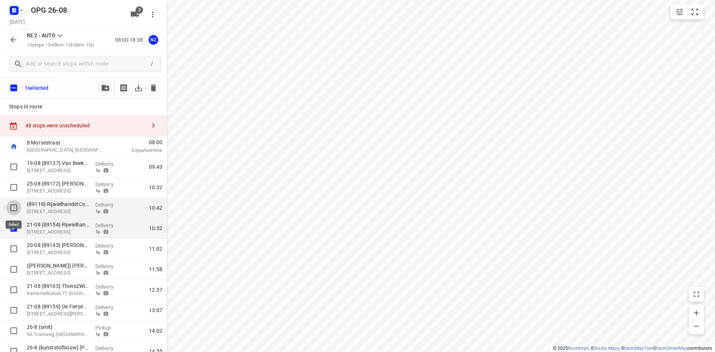
click at [14, 202] on input "checkbox" at bounding box center [13, 207] width 15 height 15
checkbox input "true"
click at [15, 190] on input "checkbox" at bounding box center [13, 187] width 15 height 15
checkbox input "true"
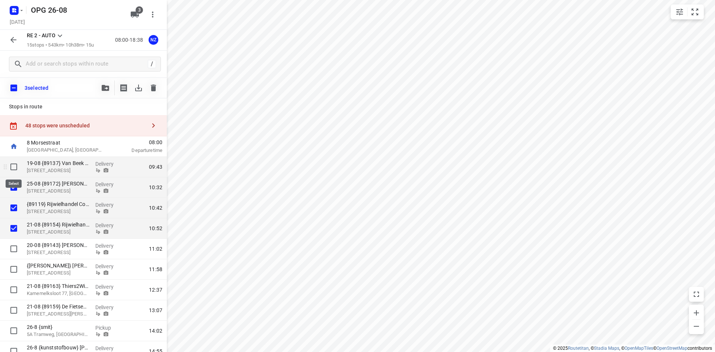
click at [13, 170] on input "checkbox" at bounding box center [13, 166] width 15 height 15
checkbox input "true"
click at [18, 249] on input "checkbox" at bounding box center [13, 248] width 15 height 15
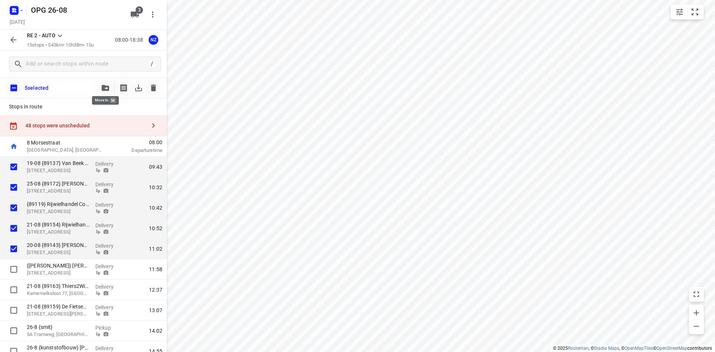
click at [107, 85] on icon "button" at bounding box center [105, 88] width 7 height 6
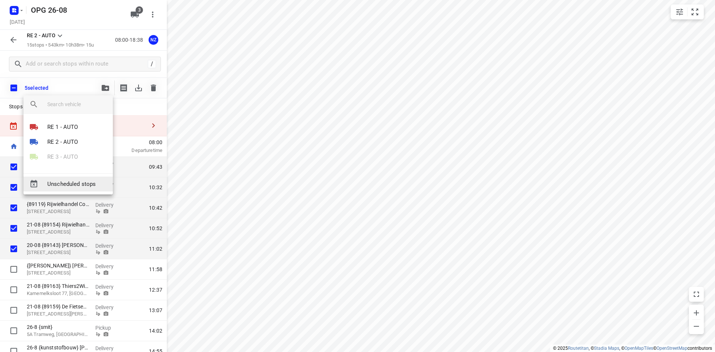
click at [86, 185] on span "Unscheduled stops" at bounding box center [77, 184] width 60 height 9
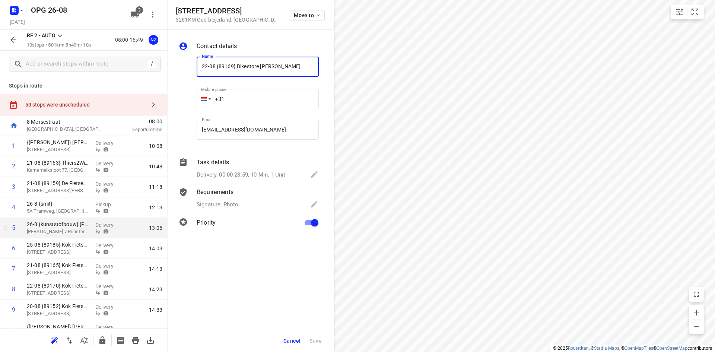
click at [273, 238] on div "Contact details Name 22-08 {89169} Bikestore Sjaak Snel Name Mobile phone +31 ​…" at bounding box center [250, 136] width 167 height 212
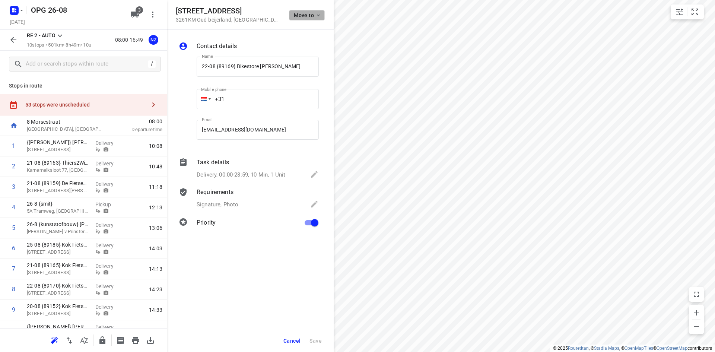
click at [305, 13] on span "Move to" at bounding box center [308, 15] width 28 height 6
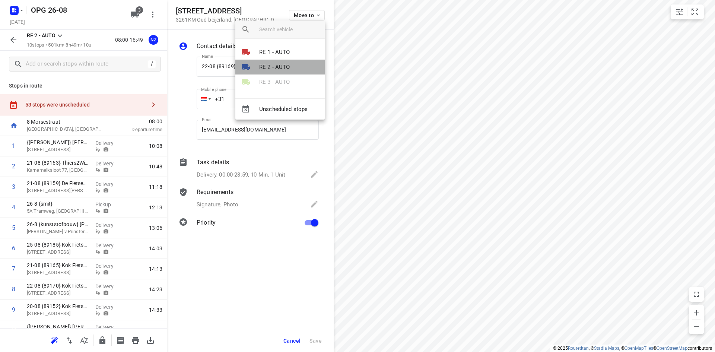
click at [268, 66] on p "RE 2 - AUTO" at bounding box center [274, 67] width 31 height 9
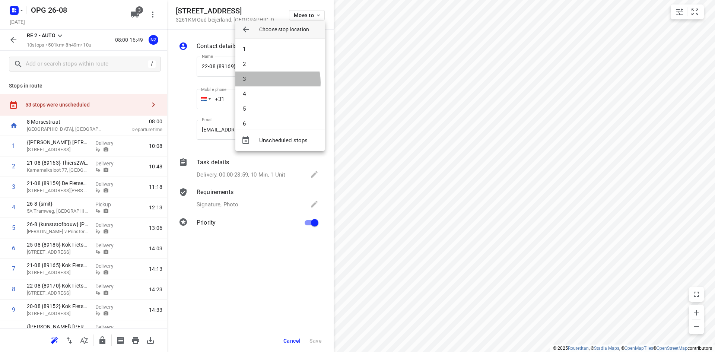
drag, startPoint x: 267, startPoint y: 82, endPoint x: 287, endPoint y: 98, distance: 25.7
click at [267, 82] on li "3" at bounding box center [279, 78] width 89 height 15
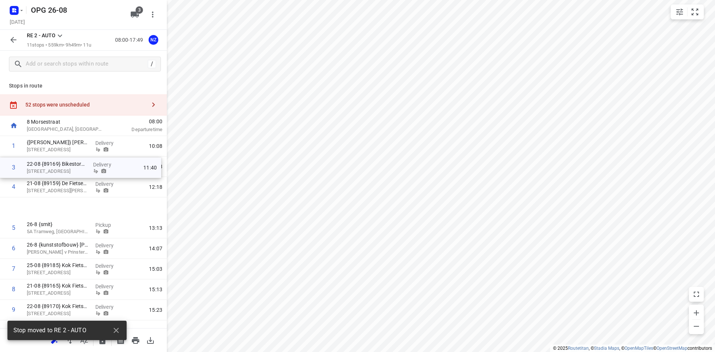
drag, startPoint x: 55, startPoint y: 160, endPoint x: 55, endPoint y: 176, distance: 15.6
click at [55, 176] on div "1 {[PERSON_NAME]} [PERSON_NAME] [STREET_ADDRESS] Delivery 10:08 2 21-08 {89163}…" at bounding box center [83, 248] width 167 height 225
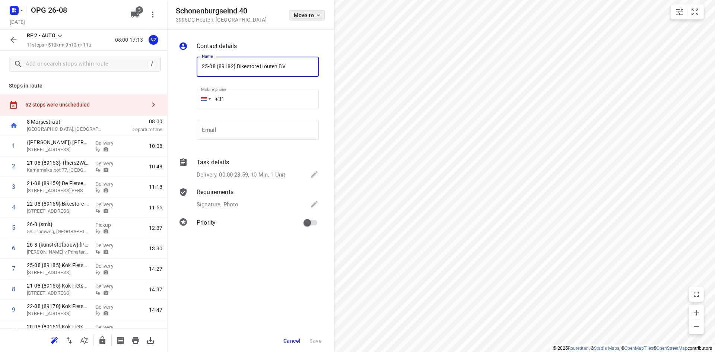
click at [310, 16] on span "Move to" at bounding box center [308, 15] width 28 height 6
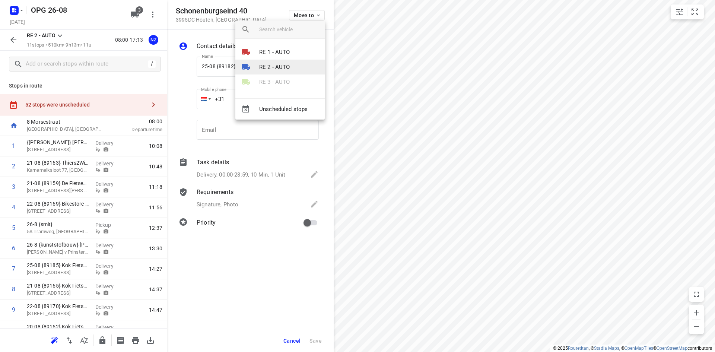
click at [277, 67] on p "RE 2 - AUTO" at bounding box center [274, 67] width 31 height 9
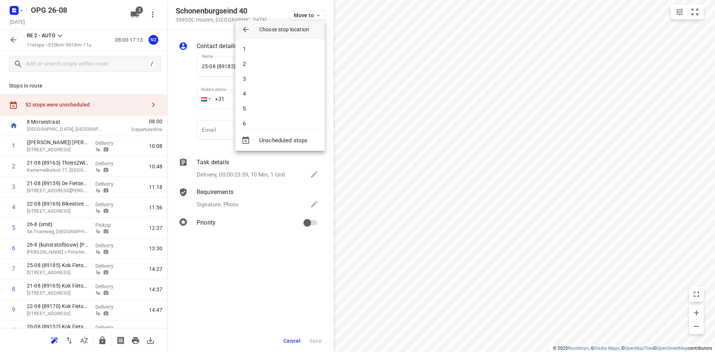
click at [266, 131] on li "7" at bounding box center [279, 138] width 89 height 15
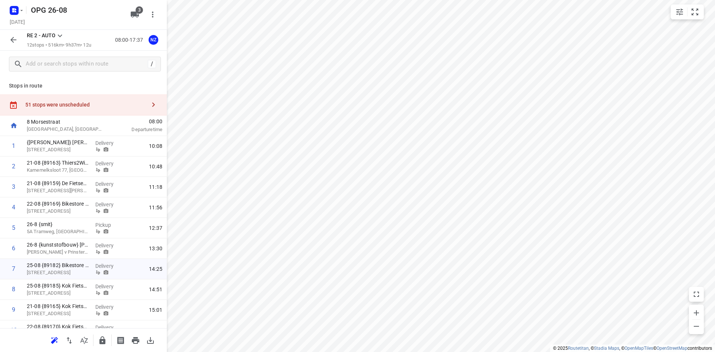
click at [68, 96] on div "51 stops were unscheduled" at bounding box center [83, 104] width 167 height 21
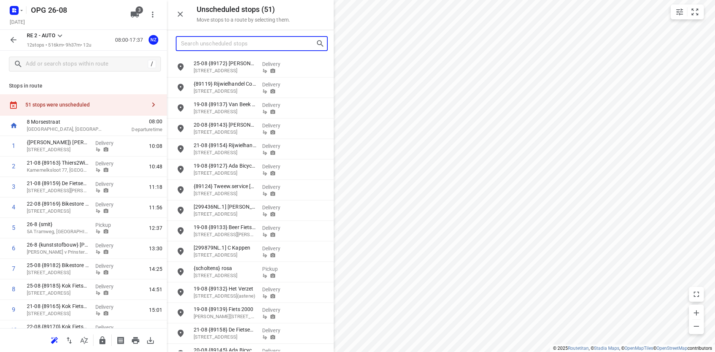
click at [223, 49] on input "Search unscheduled stops" at bounding box center [248, 44] width 135 height 12
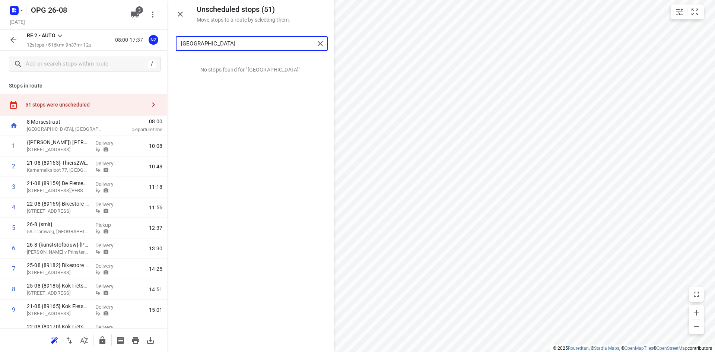
type input "[GEOGRAPHIC_DATA]"
click at [181, 12] on icon "button" at bounding box center [180, 14] width 9 height 9
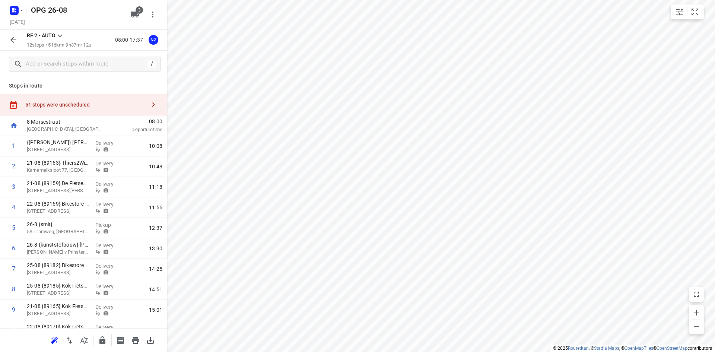
click at [19, 44] on button "button" at bounding box center [13, 39] width 15 height 15
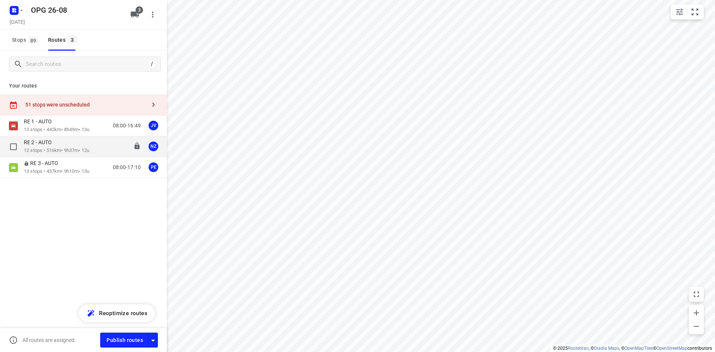
click at [89, 149] on p "12 stops • 516km • 9h37m • 12u" at bounding box center [57, 150] width 66 height 7
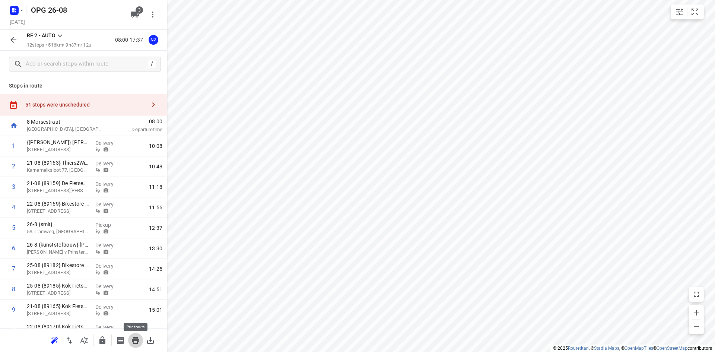
click at [133, 340] on icon "button" at bounding box center [135, 340] width 7 height 7
click at [140, 337] on button "button" at bounding box center [135, 340] width 15 height 15
